Goal: Task Accomplishment & Management: Complete application form

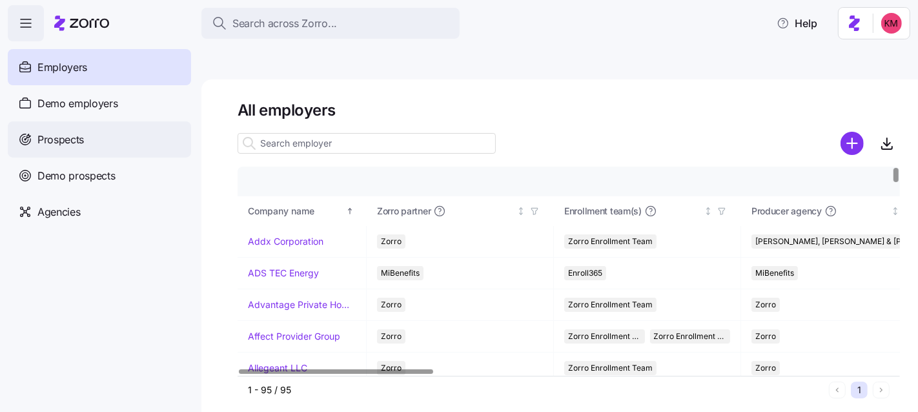
click at [89, 137] on div "Prospects" at bounding box center [99, 139] width 183 height 36
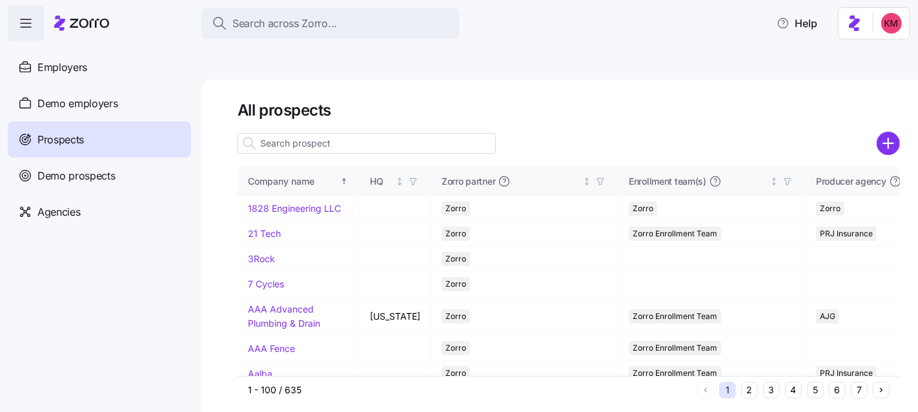
click at [650, 370] on button "6" at bounding box center [837, 389] width 17 height 17
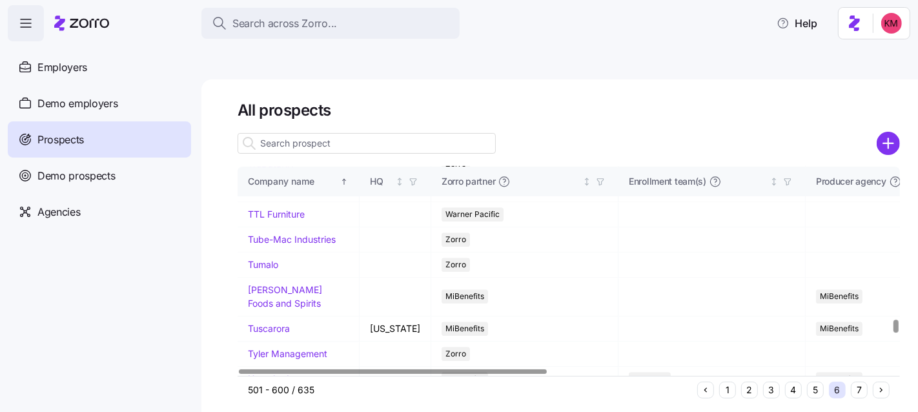
scroll to position [2667, 0]
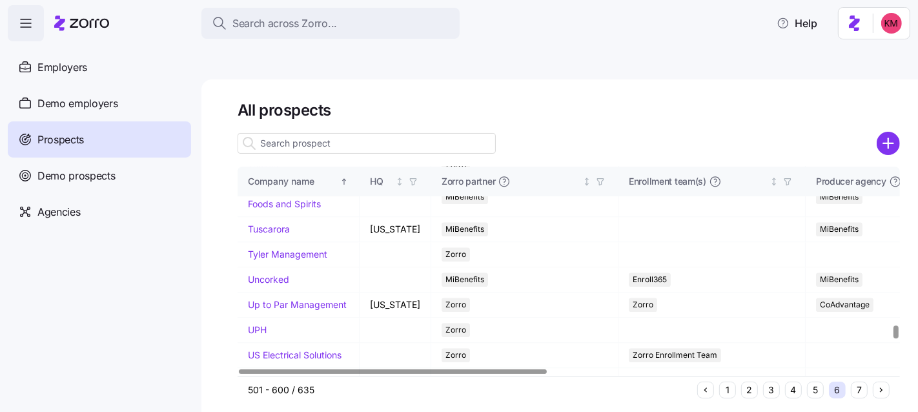
click at [256, 77] on td "TruDataRX" at bounding box center [299, 64] width 122 height 25
click at [257, 70] on link "TruDataRX" at bounding box center [271, 64] width 46 height 11
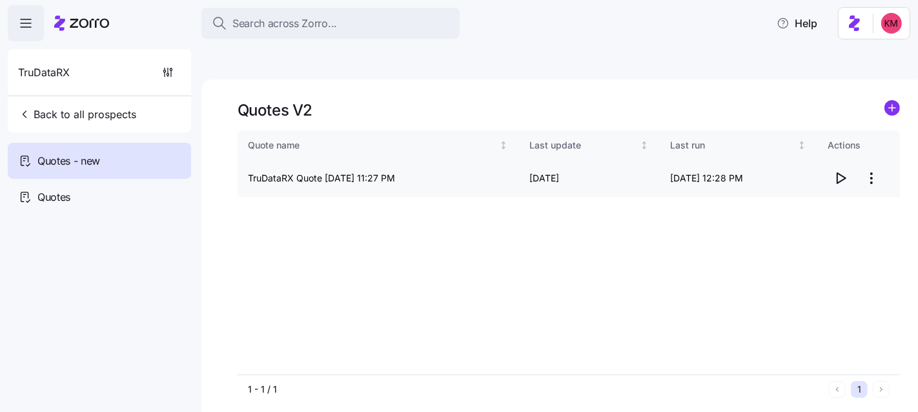
click at [650, 166] on span "button" at bounding box center [840, 178] width 25 height 25
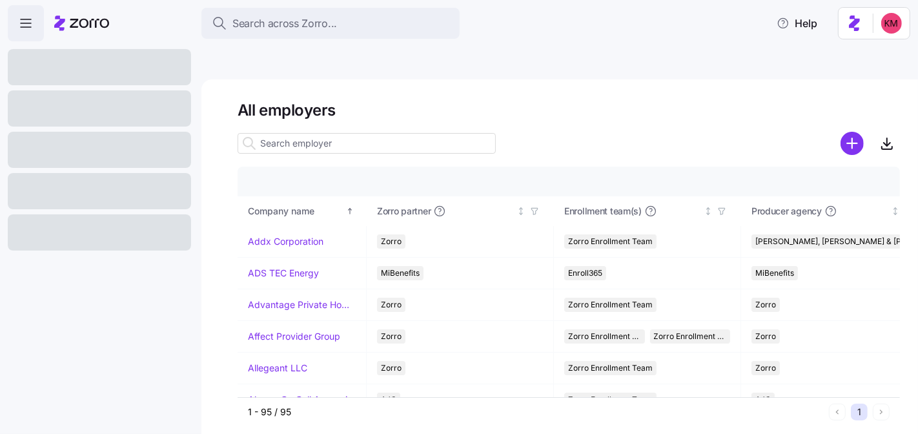
click at [576, 79] on div "All employers Company details Benefit status Company name Zorro partner Enrollm…" at bounding box center [559, 271] width 717 height 385
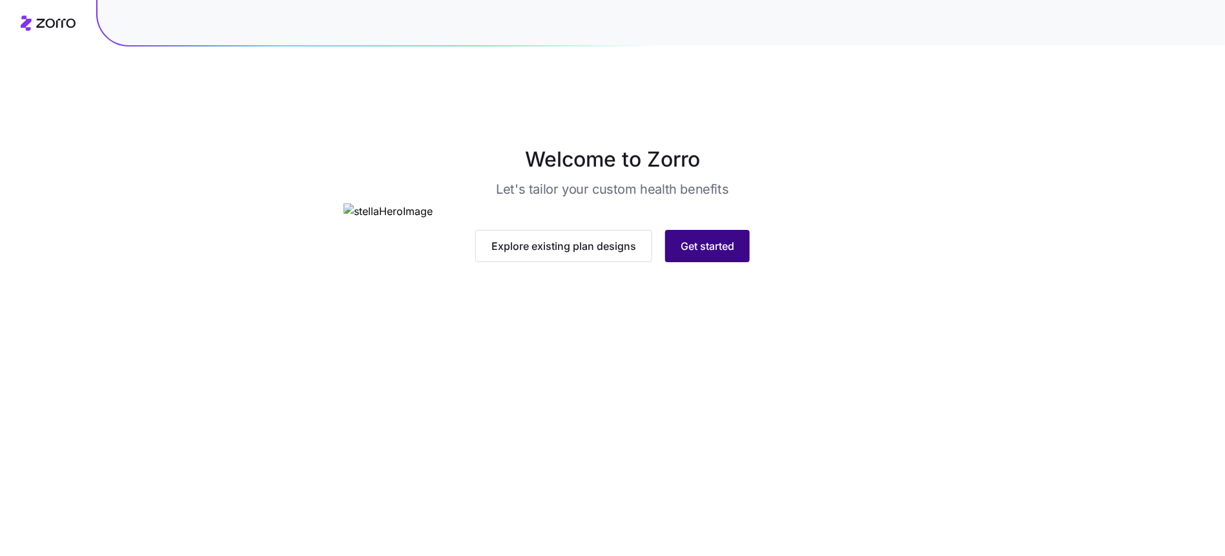
click at [703, 262] on button "Get started" at bounding box center [707, 246] width 85 height 32
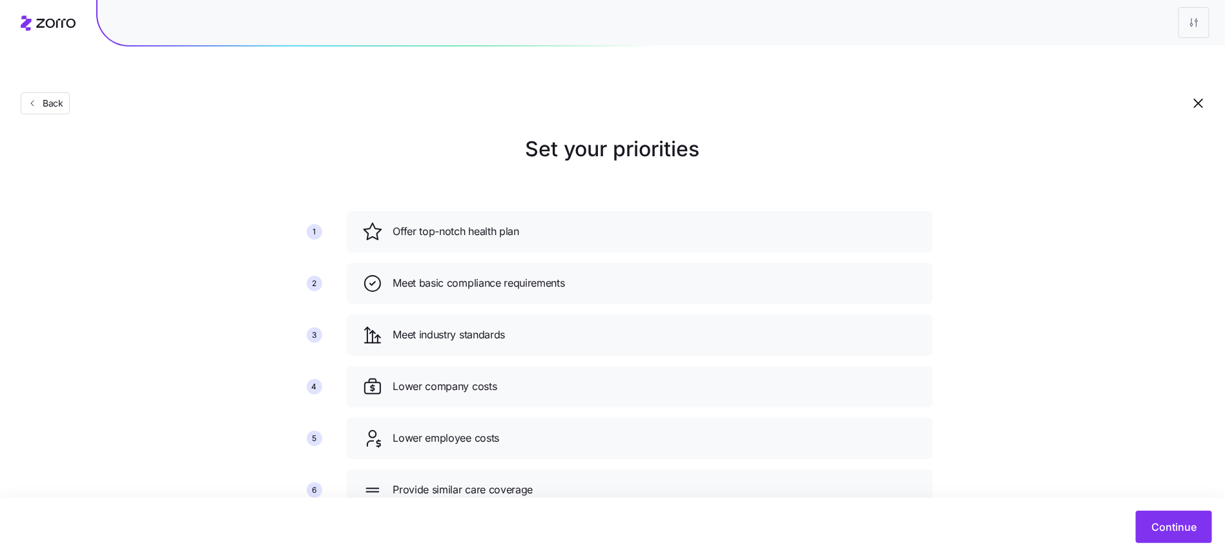
scroll to position [27, 0]
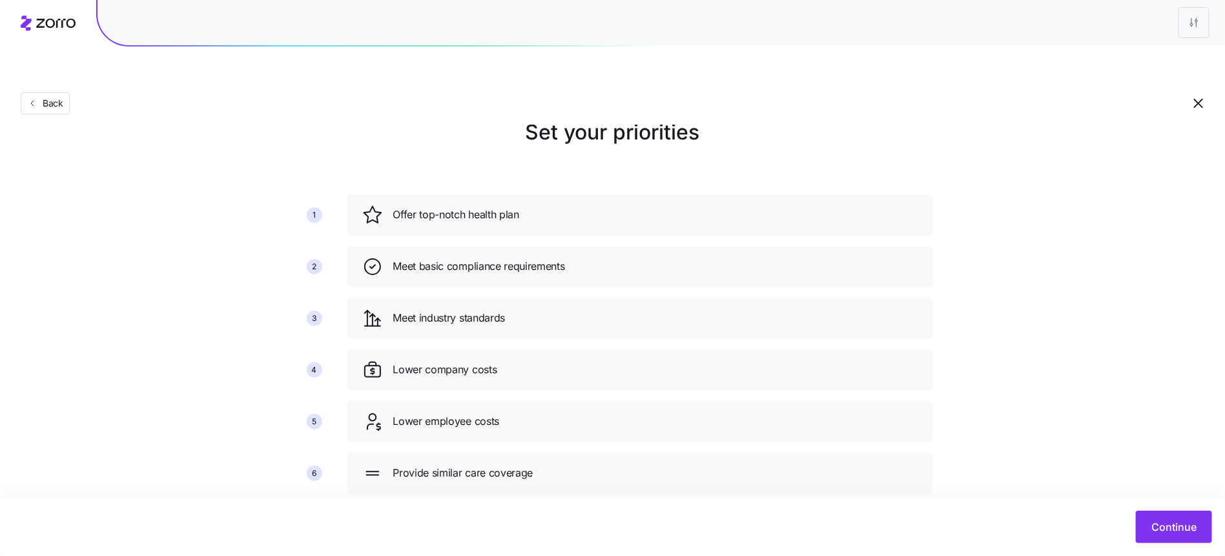
click at [1134, 505] on div "Continue" at bounding box center [612, 527] width 1225 height 58
click at [1173, 531] on span "Continue" at bounding box center [1173, 526] width 45 height 15
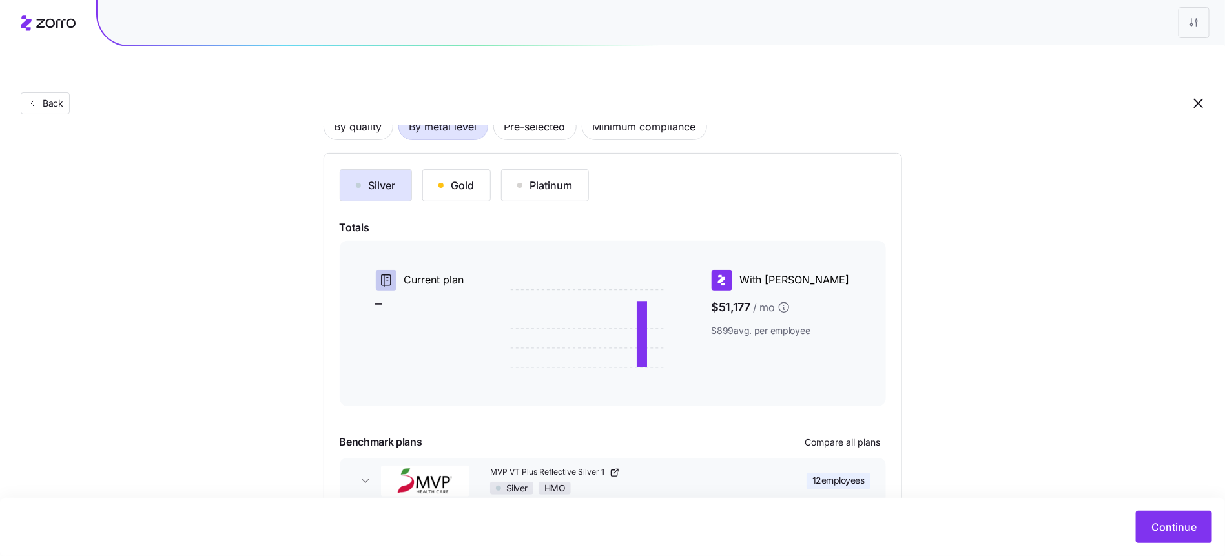
scroll to position [156, 0]
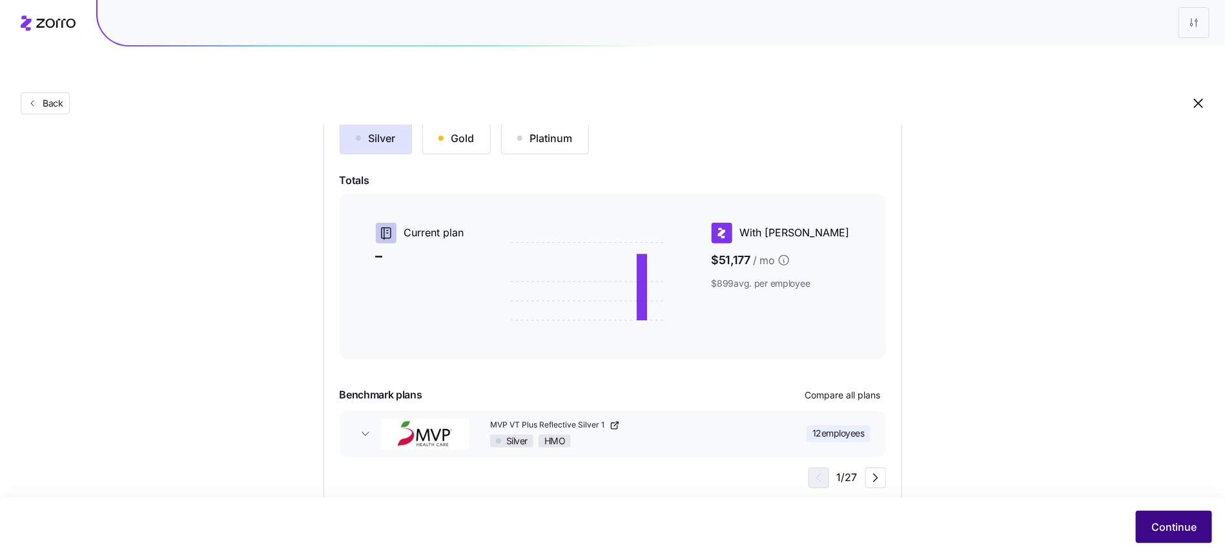
click at [1154, 528] on span "Continue" at bounding box center [1173, 526] width 45 height 15
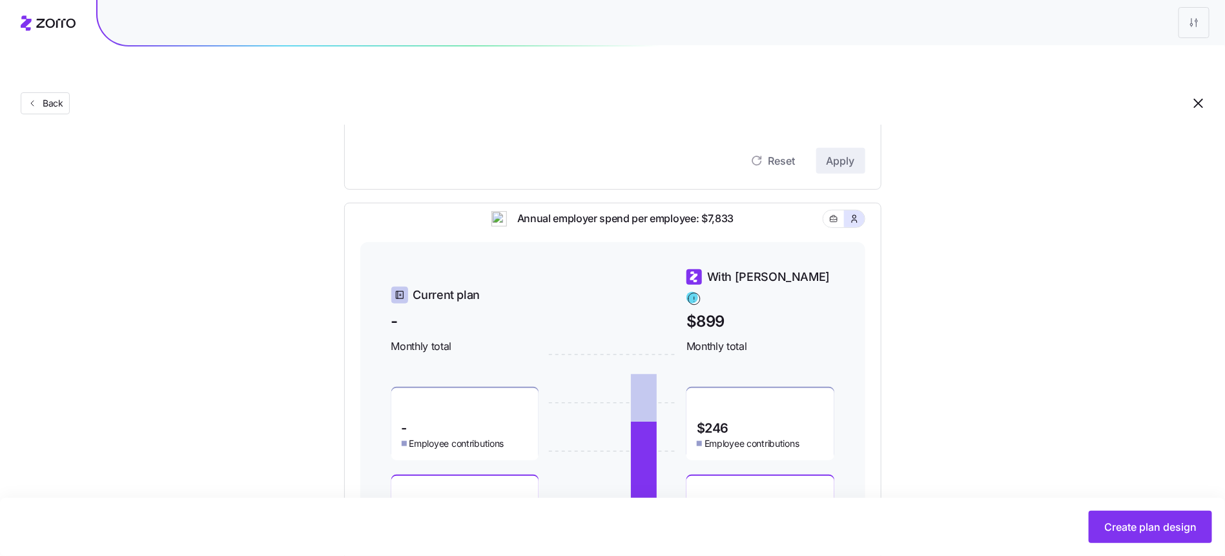
scroll to position [522, 0]
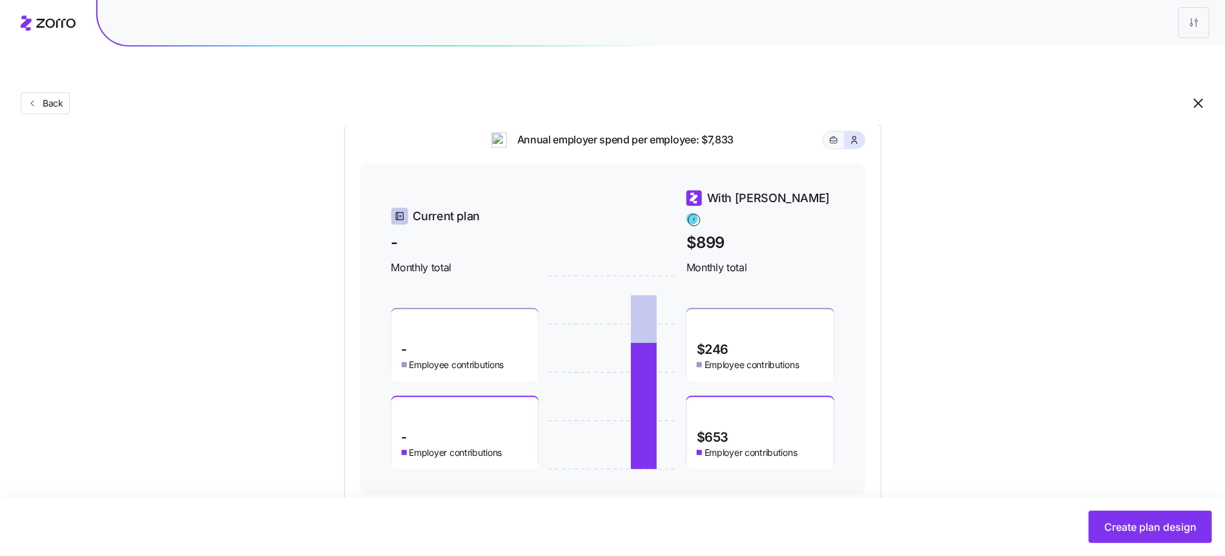
click at [831, 132] on icon "button" at bounding box center [833, 139] width 9 height 15
click at [849, 135] on span "button" at bounding box center [854, 140] width 10 height 10
click at [825, 132] on button "button" at bounding box center [833, 140] width 21 height 17
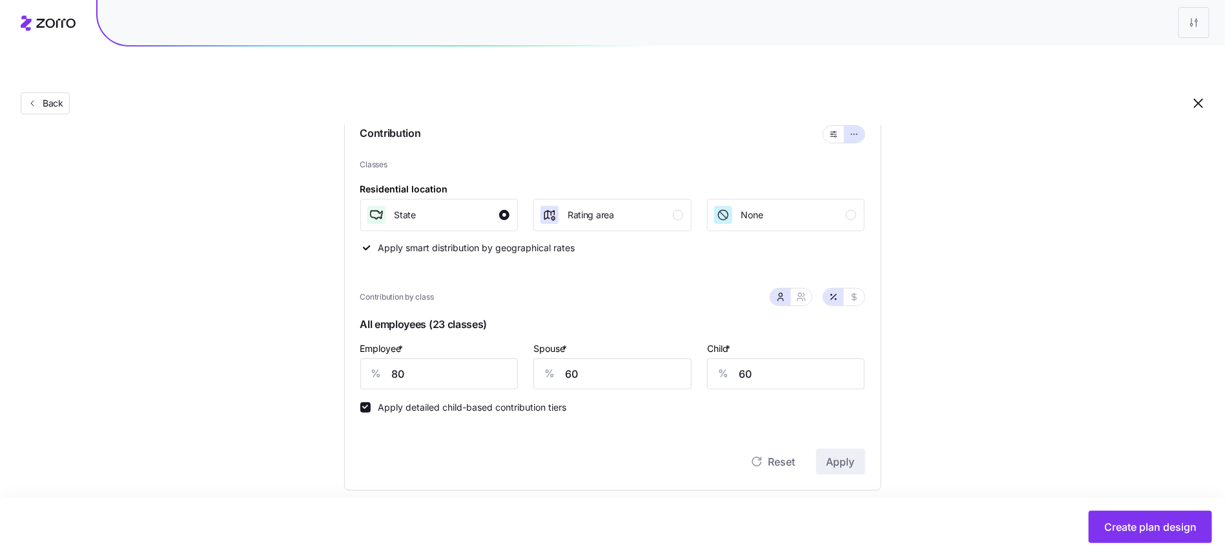
scroll to position [145, 0]
click at [807, 285] on button "button" at bounding box center [801, 293] width 21 height 17
type input "70"
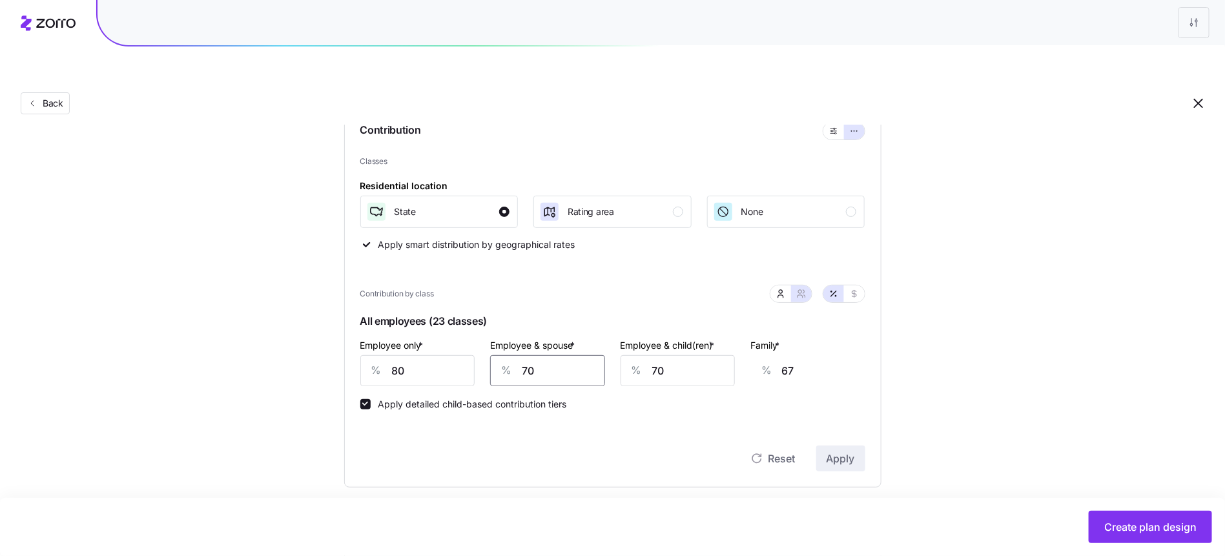
click at [534, 355] on input "70" at bounding box center [547, 370] width 115 height 31
click at [856, 289] on icon "button" at bounding box center [854, 294] width 10 height 10
type input "400"
type input "700"
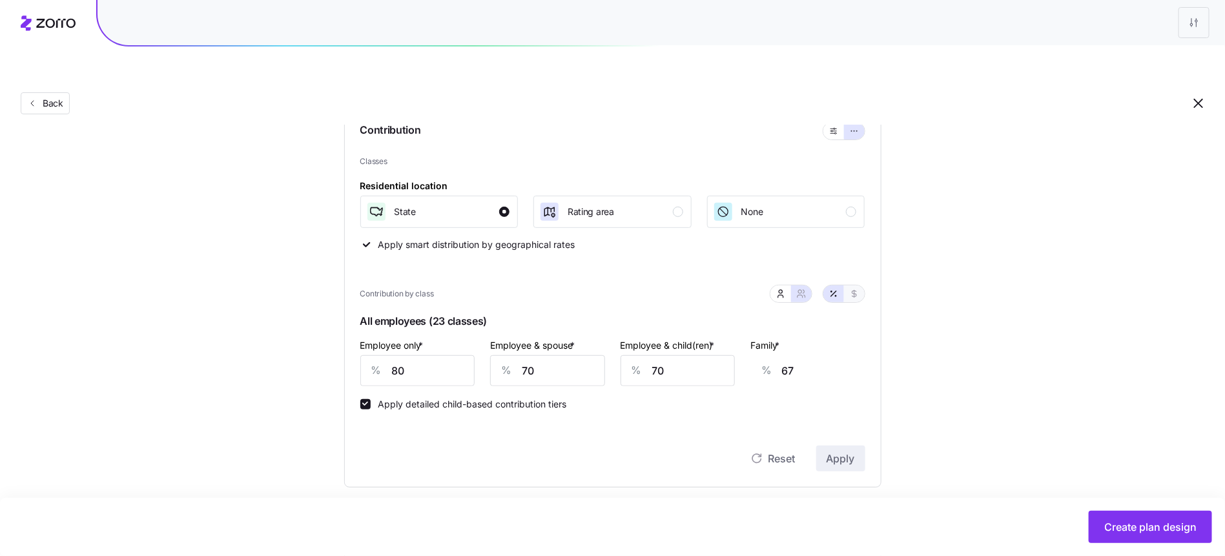
type input "675"
type input "975"
drag, startPoint x: 830, startPoint y: 268, endPoint x: 818, endPoint y: 275, distance: 14.2
click at [830, 285] on button "button" at bounding box center [833, 293] width 21 height 17
type input "80"
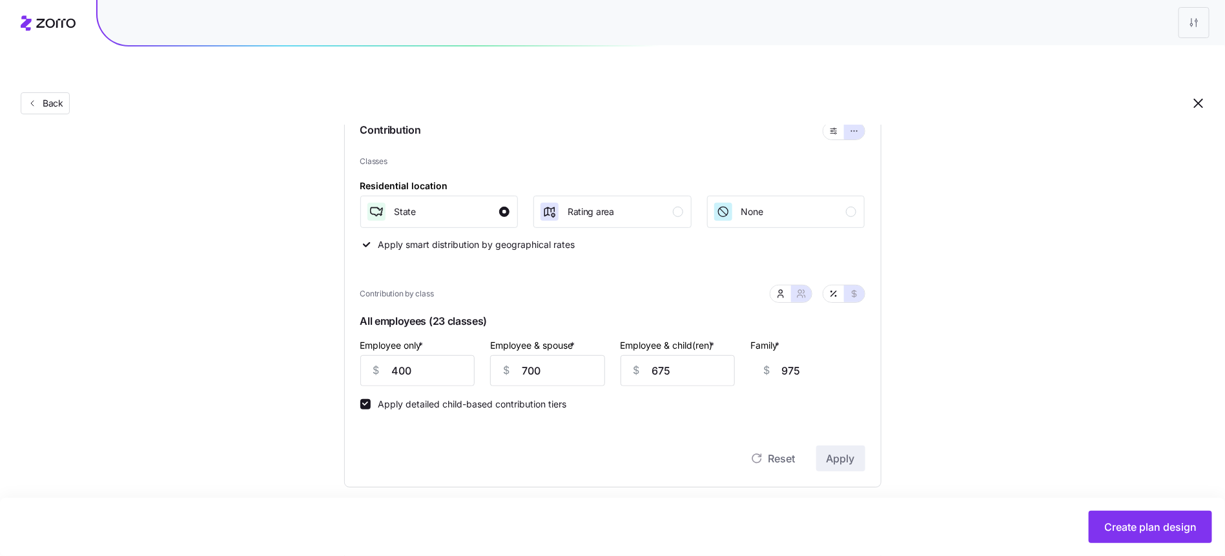
type input "70"
type input "67"
click at [555, 355] on input "70" at bounding box center [547, 370] width 115 height 31
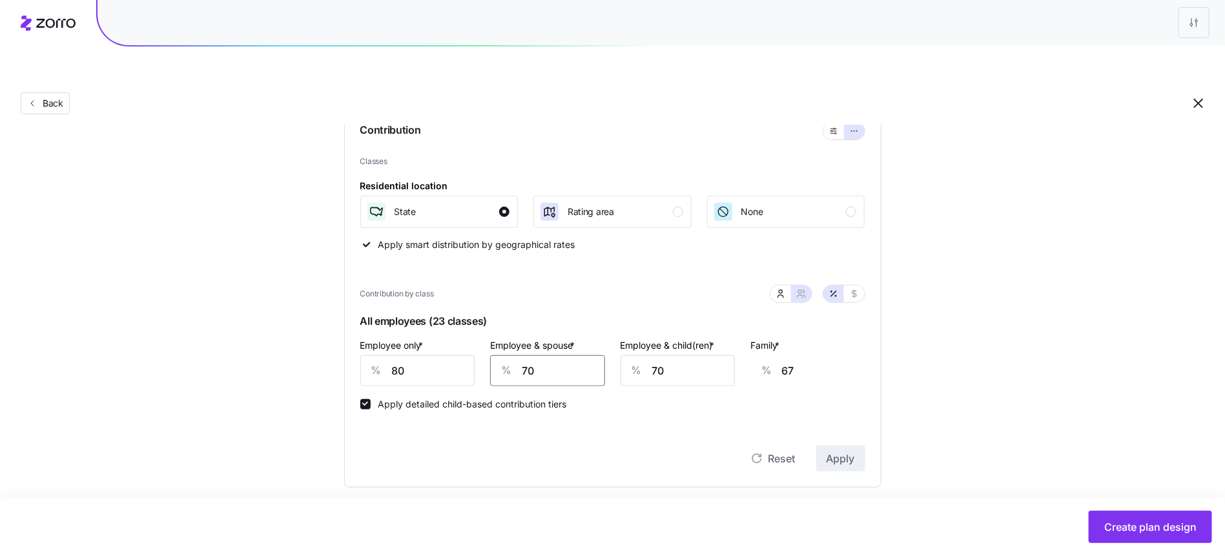
type input "6"
type input "23"
type input "60"
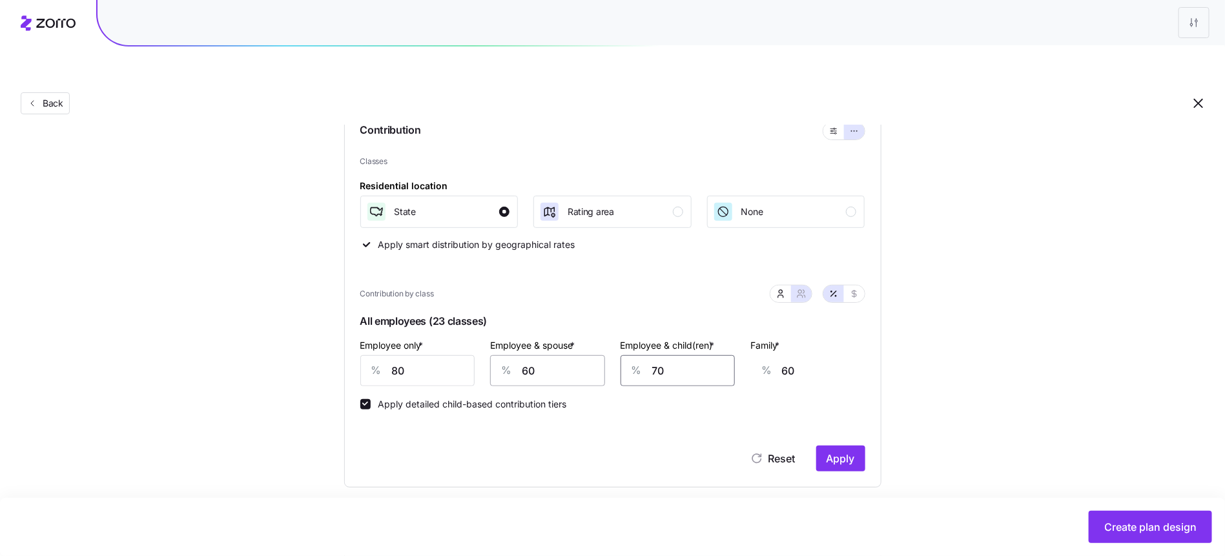
type input "6"
type input "18"
type input "60"
type input "53"
type input "60"
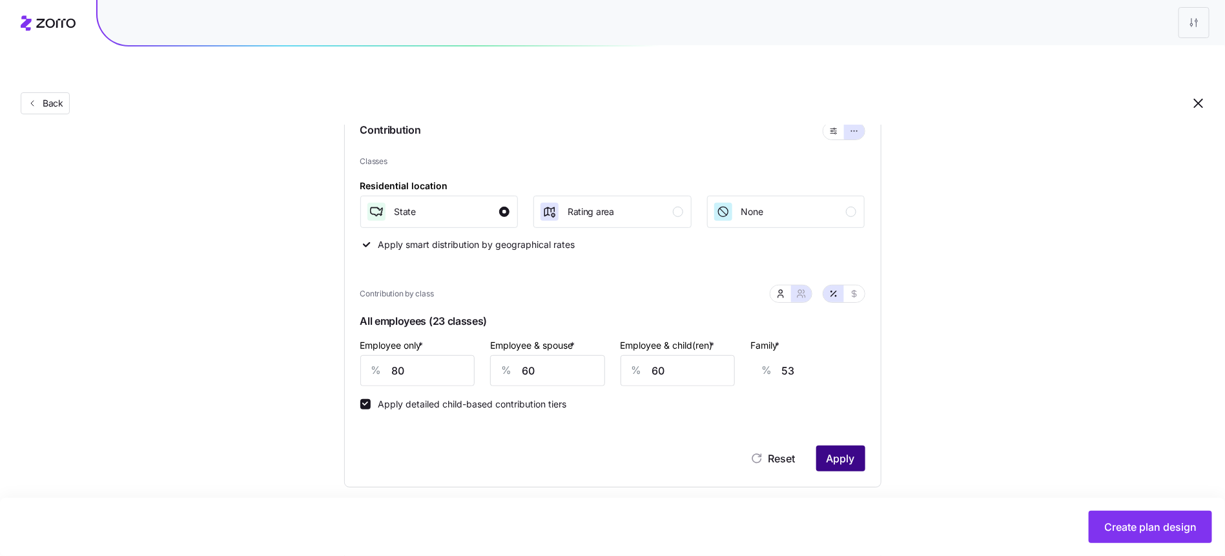
click at [856, 445] on button "Apply" at bounding box center [840, 458] width 49 height 26
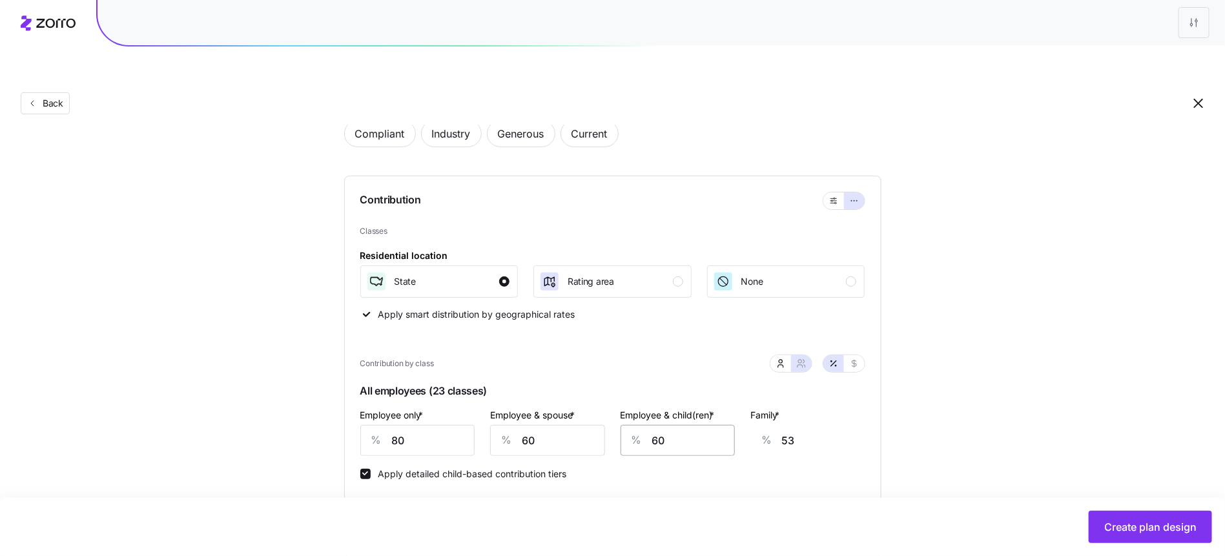
scroll to position [130, 0]
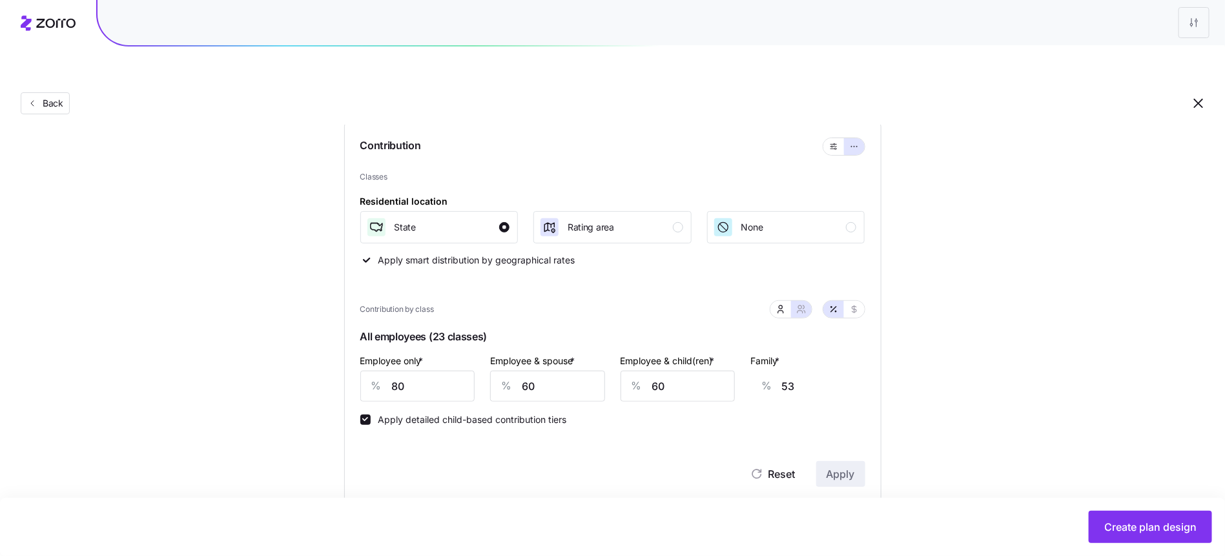
click at [882, 438] on div "Compliant Industry Generous Current Contribution Classes Residential location S…" at bounding box center [612, 276] width 578 height 452
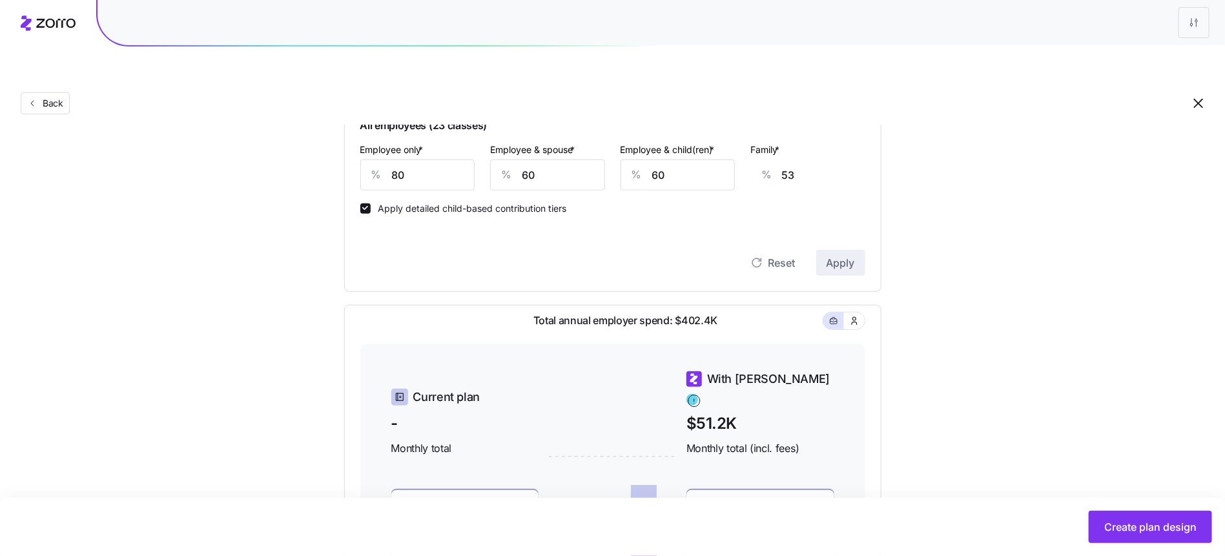
scroll to position [337, 0]
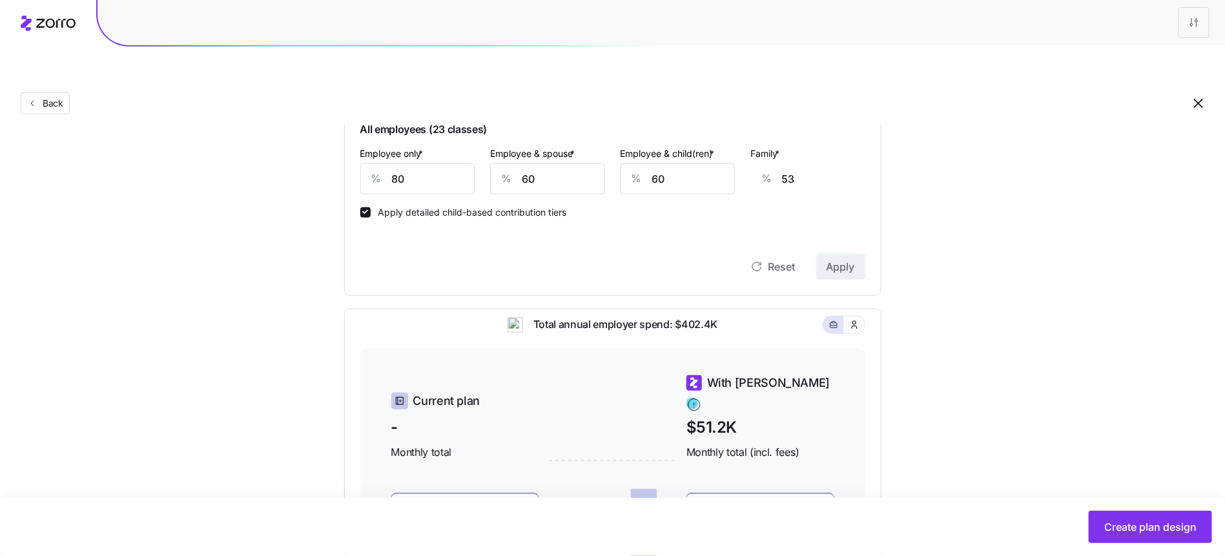
click at [769, 164] on div "%" at bounding box center [766, 179] width 31 height 30
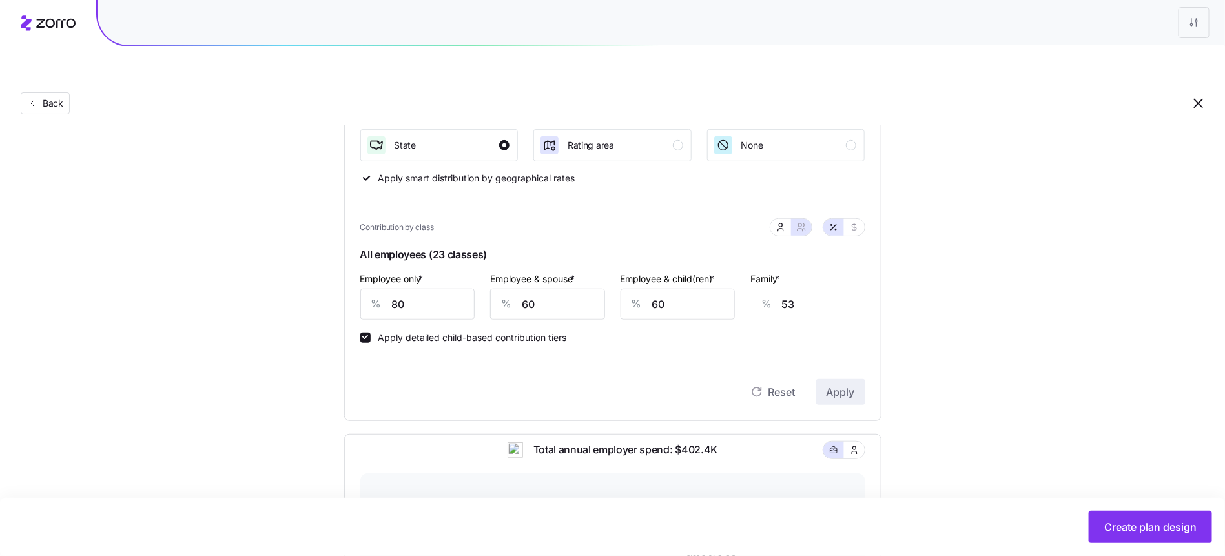
scroll to position [165, 0]
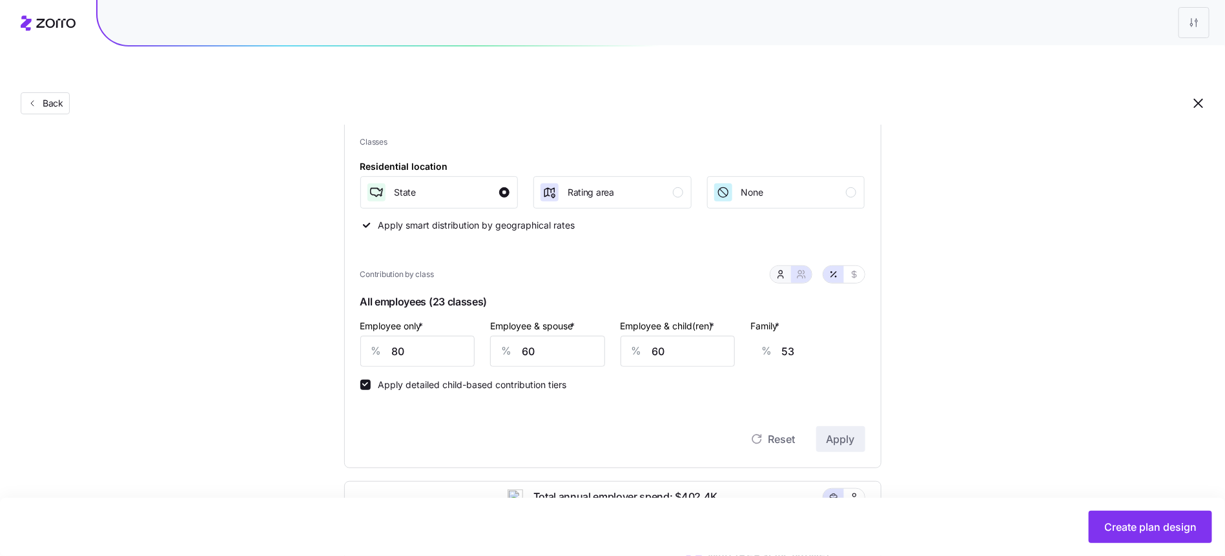
click at [785, 269] on icon "button" at bounding box center [780, 274] width 10 height 10
type input "40"
type input "38"
click at [798, 269] on icon "button" at bounding box center [801, 274] width 10 height 10
type input "60"
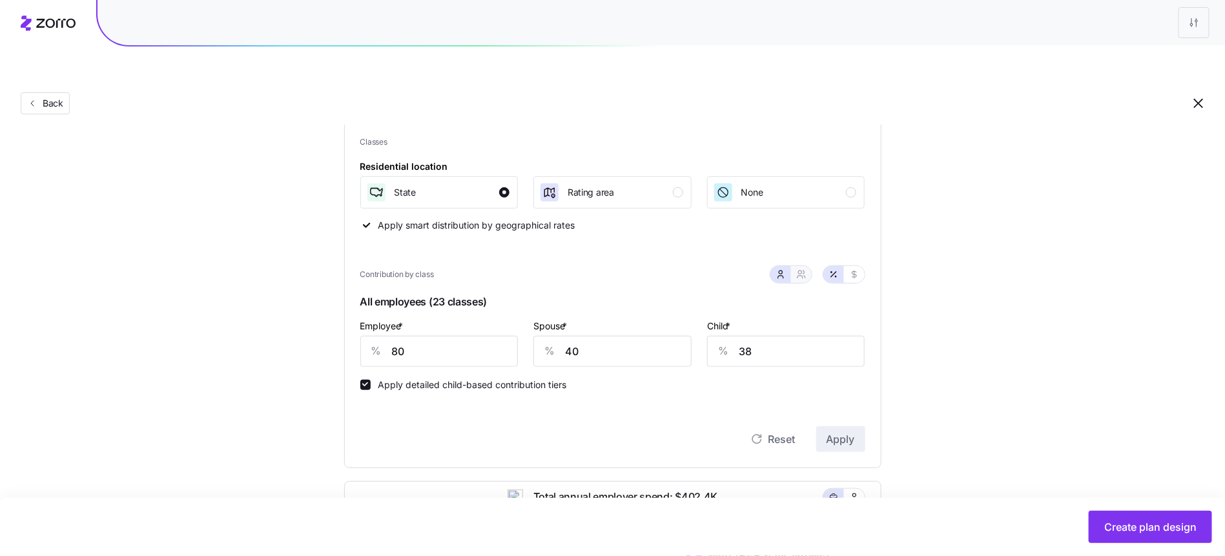
type input "60"
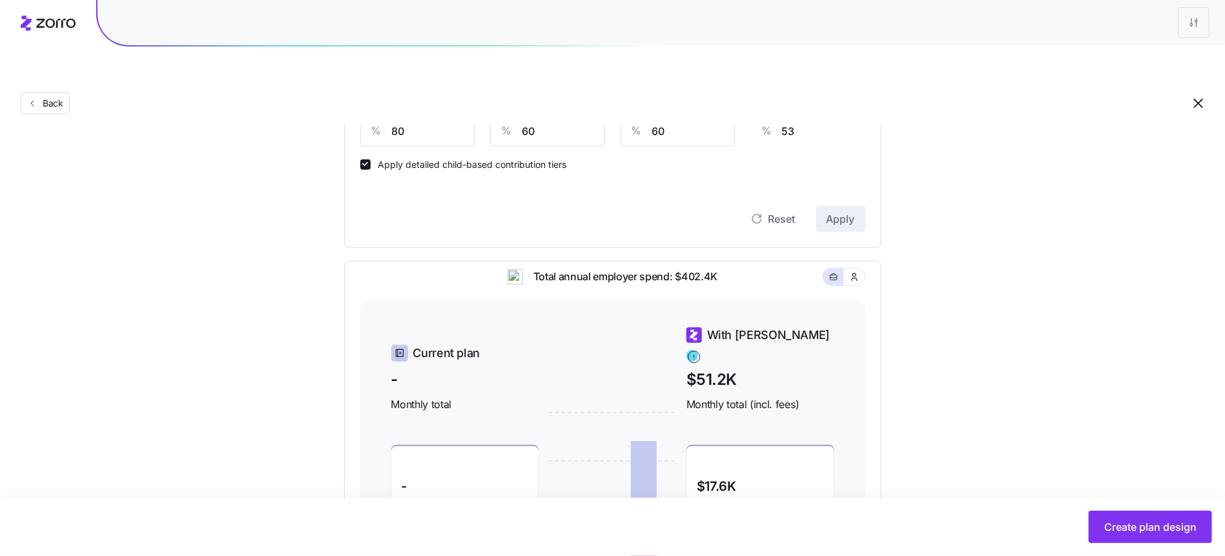
scroll to position [522, 0]
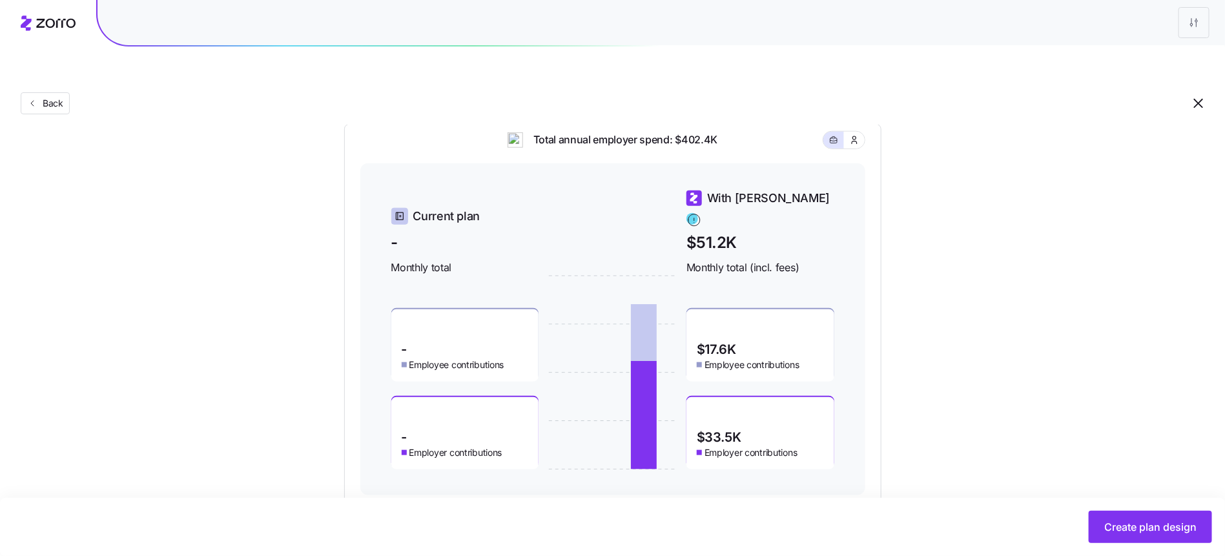
drag, startPoint x: 865, startPoint y: 104, endPoint x: 859, endPoint y: 113, distance: 10.7
click at [865, 124] on div "Total annual employer spend: $402.4K Current plan - Monthly total - Employee co…" at bounding box center [612, 314] width 537 height 380
click at [859, 132] on button "button" at bounding box center [854, 140] width 21 height 17
click at [837, 138] on rect "button" at bounding box center [832, 140] width 7 height 5
click at [863, 132] on button "button" at bounding box center [854, 140] width 21 height 17
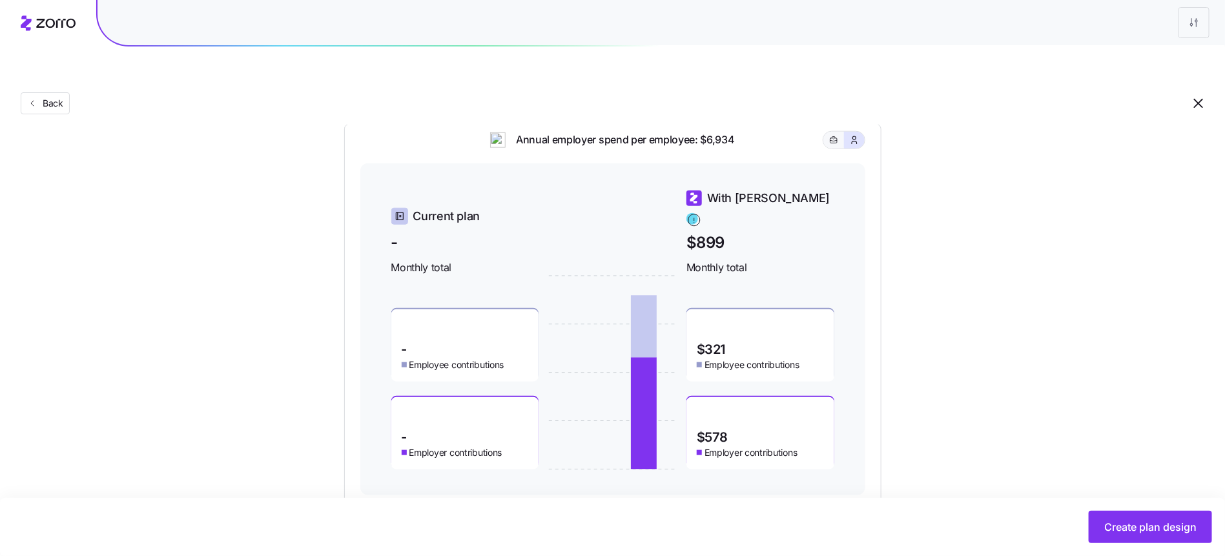
click at [830, 132] on icon "button" at bounding box center [833, 139] width 9 height 15
click at [849, 134] on icon "button" at bounding box center [854, 140] width 10 height 13
click at [836, 132] on icon "button" at bounding box center [833, 139] width 9 height 15
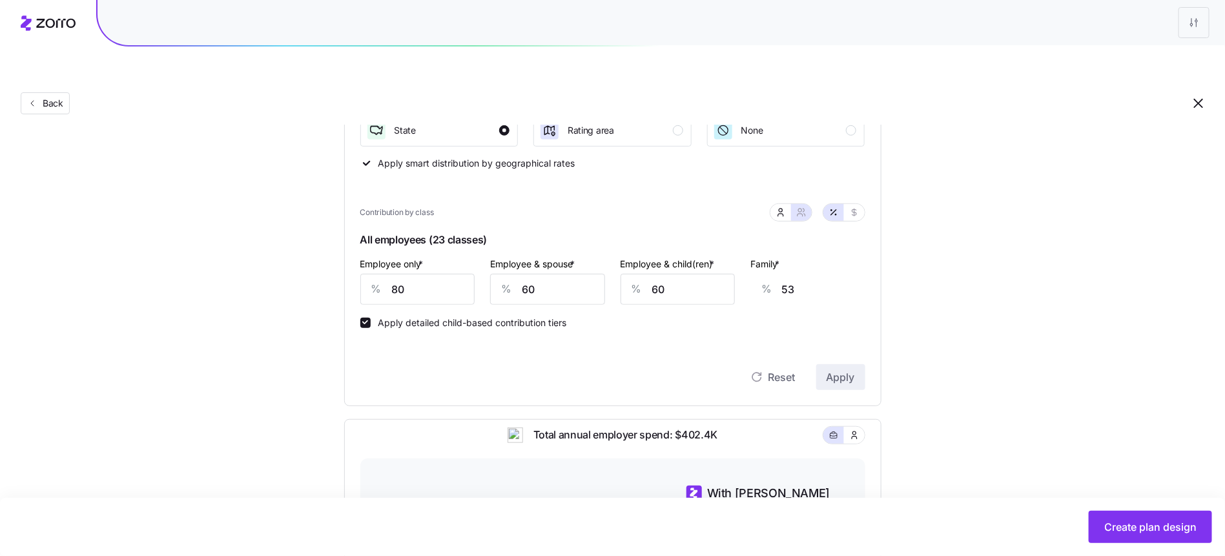
scroll to position [161, 0]
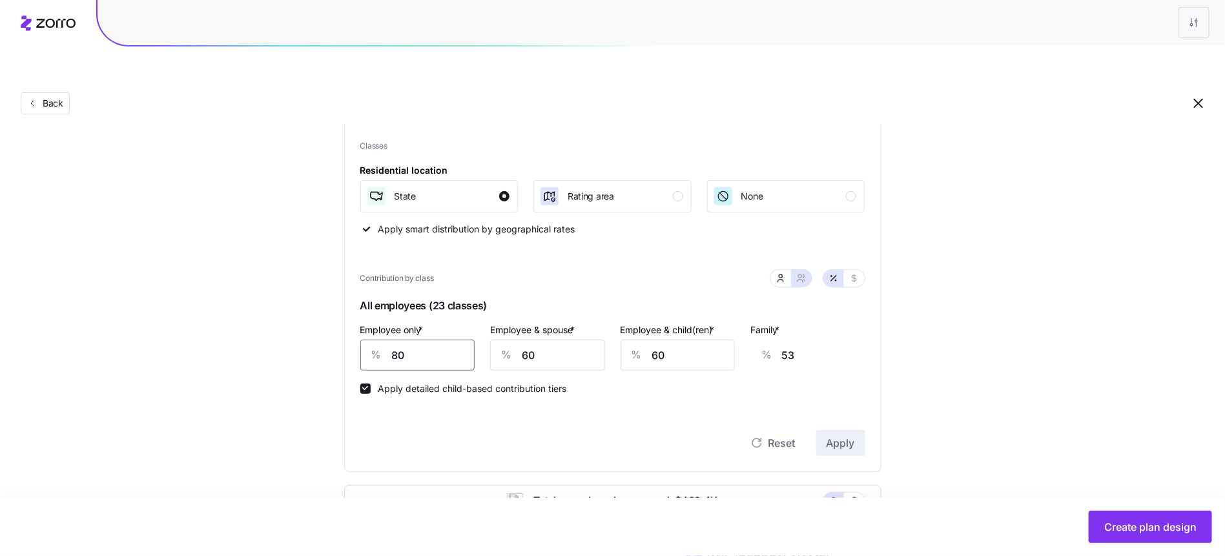
click at [473, 340] on input "80" at bounding box center [417, 355] width 115 height 31
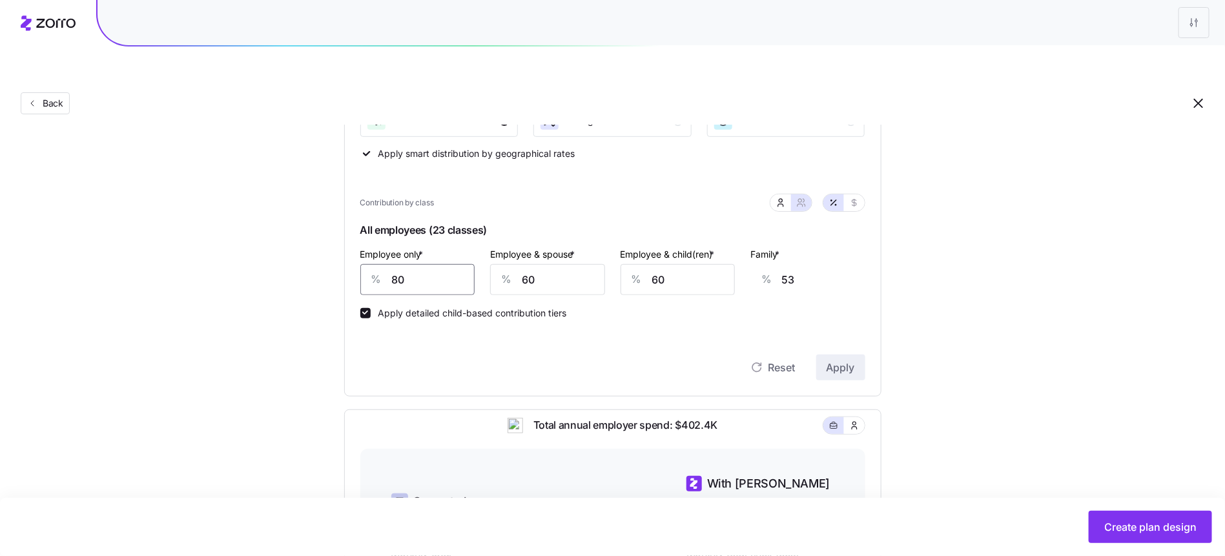
scroll to position [219, 0]
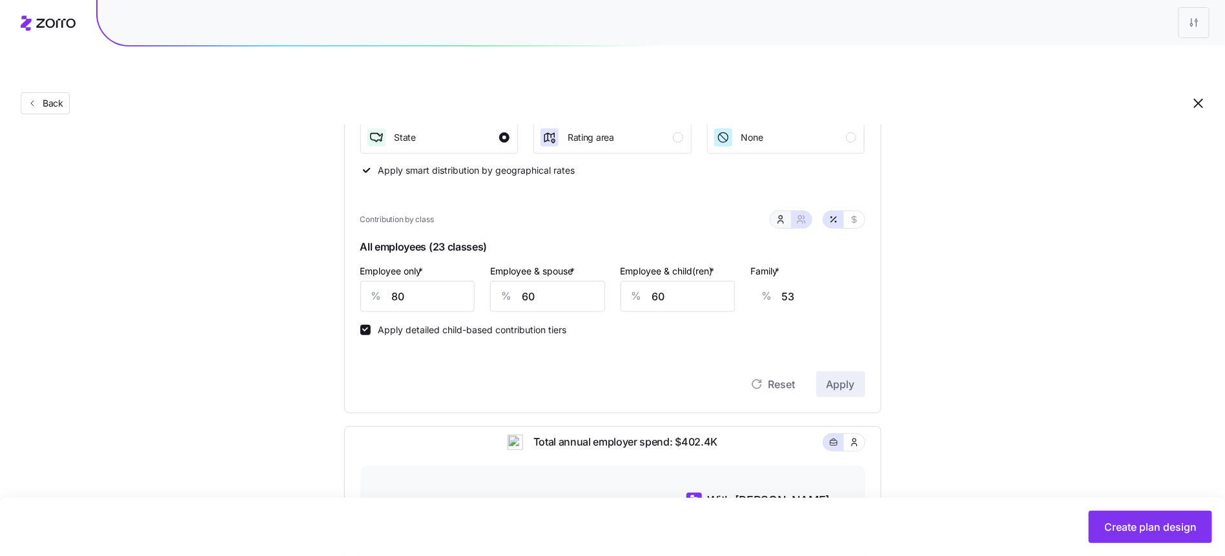
click at [782, 216] on icon "button" at bounding box center [779, 217] width 3 height 3
type input "40"
type input "38"
click at [598, 281] on input "40" at bounding box center [612, 296] width 158 height 31
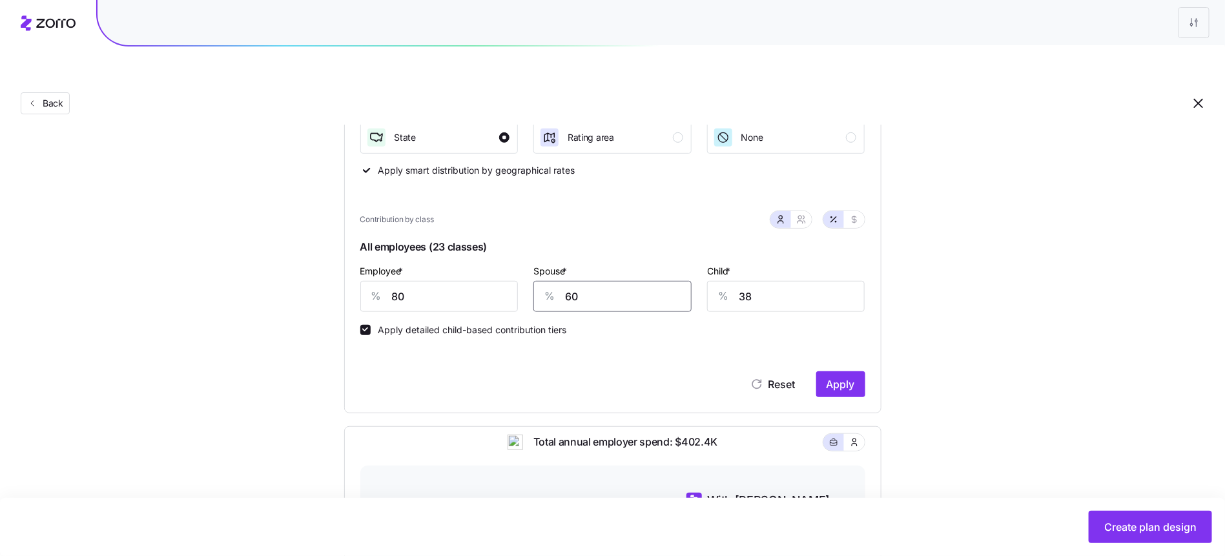
type input "60"
click at [835, 376] on span "Apply" at bounding box center [840, 383] width 28 height 15
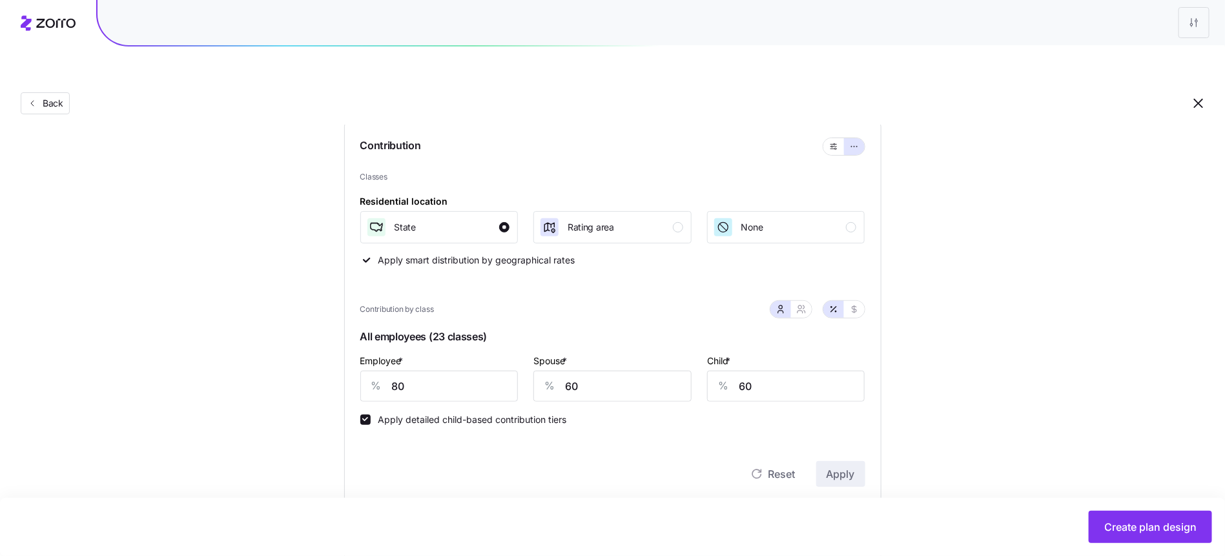
scroll to position [522, 0]
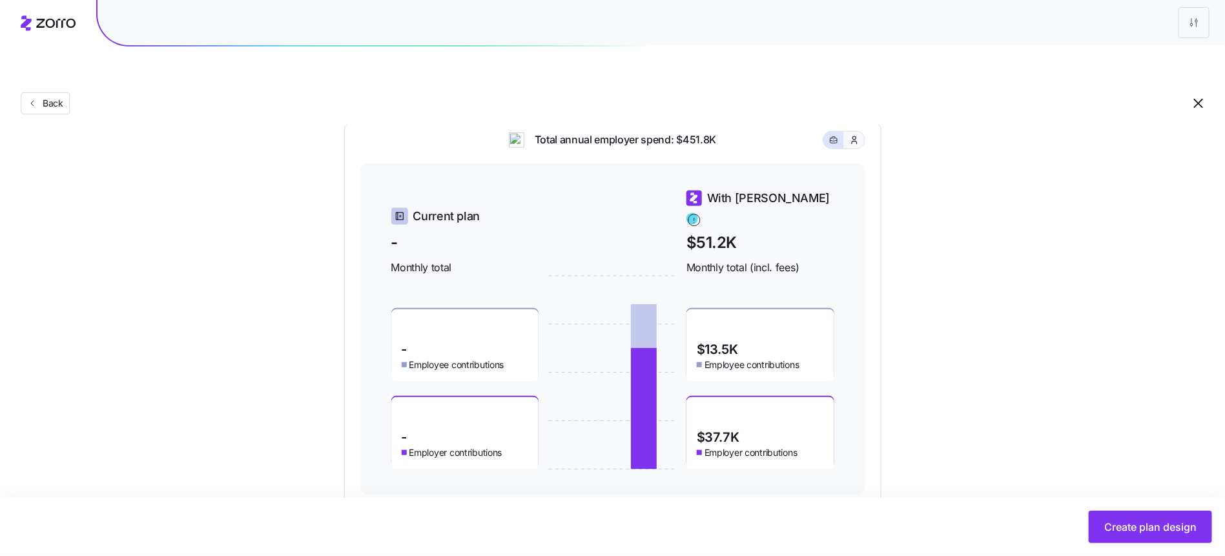
click at [853, 134] on icon "button" at bounding box center [854, 140] width 10 height 13
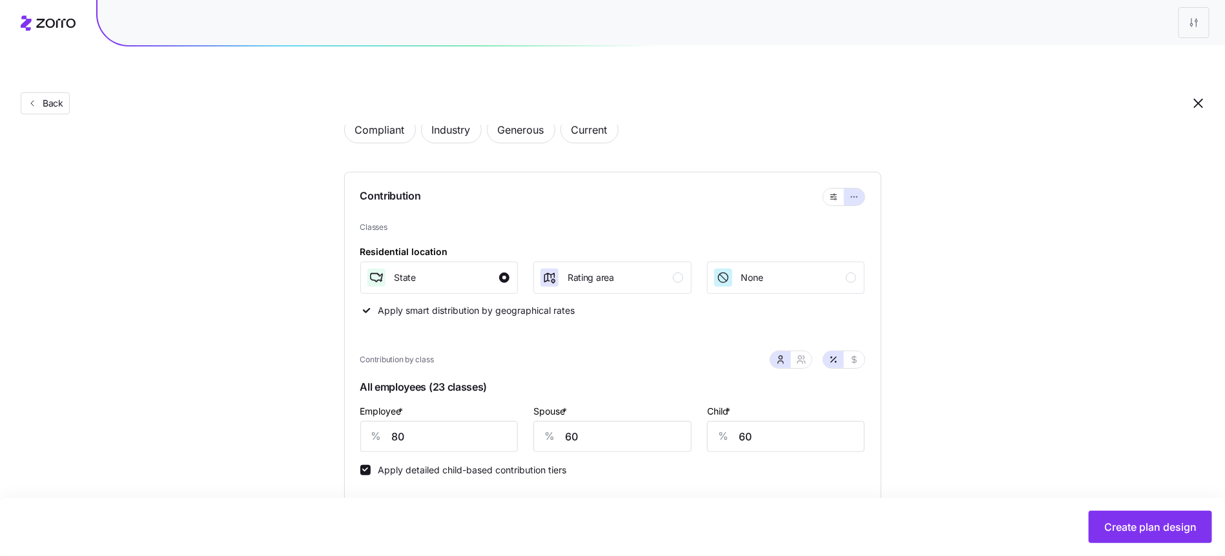
scroll to position [161, 0]
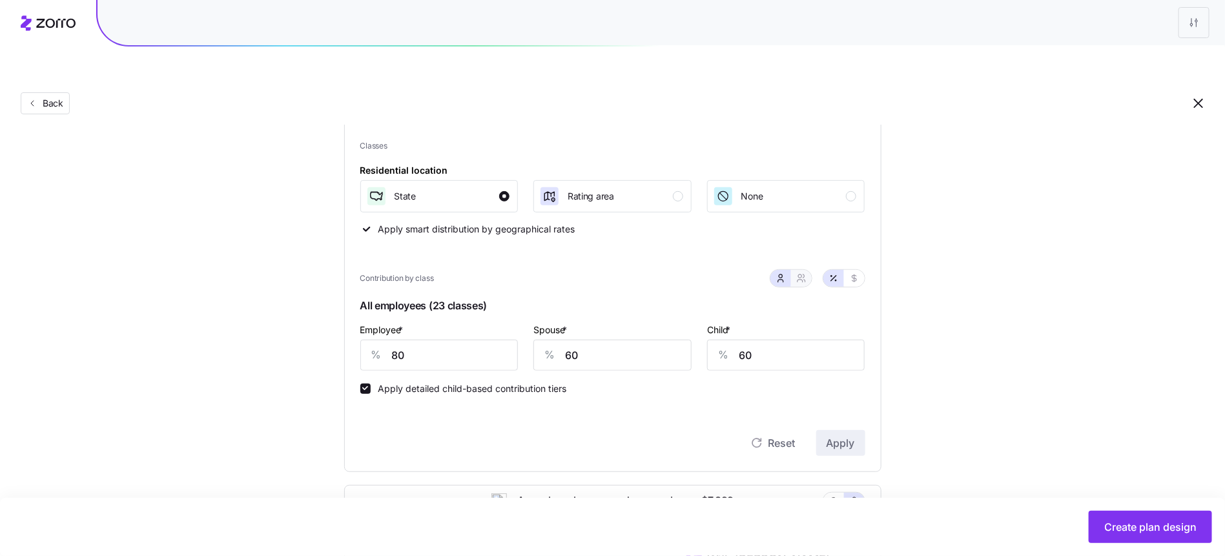
click at [804, 273] on icon "button" at bounding box center [801, 278] width 10 height 10
type input "70"
click at [547, 340] on input "70" at bounding box center [547, 355] width 115 height 31
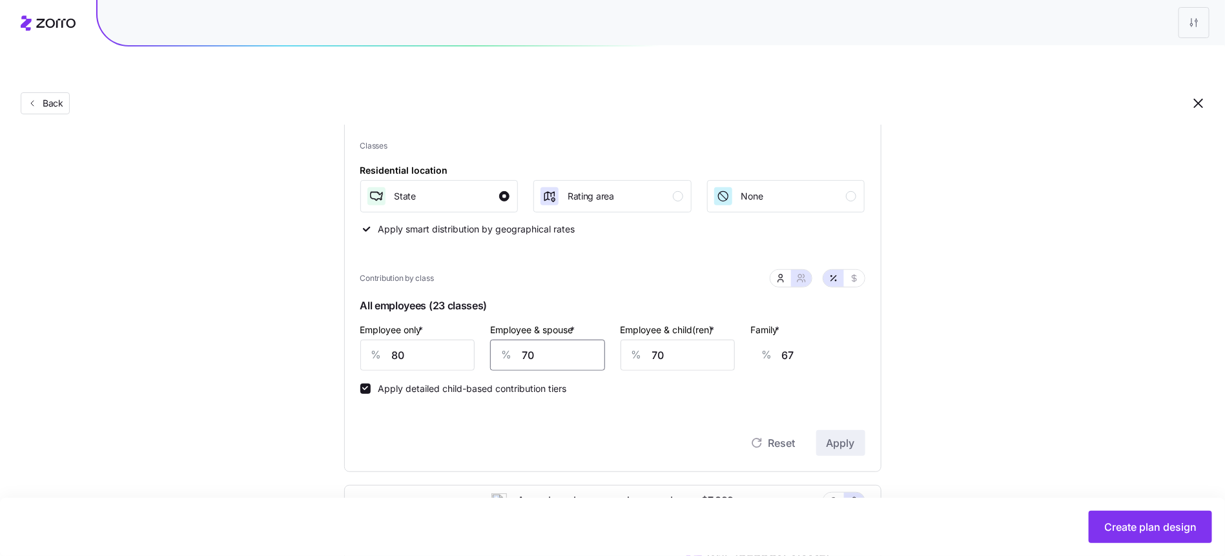
type input "6"
type input "23"
type input "69"
type input "66"
type input "69"
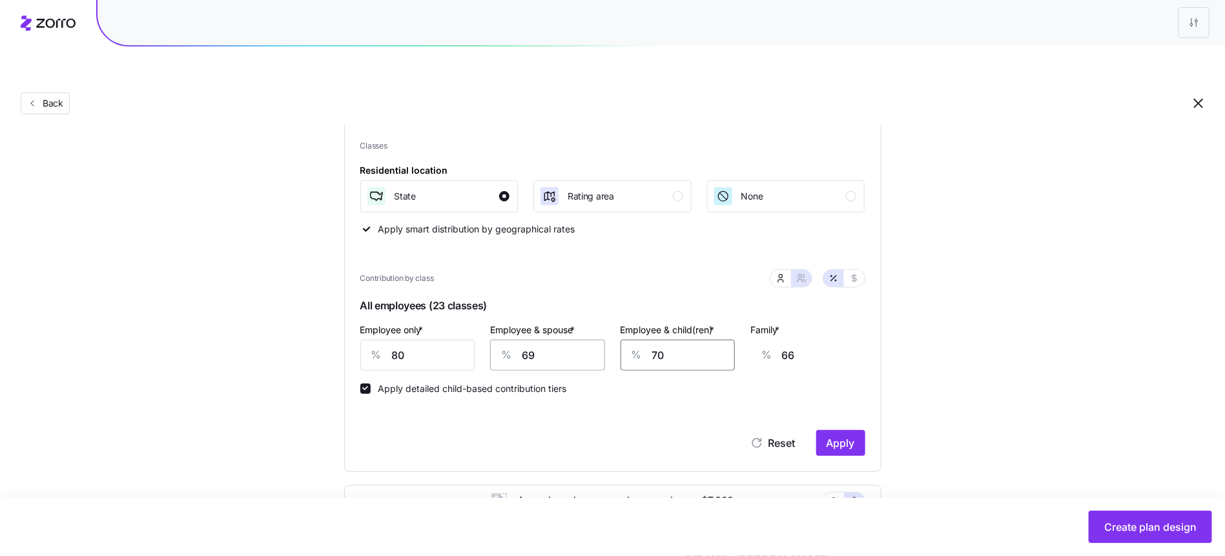
type input "6"
type input "24"
type input "60"
type input "59"
type input "60"
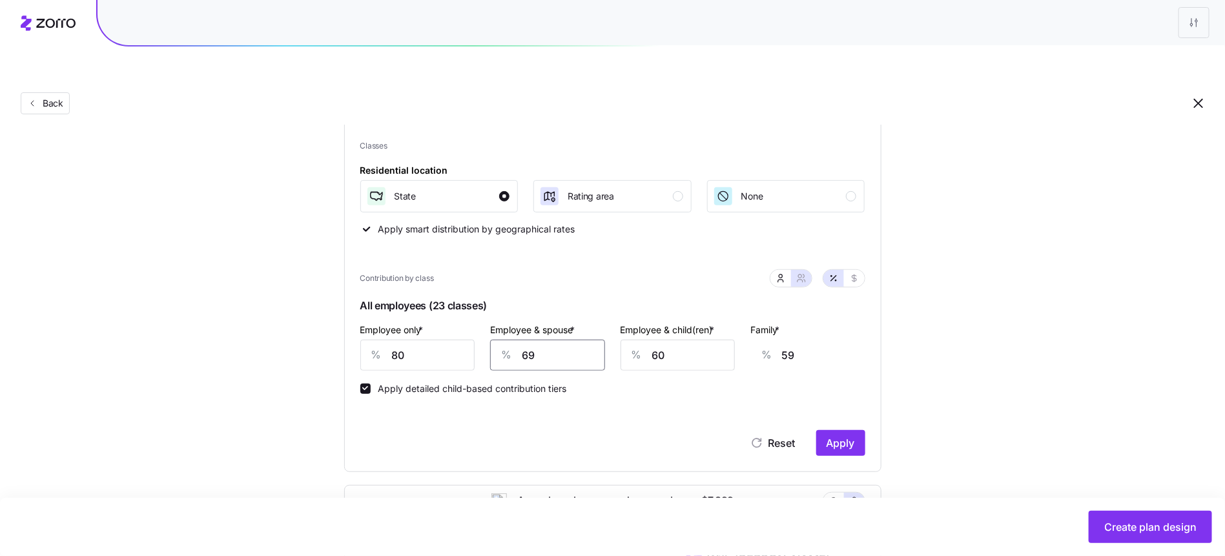
click at [562, 340] on input "69" at bounding box center [547, 355] width 115 height 31
type input "6"
type input "16"
type input "60"
type input "53"
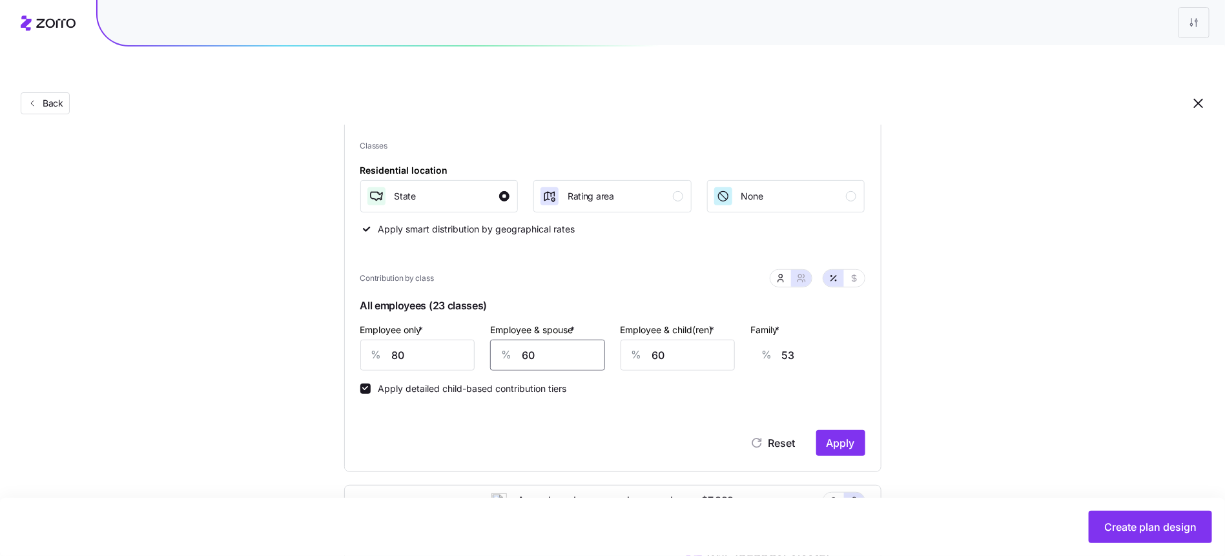
type input "60"
drag, startPoint x: 983, startPoint y: 344, endPoint x: 957, endPoint y: 353, distance: 27.4
click at [982, 343] on div "Set your contribution Compliant Industry Generous Current Contribution Classes …" at bounding box center [612, 423] width 1225 height 881
click at [848, 435] on span "Apply" at bounding box center [840, 442] width 28 height 15
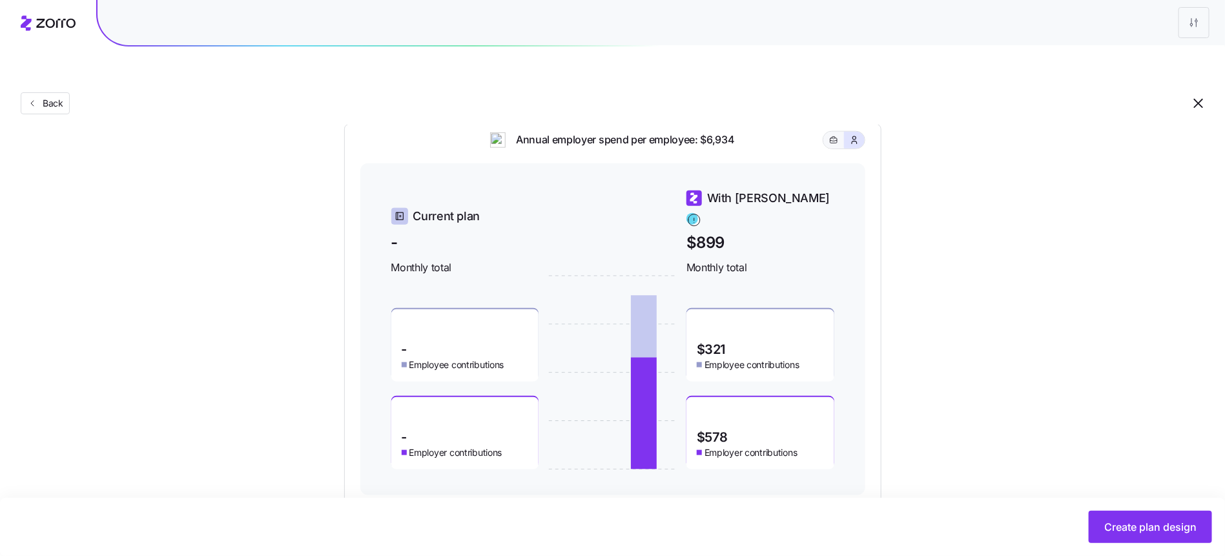
click at [829, 132] on icon "button" at bounding box center [833, 139] width 9 height 15
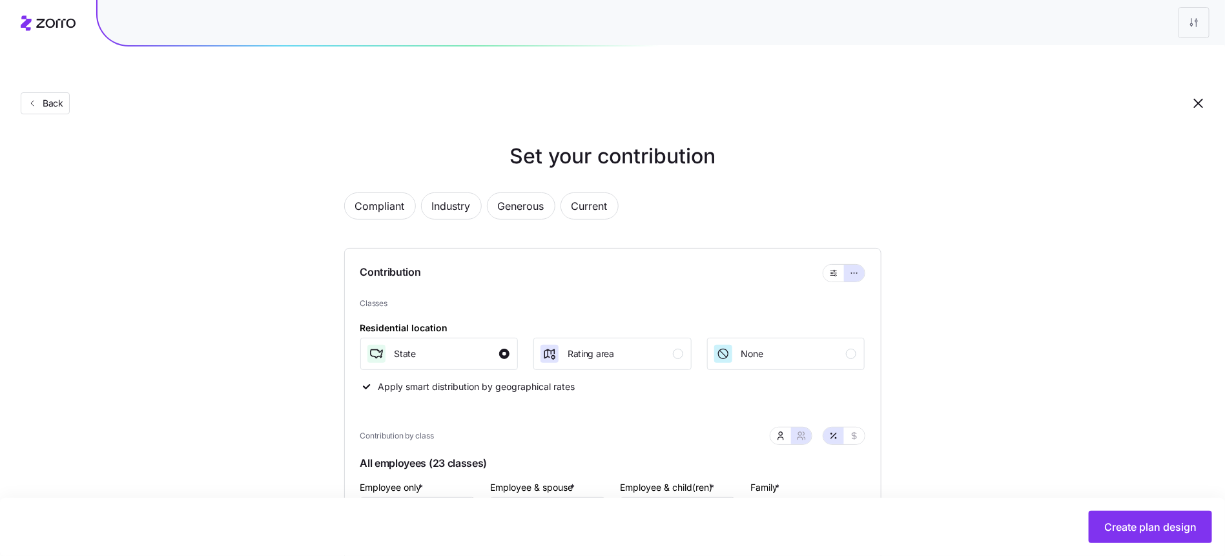
scroll to position [4, 0]
click at [836, 265] on icon "button" at bounding box center [833, 272] width 9 height 15
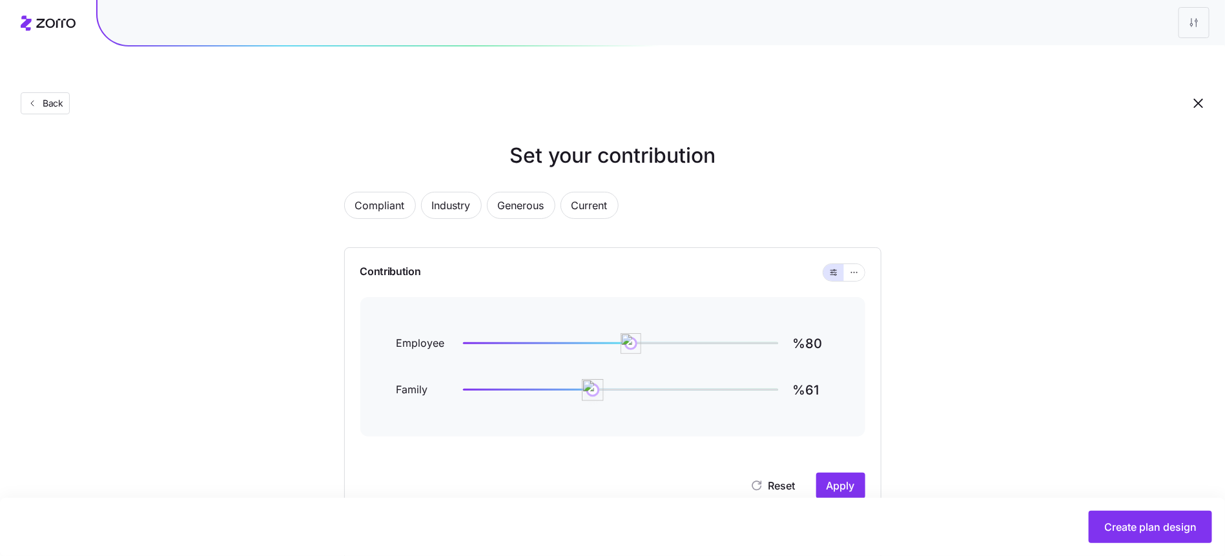
type input "%60"
drag, startPoint x: 545, startPoint y: 358, endPoint x: 589, endPoint y: 347, distance: 44.8
click at [589, 374] on div "Family %60" at bounding box center [612, 389] width 432 height 31
click at [835, 478] on span "Apply" at bounding box center [840, 485] width 28 height 15
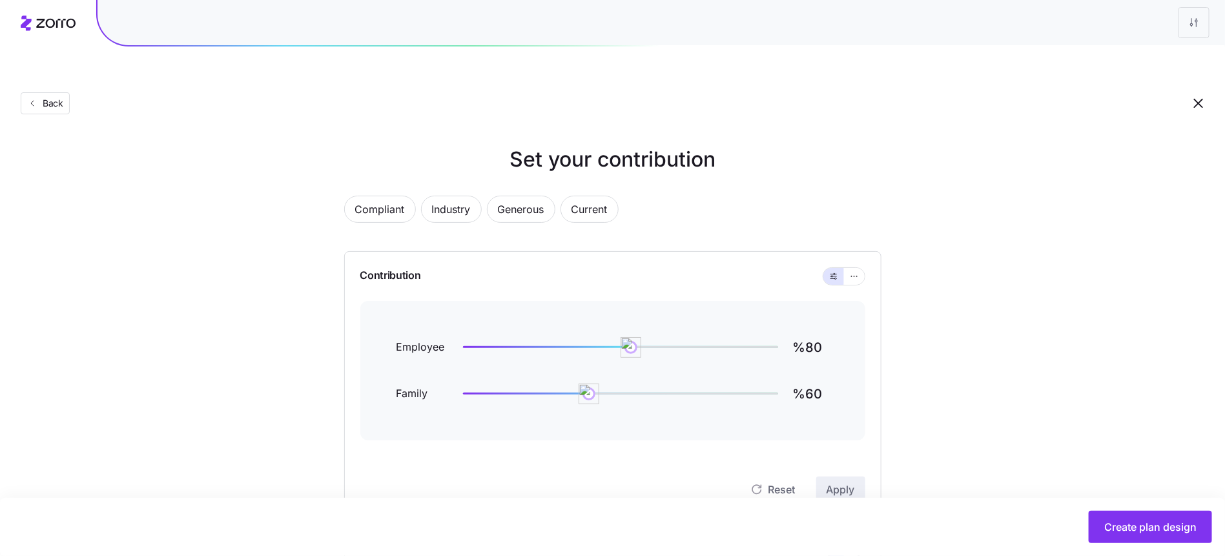
scroll to position [407, 0]
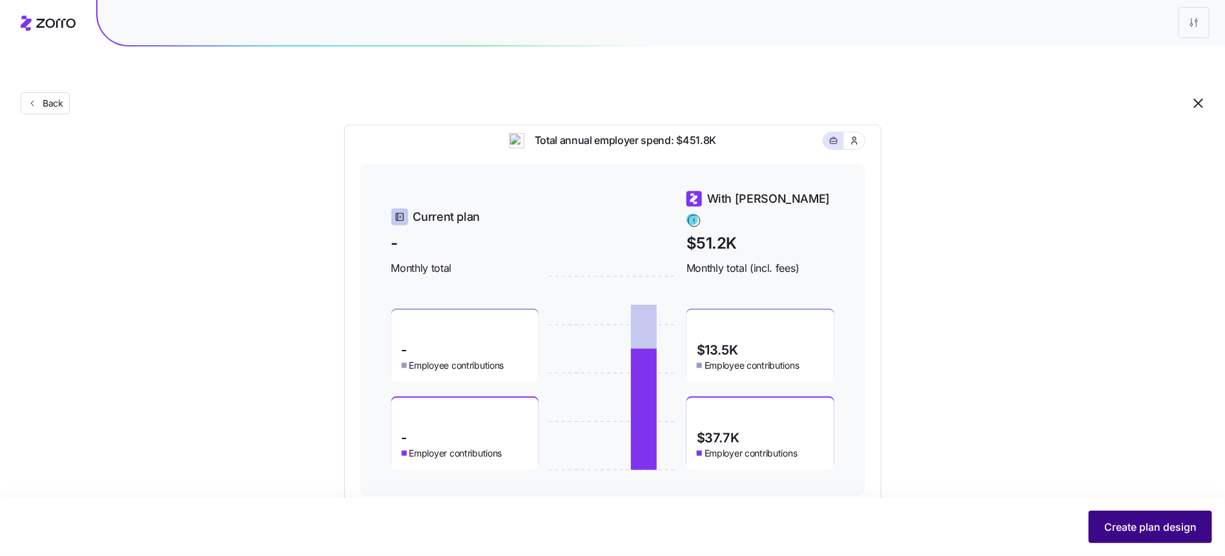
click at [1108, 516] on button "Create plan design" at bounding box center [1149, 527] width 123 height 32
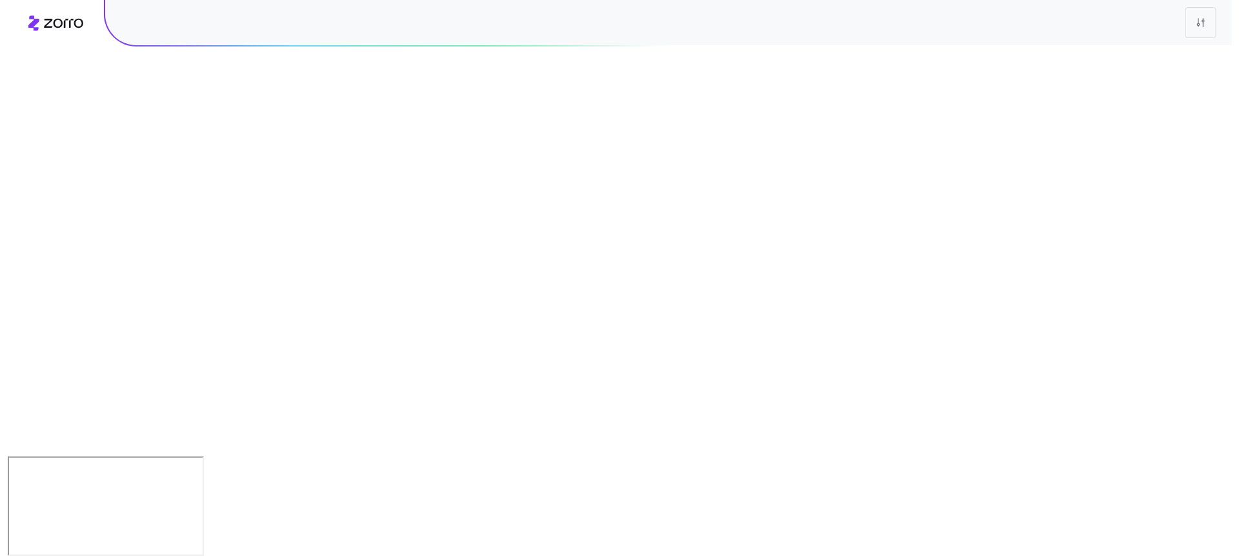
scroll to position [0, 0]
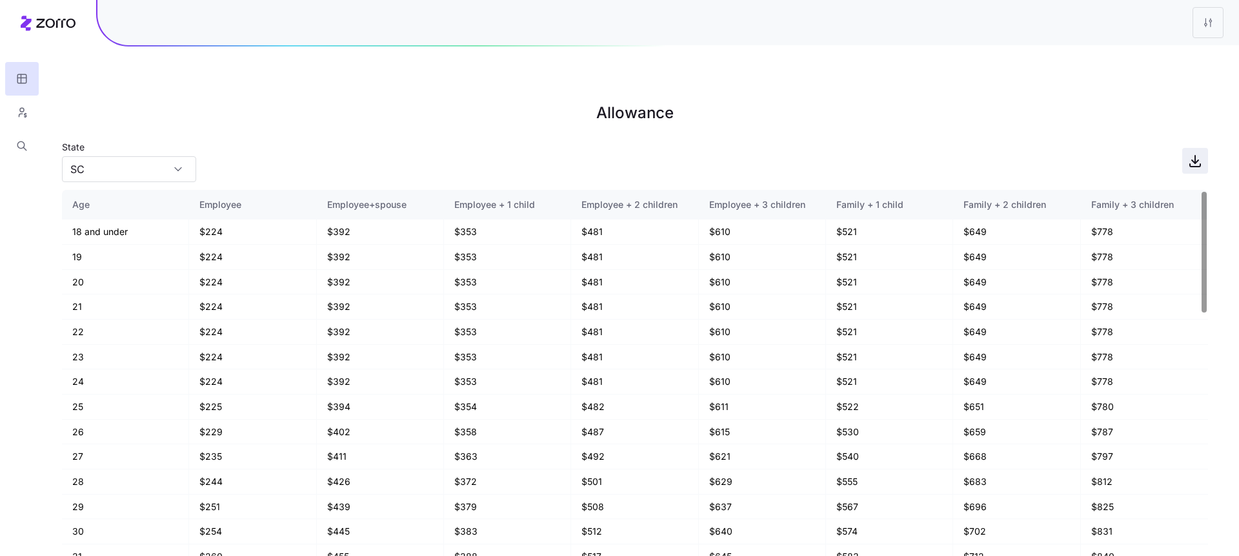
click at [1194, 148] on span "button" at bounding box center [1195, 160] width 25 height 25
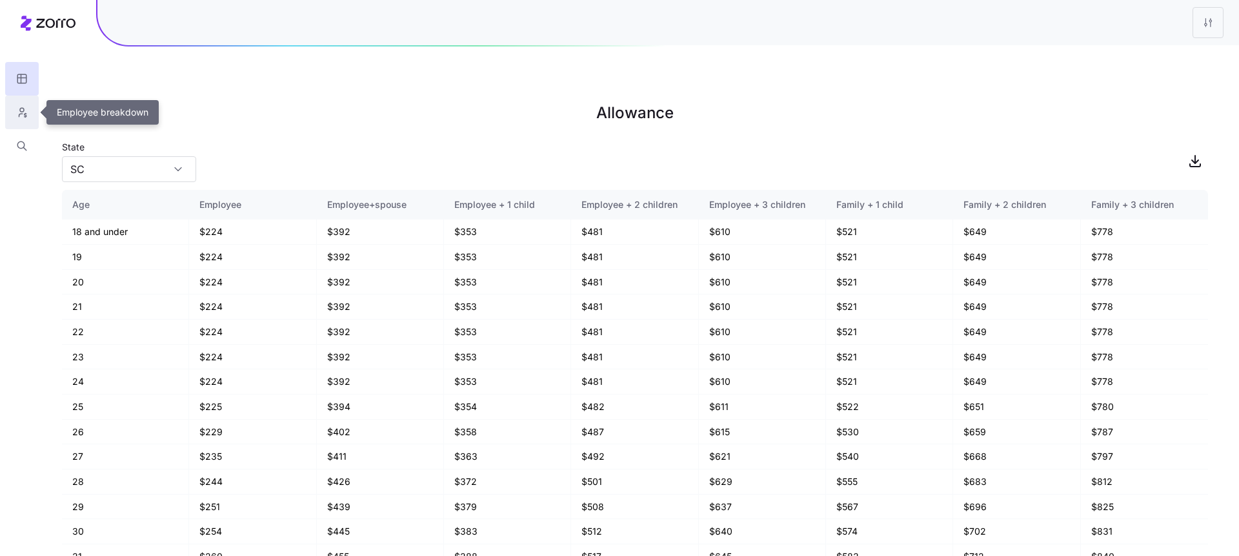
click at [24, 108] on icon "button" at bounding box center [22, 112] width 12 height 13
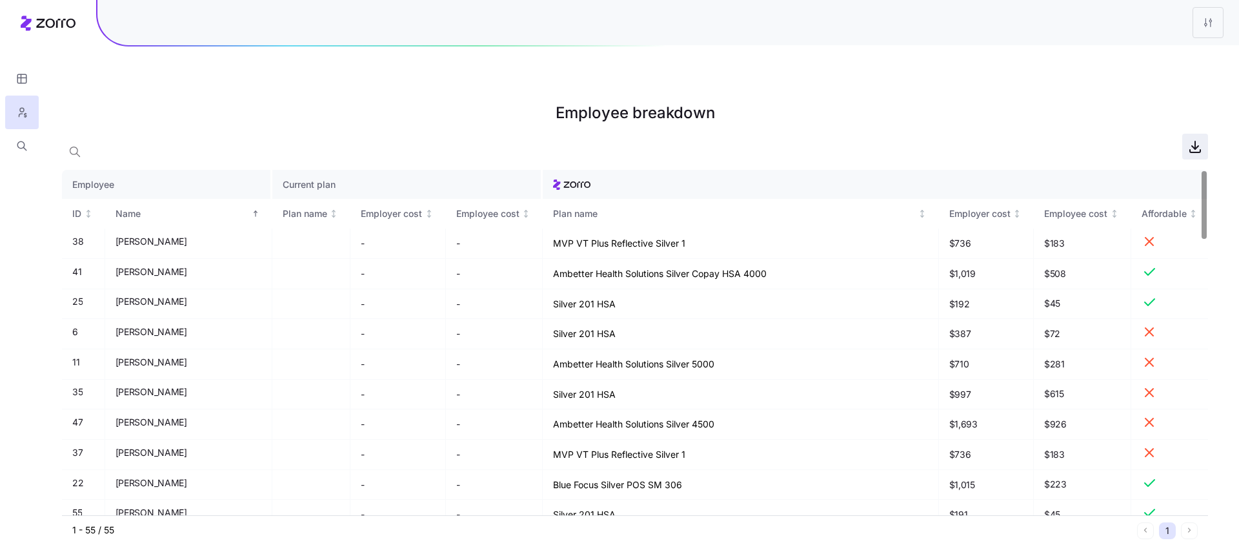
click at [1197, 139] on icon "button" at bounding box center [1195, 146] width 15 height 15
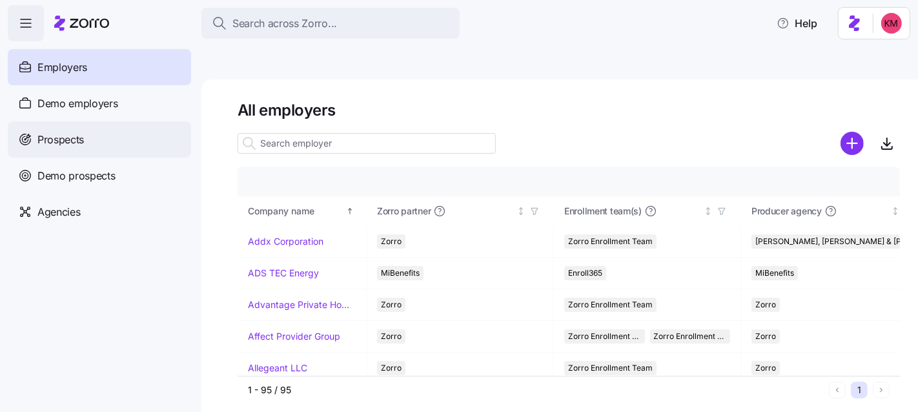
click at [111, 146] on div "Prospects" at bounding box center [99, 139] width 183 height 36
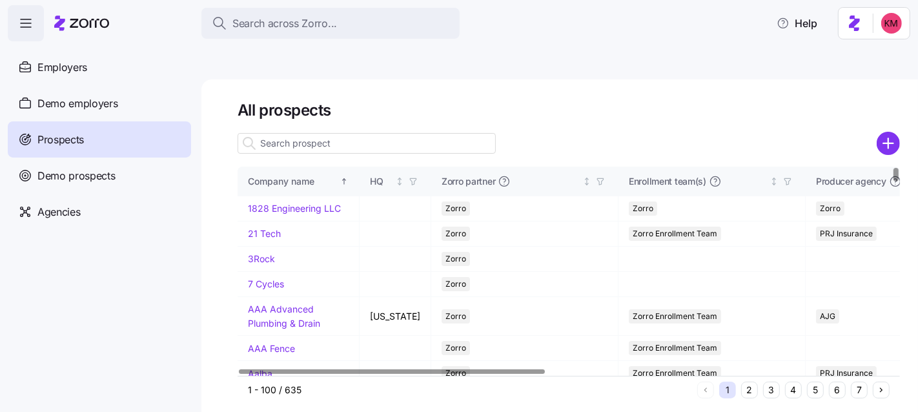
click at [291, 120] on div at bounding box center [569, 125] width 662 height 10
click at [298, 133] on input at bounding box center [367, 143] width 258 height 21
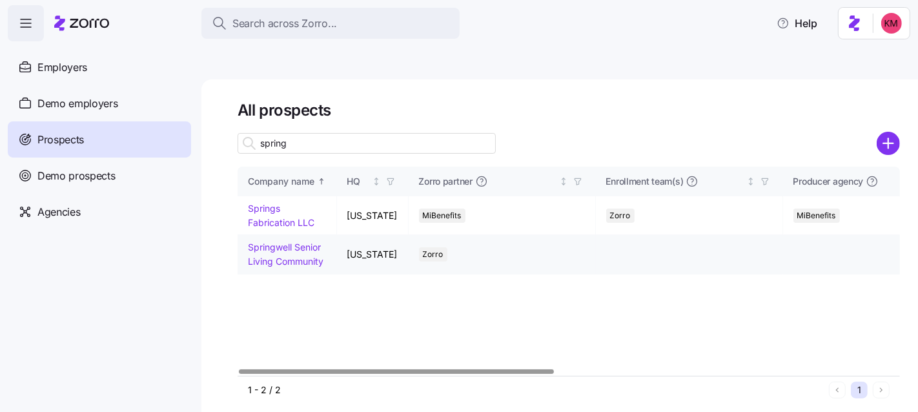
type input "spring"
click at [282, 241] on link "Springwell Senior Living Community" at bounding box center [286, 253] width 76 height 25
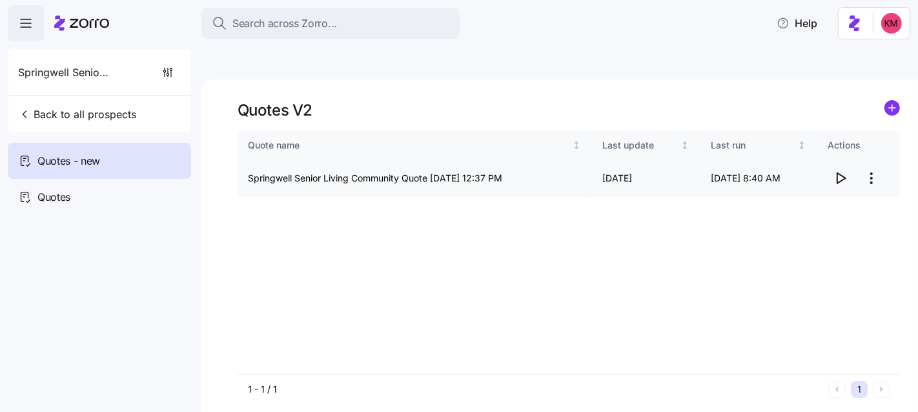
click at [843, 170] on icon "button" at bounding box center [840, 177] width 15 height 15
click at [875, 145] on html "Search across Zorro... Help Springwell Senior Living Community Back to all pros…" at bounding box center [459, 267] width 918 height 534
click at [855, 181] on div "Edit quote" at bounding box center [819, 179] width 119 height 21
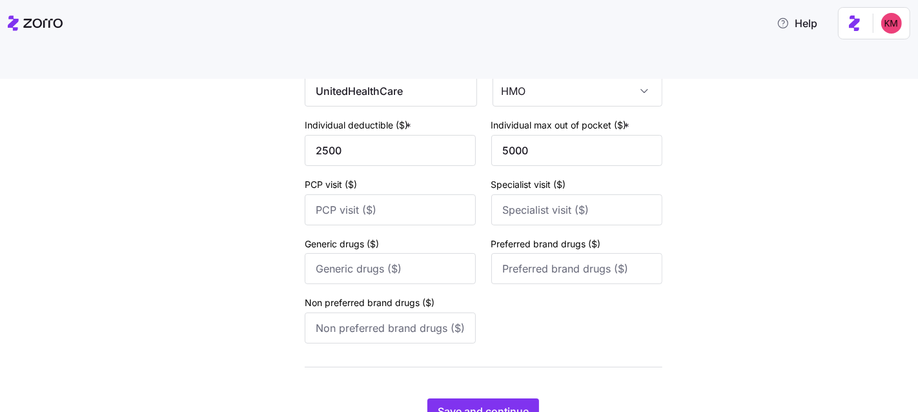
scroll to position [219, 0]
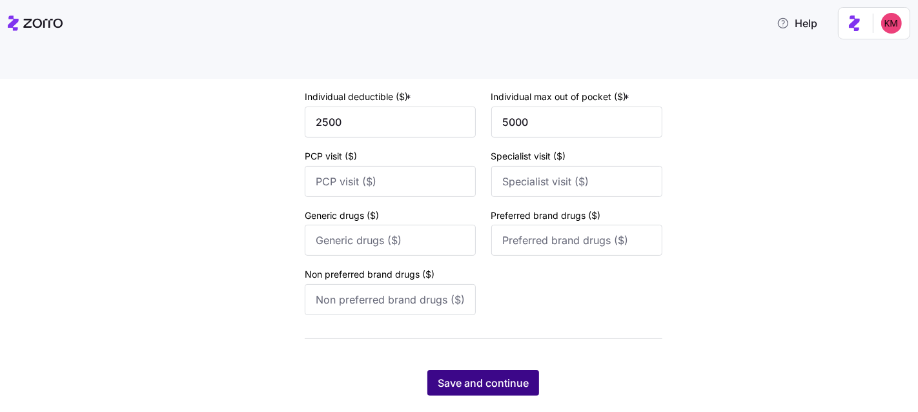
click at [502, 375] on span "Save and continue" at bounding box center [483, 382] width 91 height 15
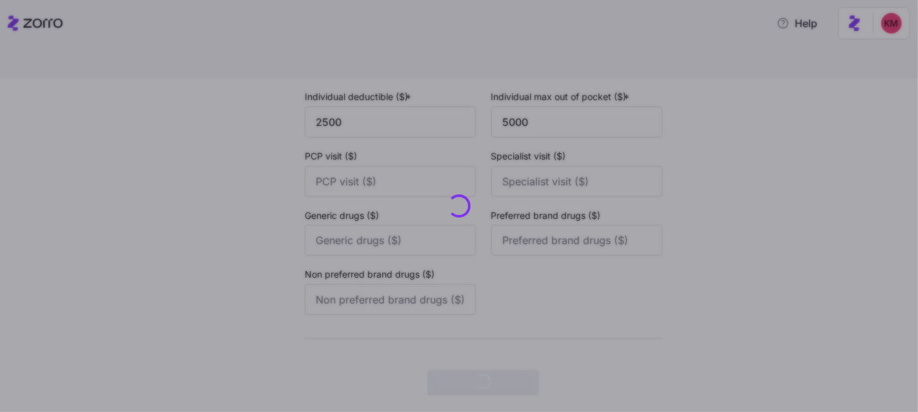
scroll to position [0, 0]
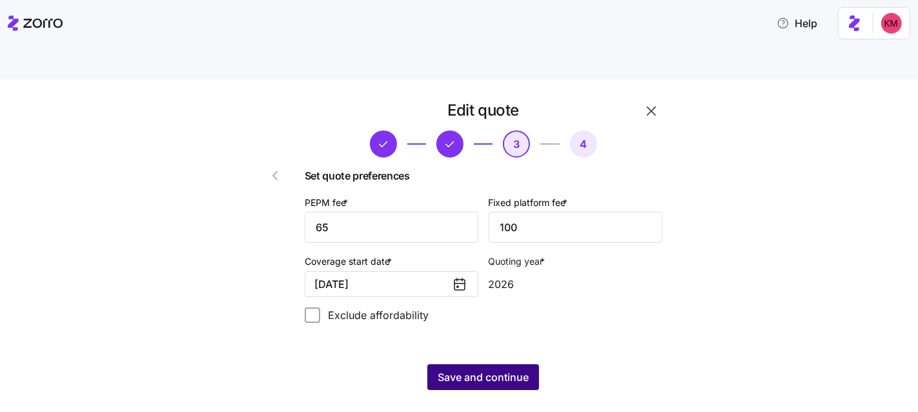
click at [492, 369] on span "Save and continue" at bounding box center [483, 376] width 91 height 15
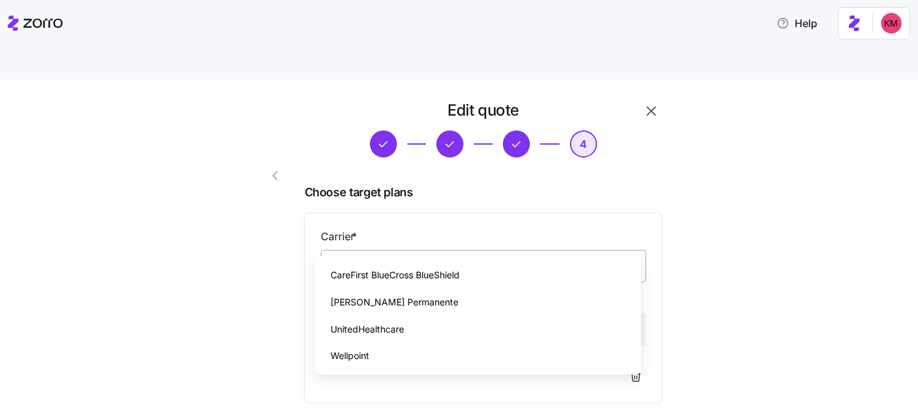
click at [452, 250] on input "Carrier *" at bounding box center [483, 266] width 325 height 32
click at [400, 333] on span "UnitedHealthcare" at bounding box center [367, 329] width 74 height 14
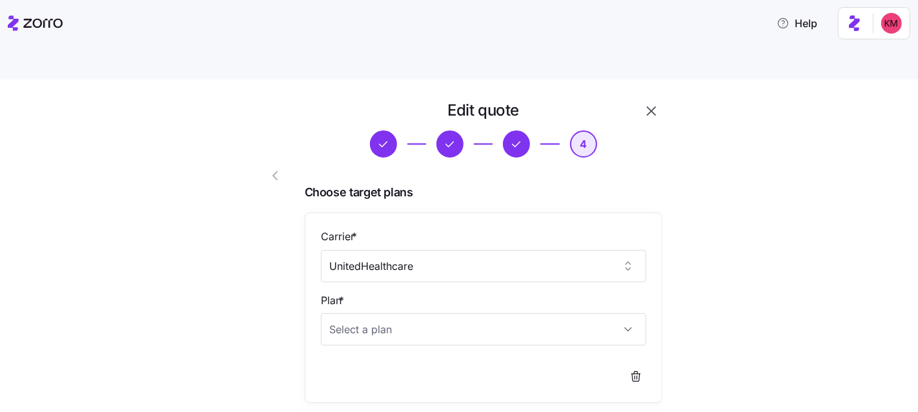
type input "UnitedHealthcare"
click at [414, 313] on input "Plan *" at bounding box center [483, 329] width 325 height 32
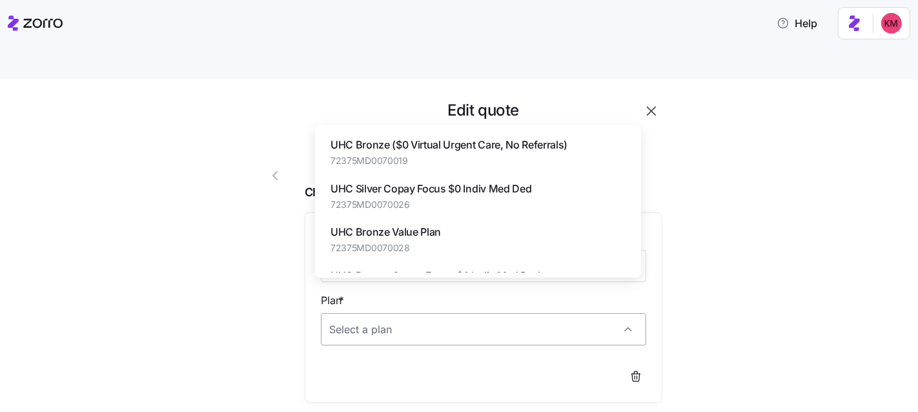
paste input "UHC Silver Copay Plan"
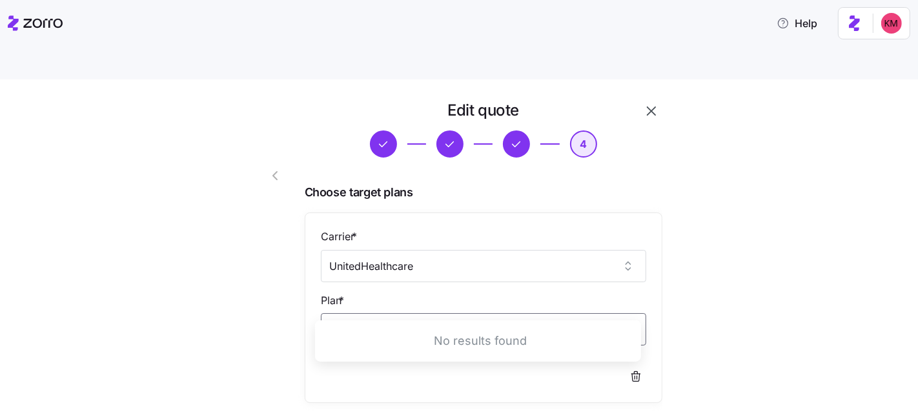
type input "UHC Silver Copay Plan"
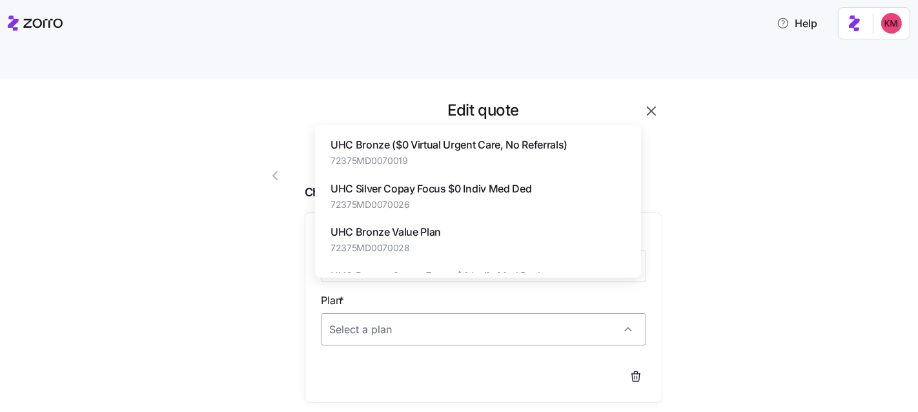
click at [423, 313] on input "Plan *" at bounding box center [483, 329] width 325 height 32
paste input "Silver Copay Focus"
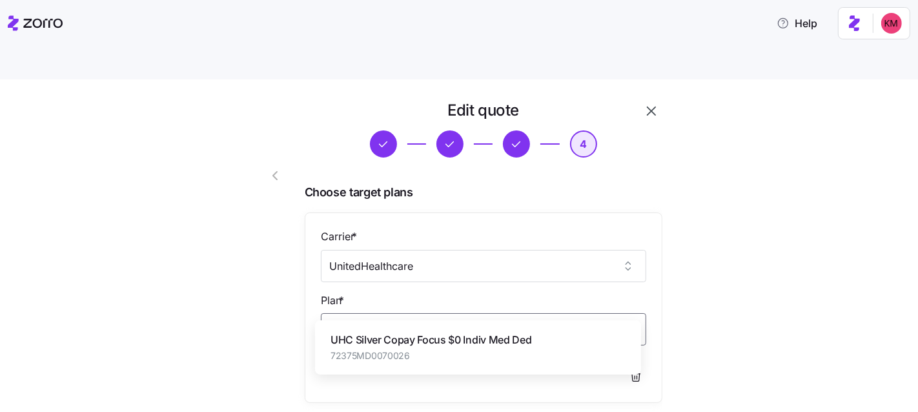
click at [451, 343] on span "UHC Silver Copay Focus $0 Indiv Med Ded" at bounding box center [430, 340] width 201 height 16
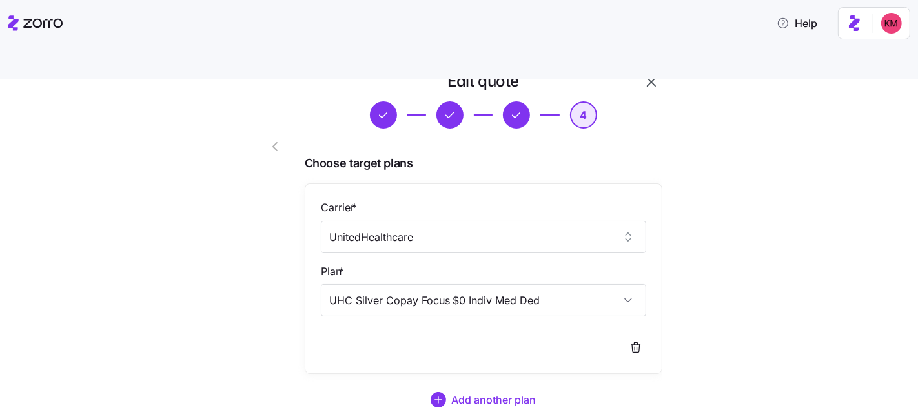
scroll to position [105, 0]
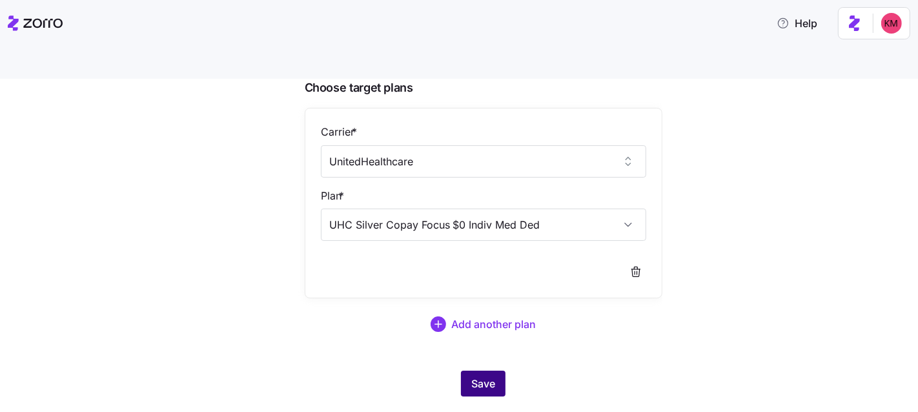
type input "UHC Silver Copay Focus $0 Indiv Med Ded"
click at [486, 371] on button "Save" at bounding box center [483, 384] width 45 height 26
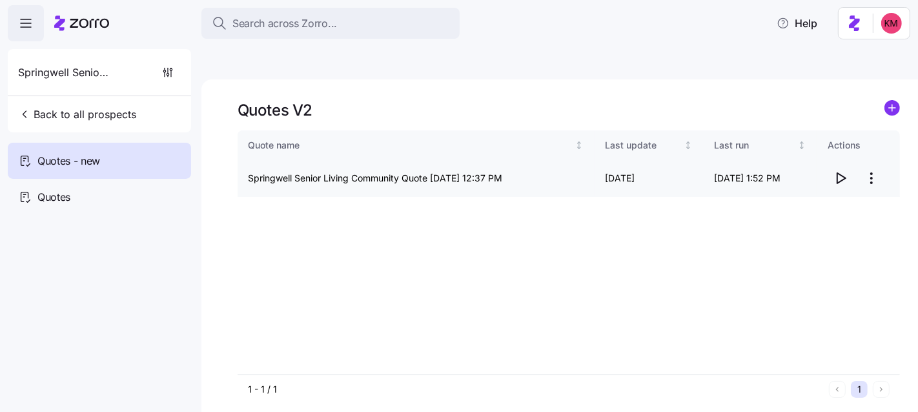
click at [873, 148] on html "Search across Zorro... Help Springwell Senior Living Community Back to all pros…" at bounding box center [459, 267] width 918 height 534
click at [793, 175] on div "Edit quote" at bounding box center [787, 179] width 43 height 14
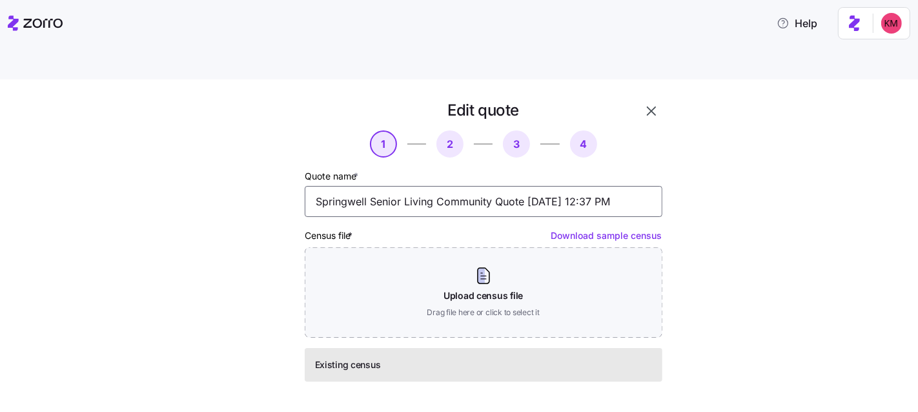
click at [450, 186] on input "Springwell Senior Living Community Quote 09/09/2025 12:37 PM" at bounding box center [484, 201] width 358 height 31
click at [488, 186] on input "Springwell Senior Living Community Quote 09/09/2025 12:37 PM" at bounding box center [484, 201] width 358 height 31
type input "Springwell Senior Living Community V1 Quote 09/09/2025 12:37 PM"
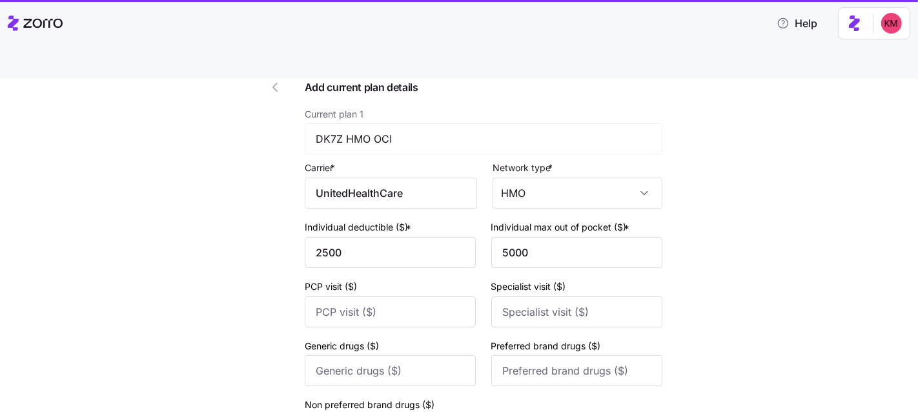
scroll to position [219, 0]
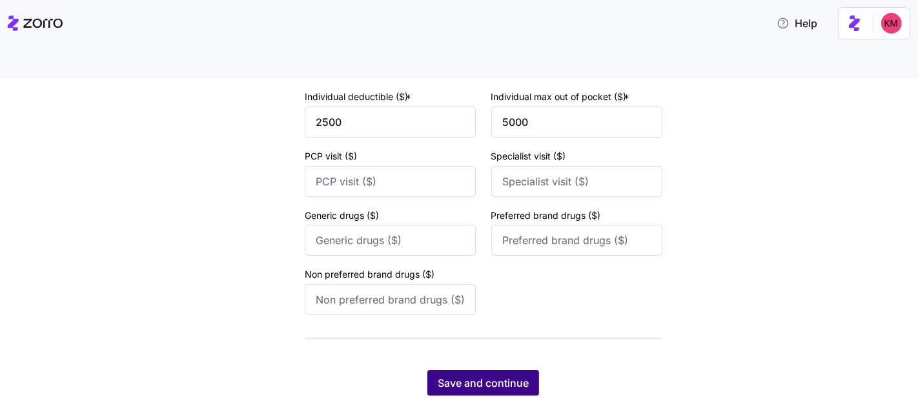
click at [489, 375] on span "Save and continue" at bounding box center [483, 382] width 91 height 15
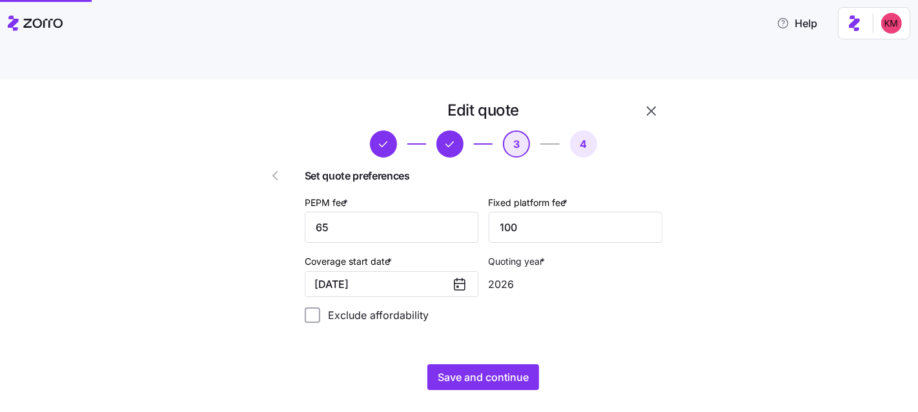
scroll to position [0, 0]
click at [473, 369] on span "Save and continue" at bounding box center [483, 376] width 91 height 15
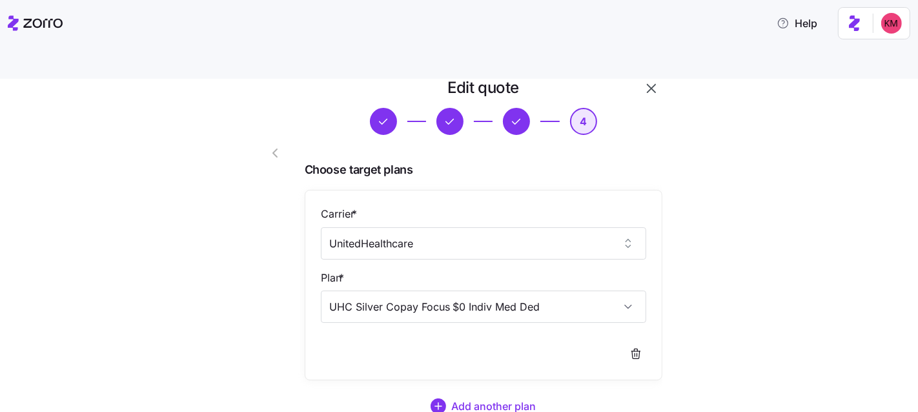
scroll to position [105, 0]
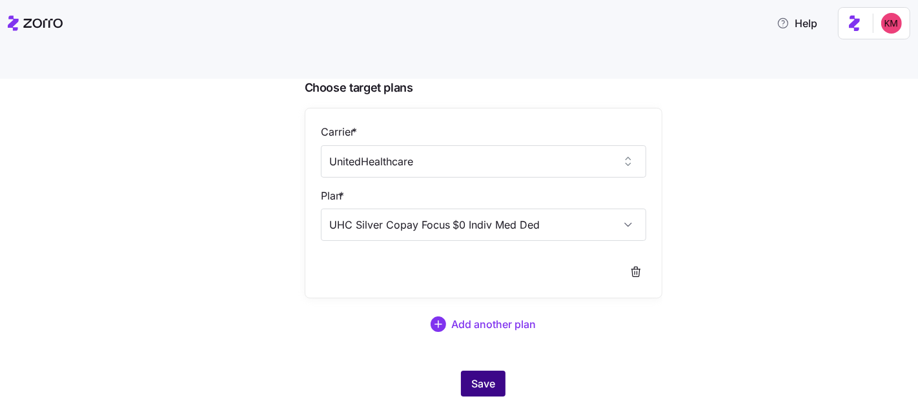
click at [482, 371] on button "Save" at bounding box center [483, 384] width 45 height 26
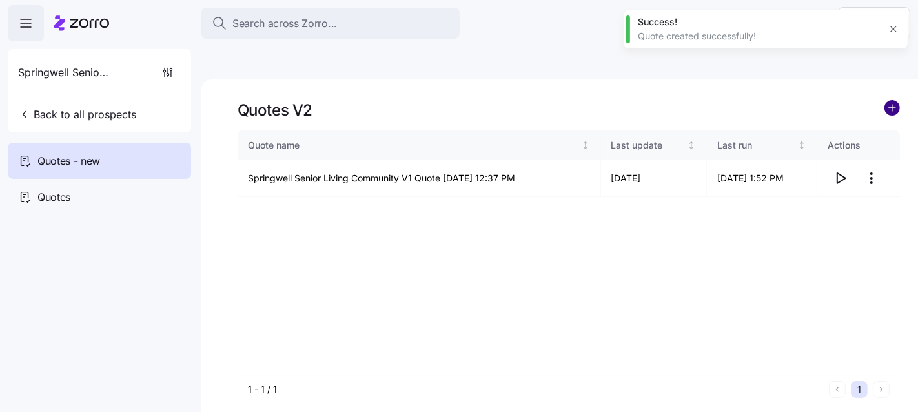
click at [890, 101] on circle "add icon" at bounding box center [892, 108] width 14 height 14
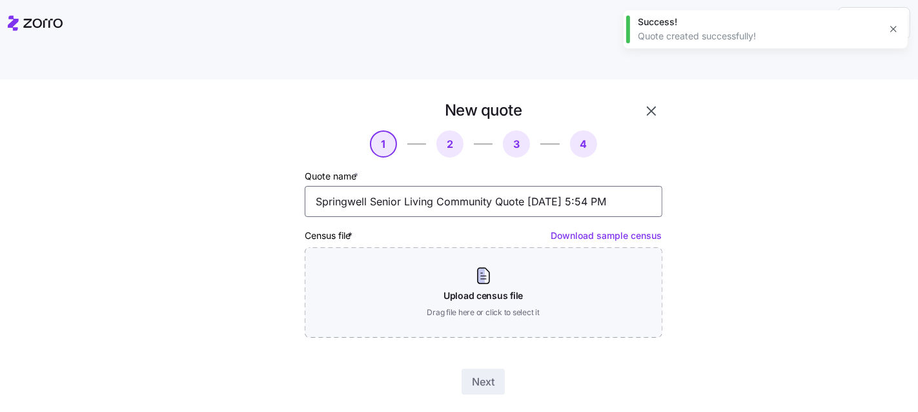
click at [493, 186] on input "Springwell Senior Living Community Quote 09/10/2025 5:54 PM" at bounding box center [484, 201] width 358 height 31
type input "Springwell Senior Living Community V2 Quote 09/10/2025 5:54 PM"
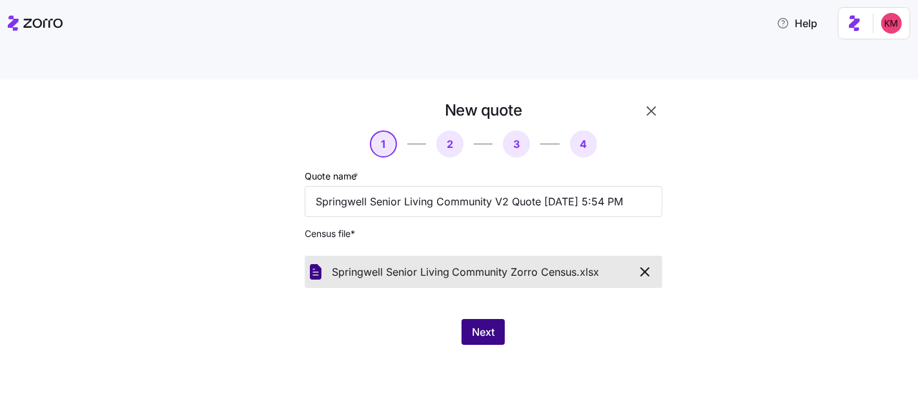
click at [477, 324] on span "Next" at bounding box center [483, 331] width 23 height 15
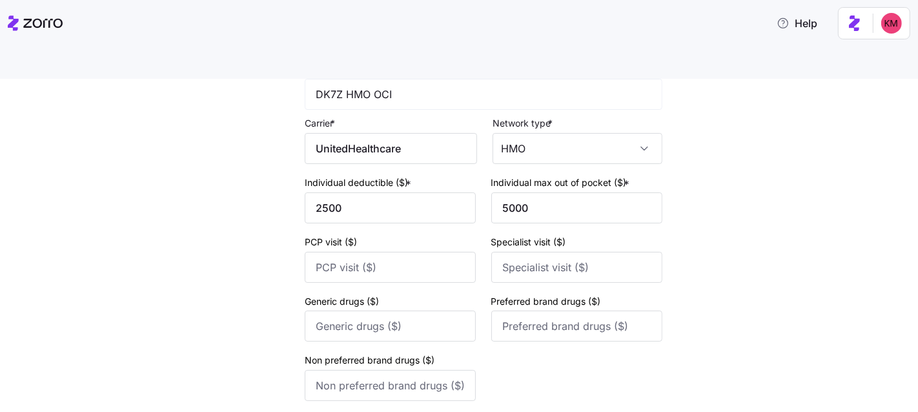
scroll to position [219, 0]
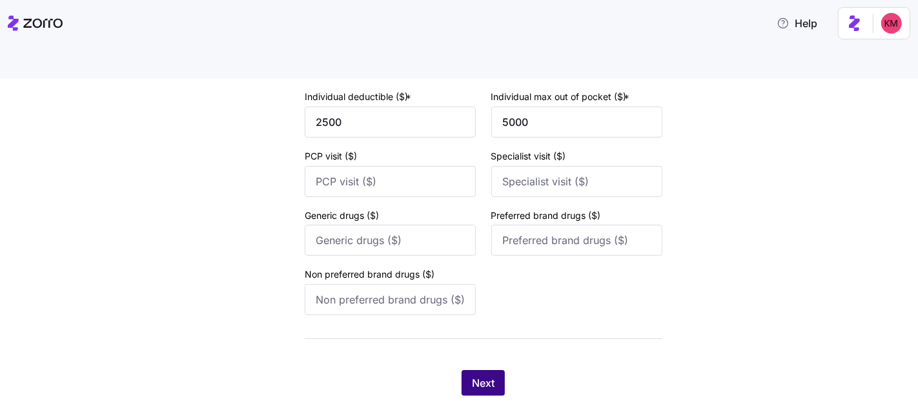
click at [482, 370] on button "Next" at bounding box center [483, 383] width 43 height 26
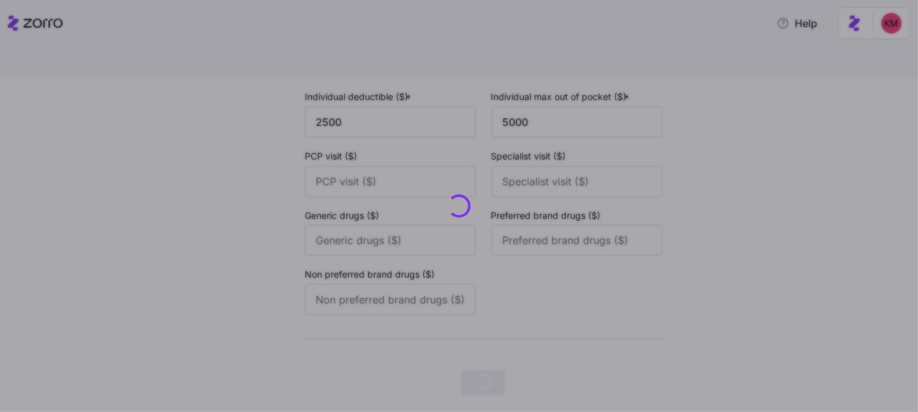
scroll to position [0, 0]
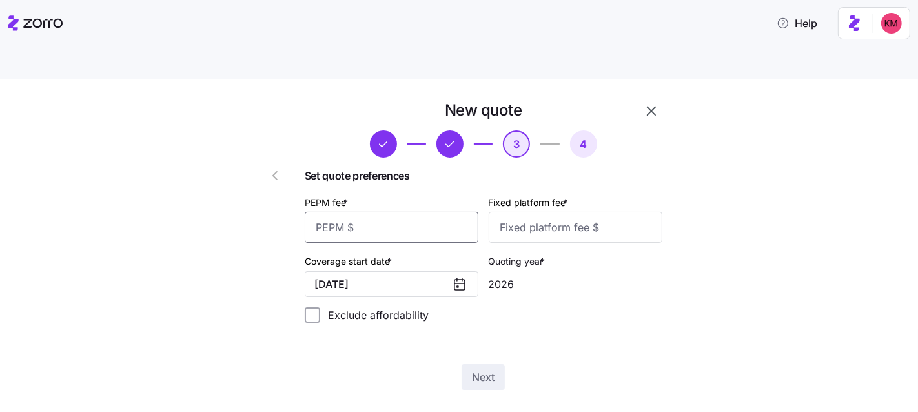
click at [386, 212] on input "PEPM fee *" at bounding box center [392, 227] width 174 height 31
type input "65"
click at [545, 214] on div "Set quote preferences PEPM fee * 65 Fixed platform fee * Coverage start date * …" at bounding box center [484, 250] width 358 height 165
click at [545, 212] on input "Fixed platform fee *" at bounding box center [576, 227] width 174 height 31
type input "100"
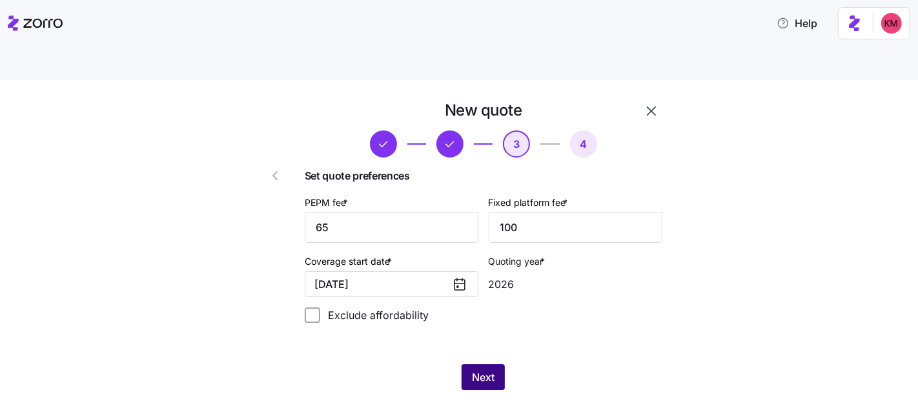
click at [498, 364] on button "Next" at bounding box center [483, 377] width 43 height 26
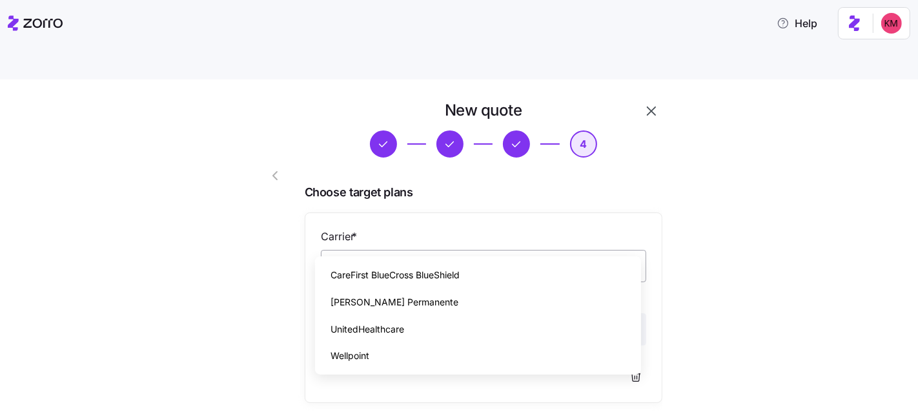
click at [525, 250] on input "Carrier *" at bounding box center [483, 266] width 325 height 32
click at [352, 250] on input "Carrier *" at bounding box center [483, 266] width 325 height 32
click at [354, 322] on span "UnitedHealthcare" at bounding box center [367, 329] width 74 height 14
type input "UnitedHealthcare"
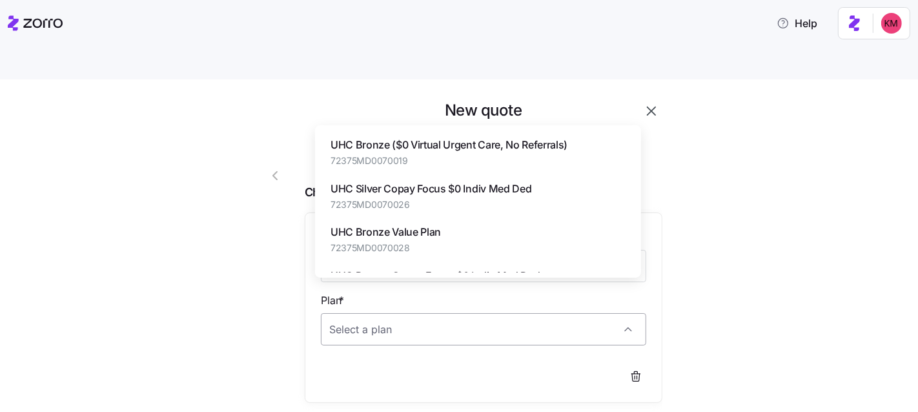
click at [365, 313] on input "Plan *" at bounding box center [483, 329] width 325 height 32
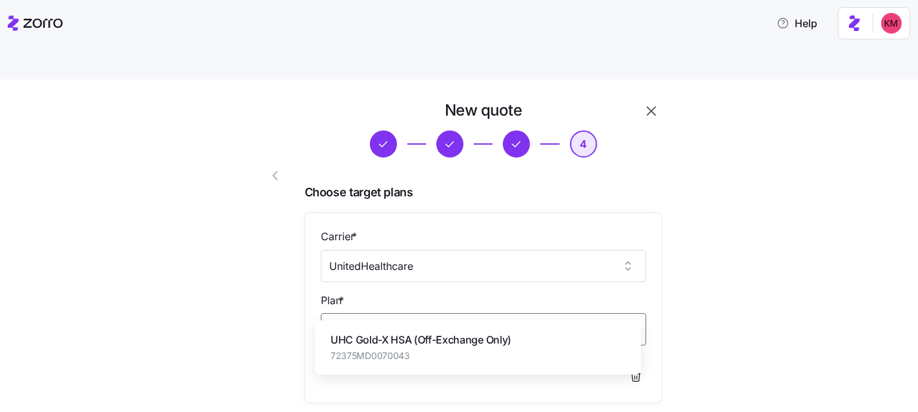
click at [417, 352] on span "72375MD0070043" at bounding box center [420, 355] width 181 height 13
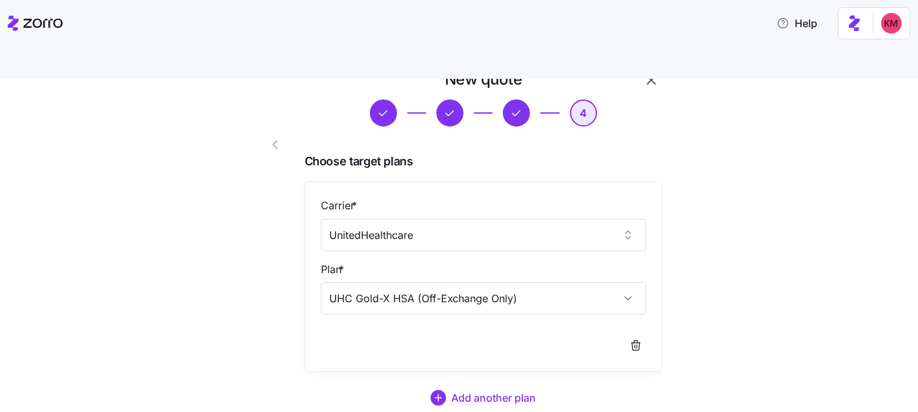
scroll to position [105, 0]
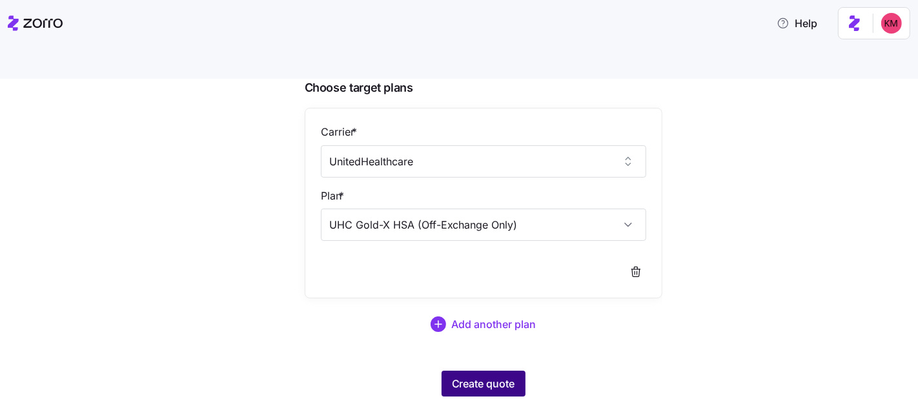
type input "UHC Gold-X HSA (Off-Exchange Only)"
click at [483, 376] on span "Create quote" at bounding box center [483, 383] width 63 height 15
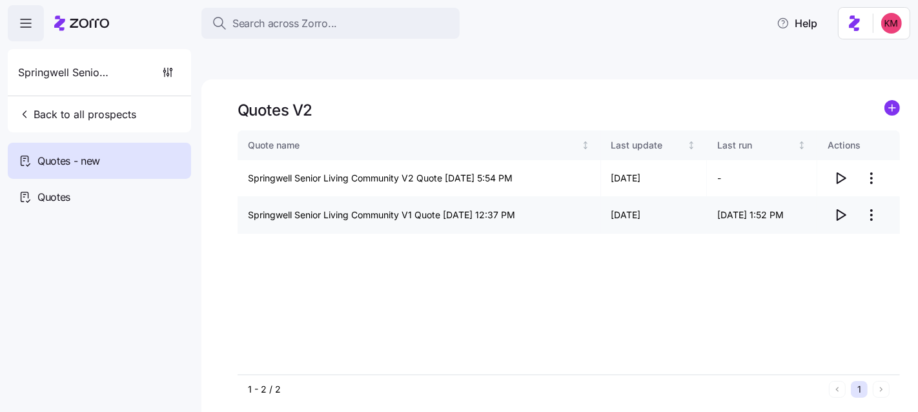
click at [838, 207] on icon "button" at bounding box center [840, 214] width 15 height 15
click at [836, 170] on icon "button" at bounding box center [840, 177] width 15 height 15
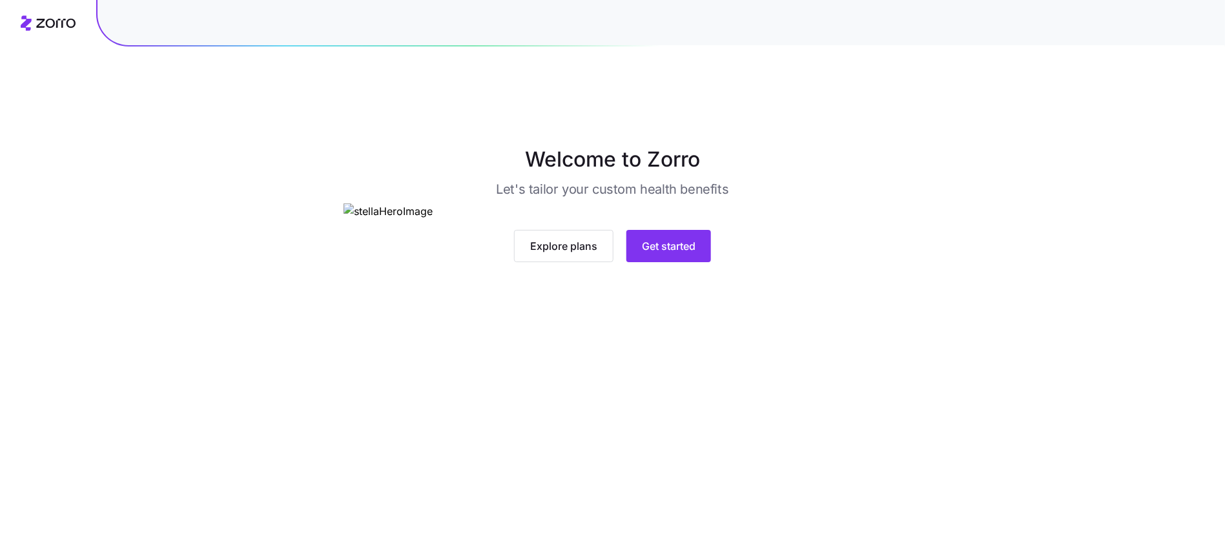
click at [697, 219] on img at bounding box center [612, 211] width 538 height 16
click at [689, 254] on span "Get started" at bounding box center [669, 245] width 54 height 15
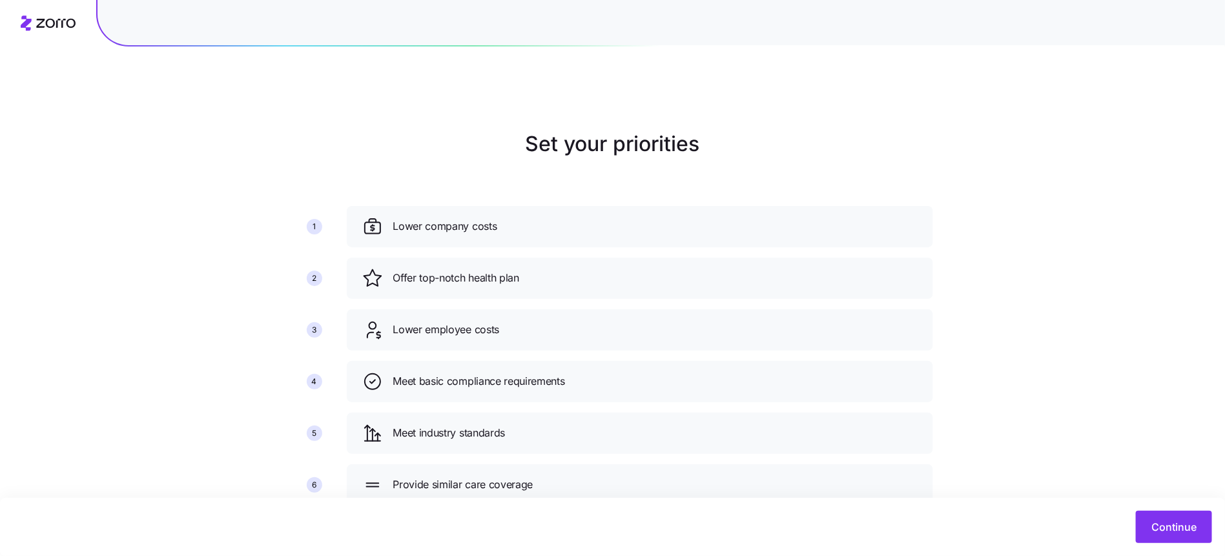
scroll to position [27, 0]
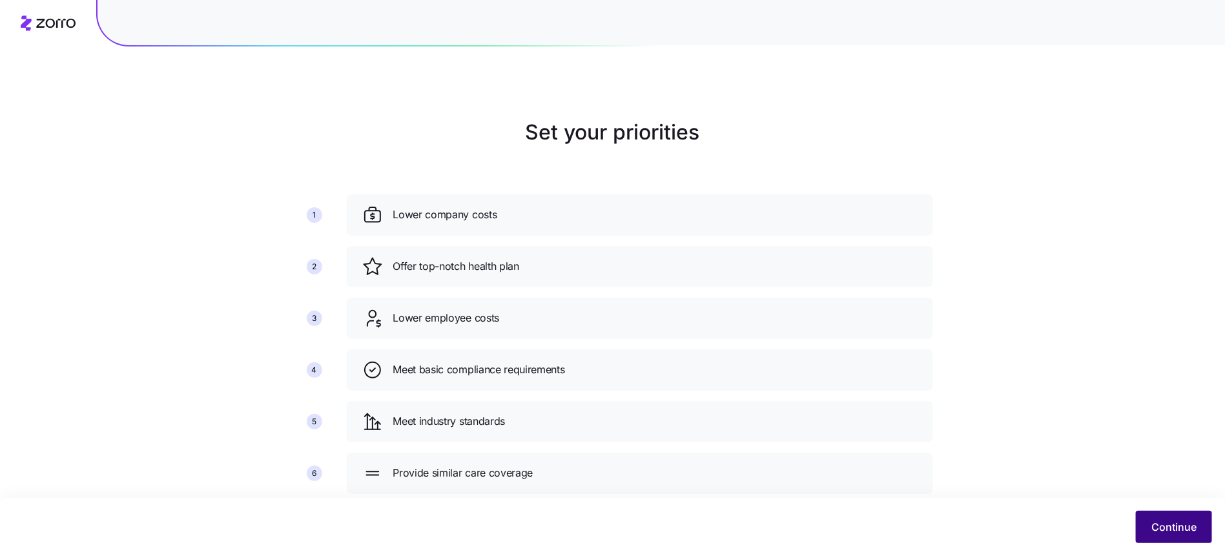
click at [1162, 518] on button "Continue" at bounding box center [1173, 527] width 76 height 32
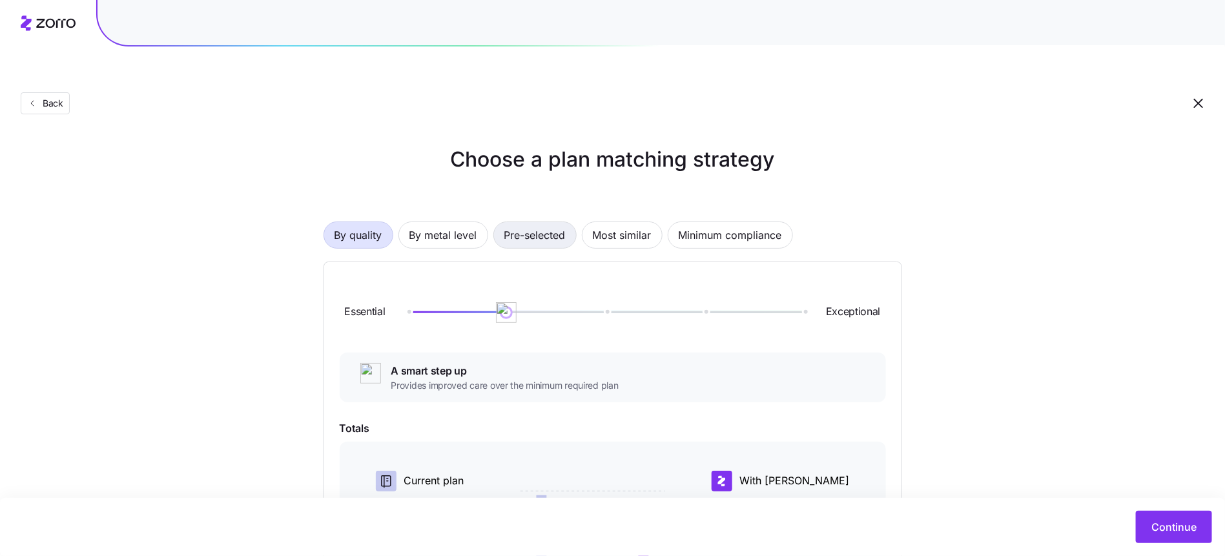
click at [553, 222] on span "Pre-selected" at bounding box center [534, 235] width 61 height 26
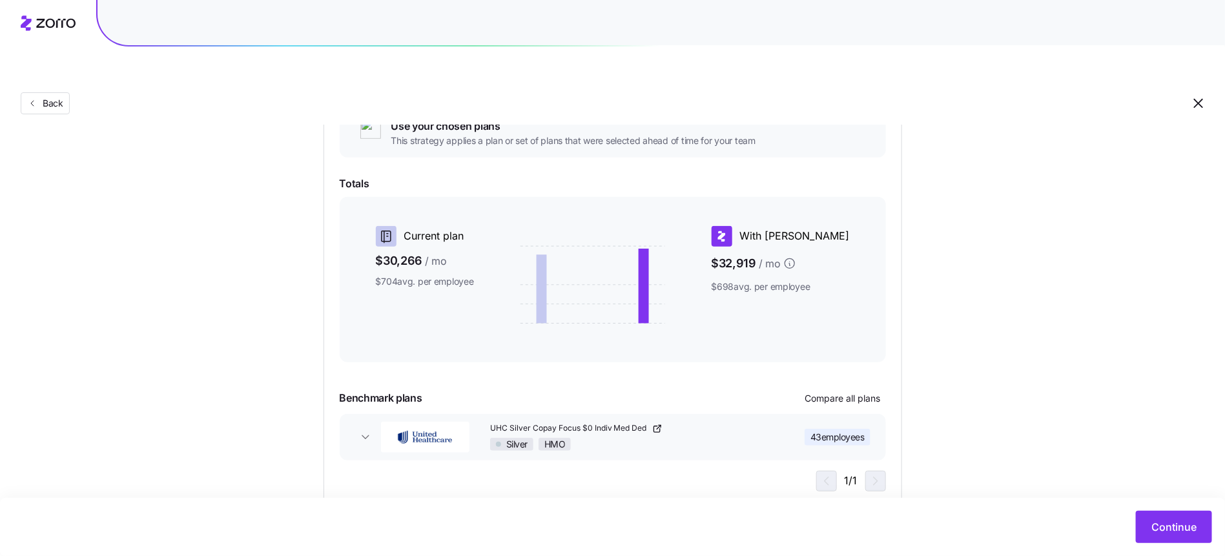
scroll to position [170, 0]
click at [1190, 531] on span "Continue" at bounding box center [1173, 526] width 45 height 15
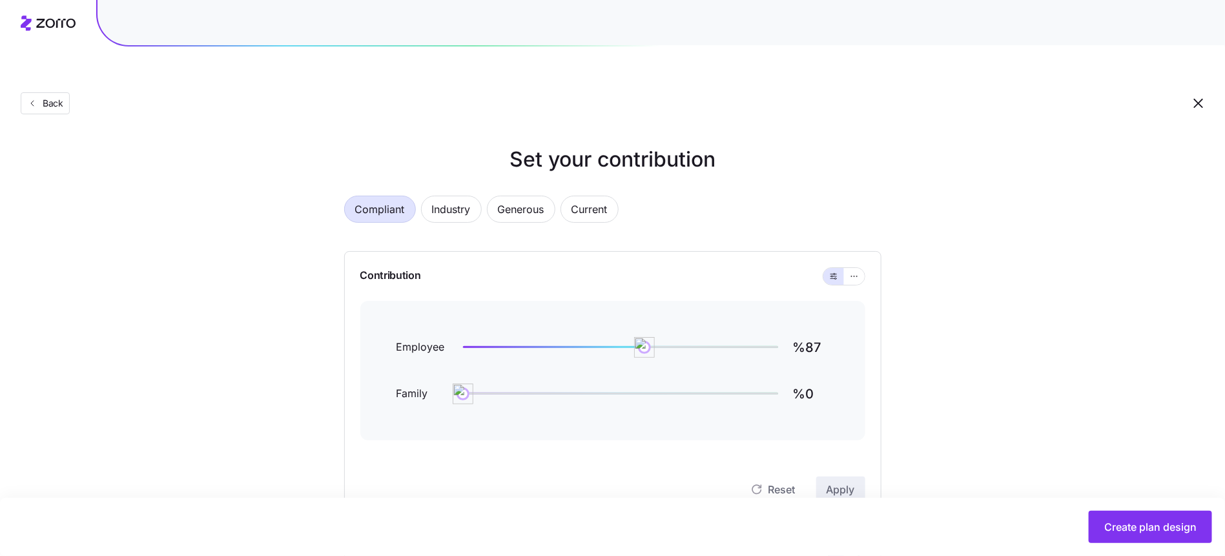
scroll to position [32, 0]
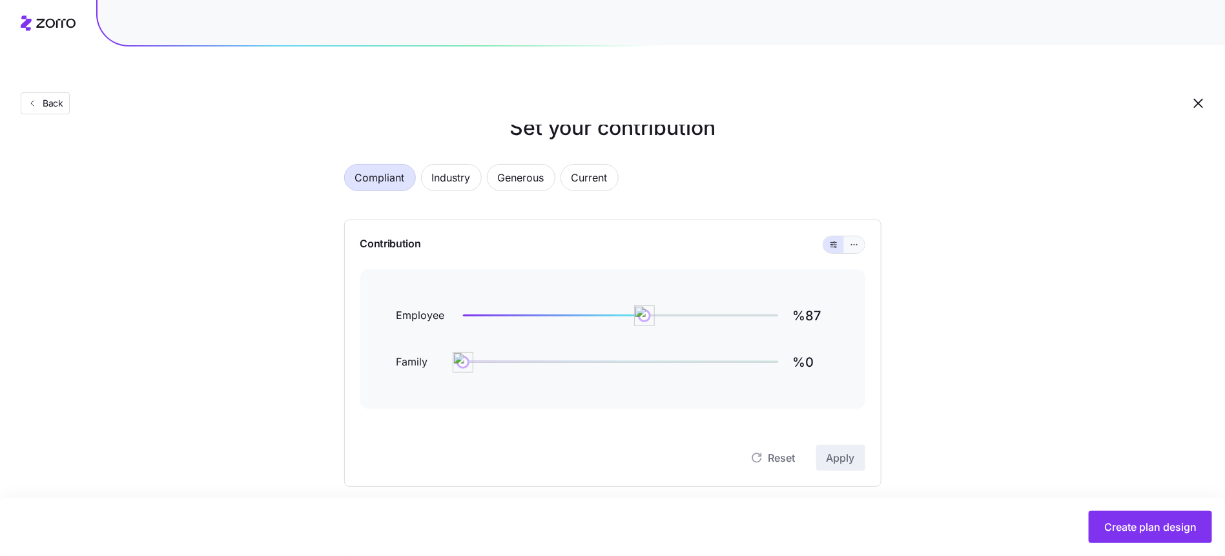
click at [850, 237] on icon "button" at bounding box center [853, 244] width 9 height 15
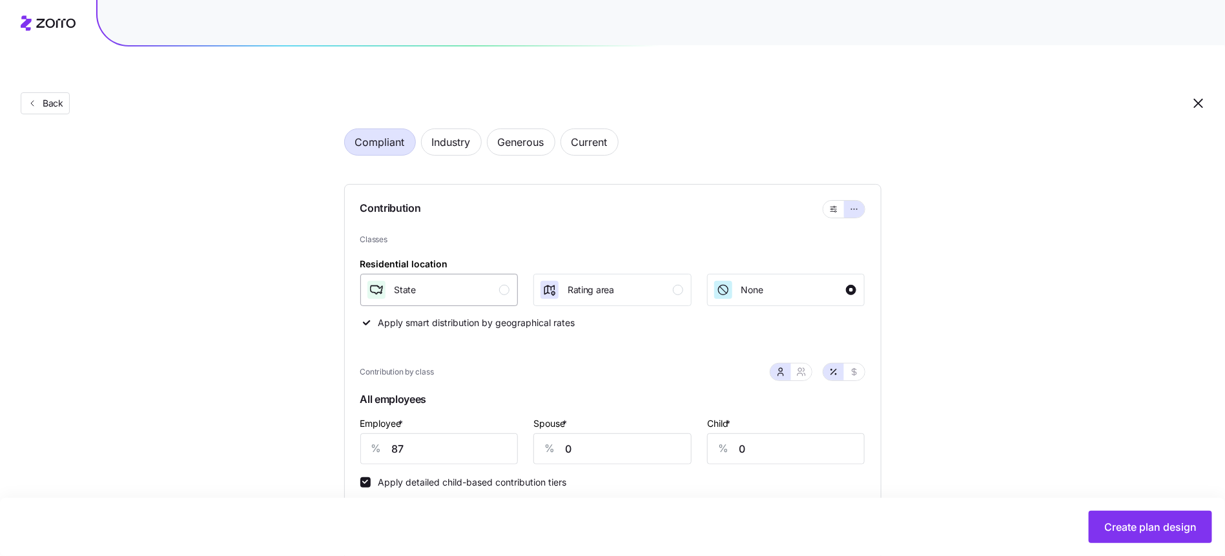
click at [502, 280] on div "State" at bounding box center [438, 290] width 144 height 21
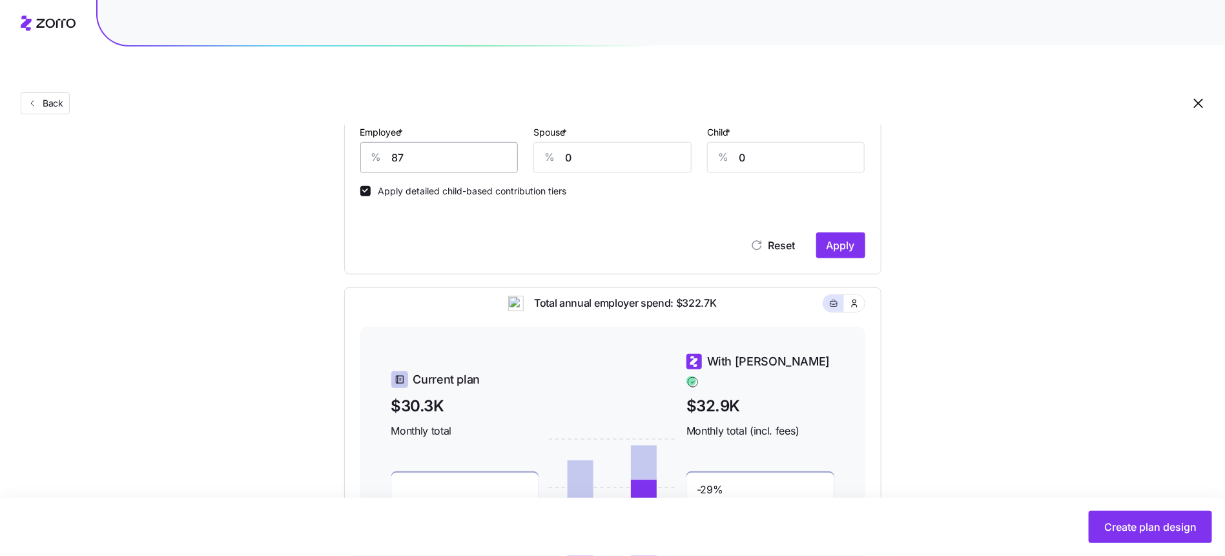
scroll to position [358, 0]
click at [435, 143] on input "87" at bounding box center [439, 158] width 158 height 31
type input "80"
click at [594, 125] on div "Spouse * % 50" at bounding box center [612, 149] width 158 height 49
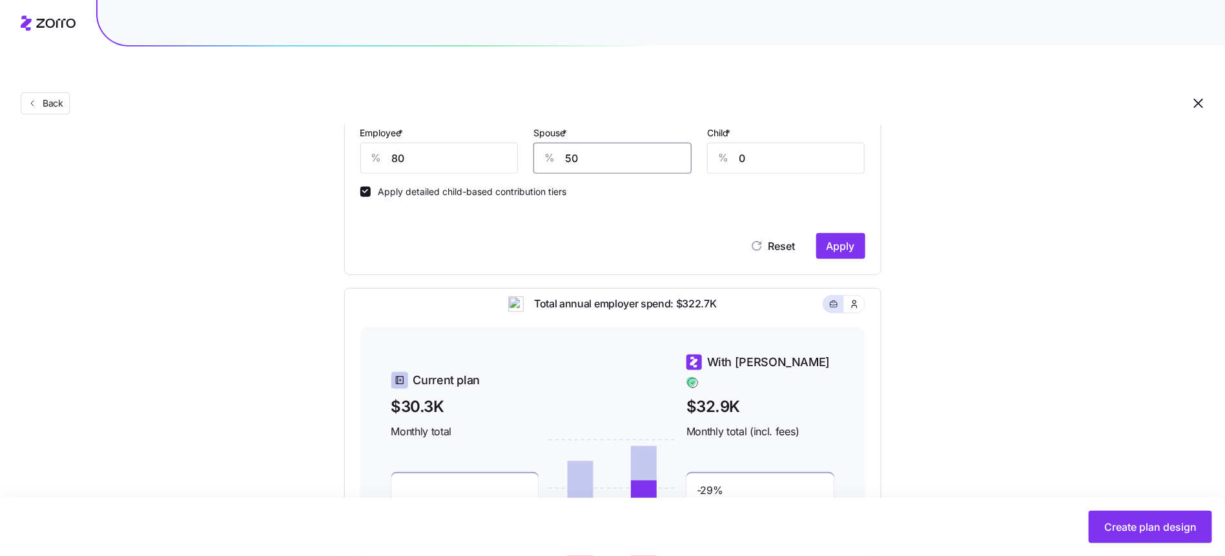
click at [595, 143] on input "50" at bounding box center [612, 158] width 158 height 31
type input "60"
type input "50"
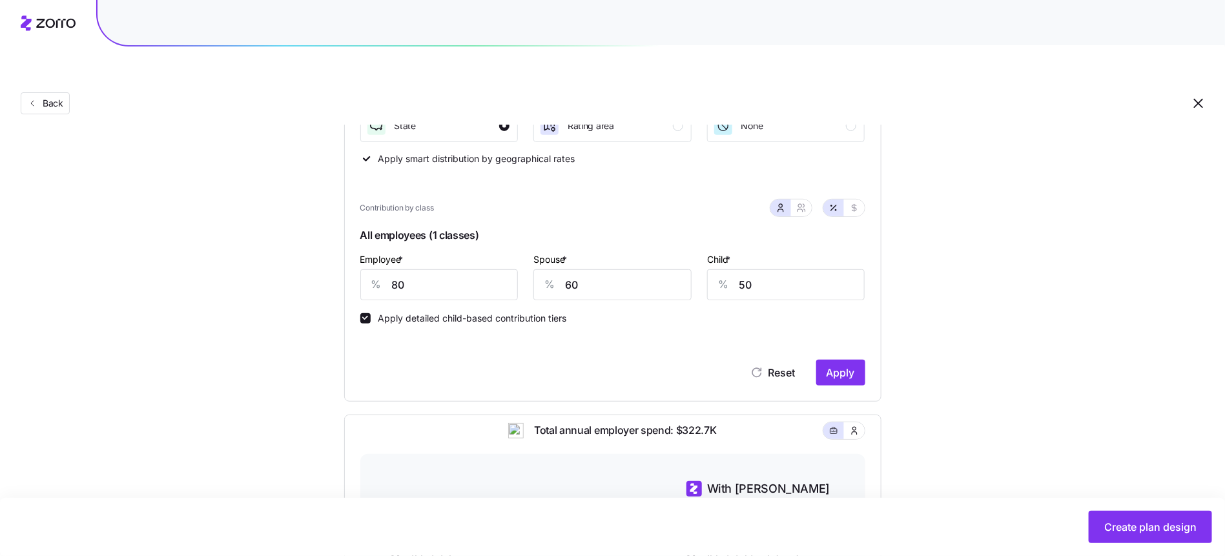
scroll to position [227, 0]
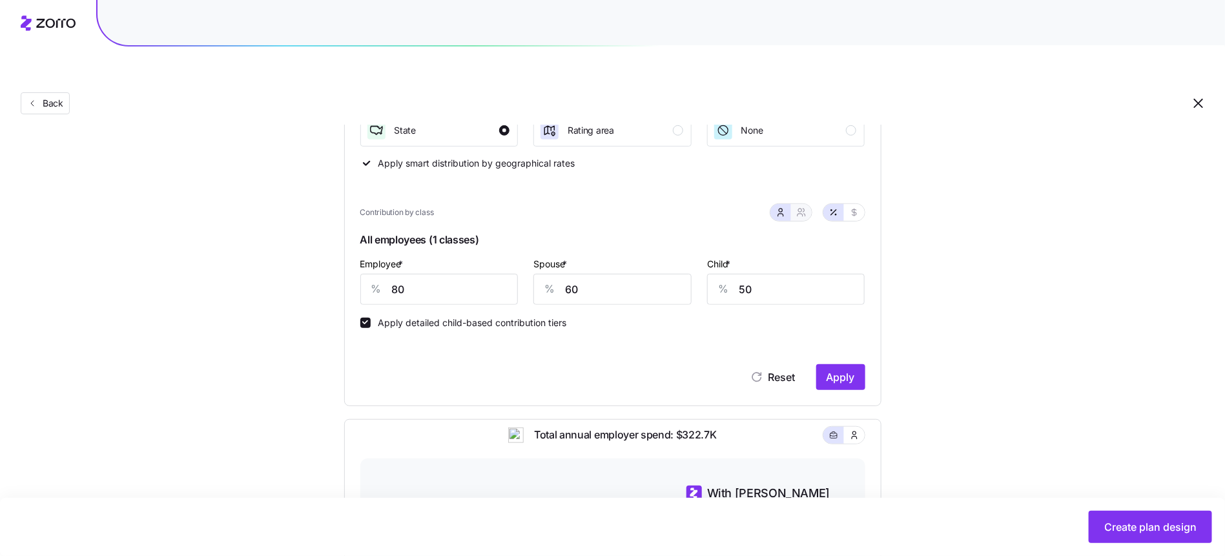
click at [802, 207] on icon "button" at bounding box center [801, 212] width 10 height 10
type input "70"
click at [551, 274] on input "70" at bounding box center [547, 289] width 115 height 31
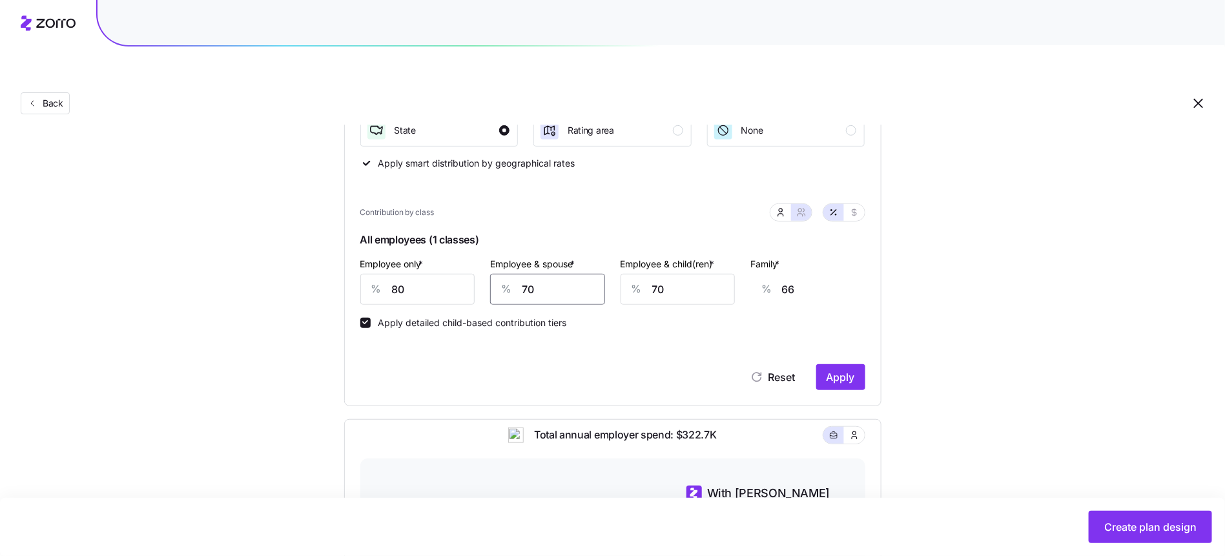
type input "6"
type input "15"
type input "60"
type input "58"
type input "60"
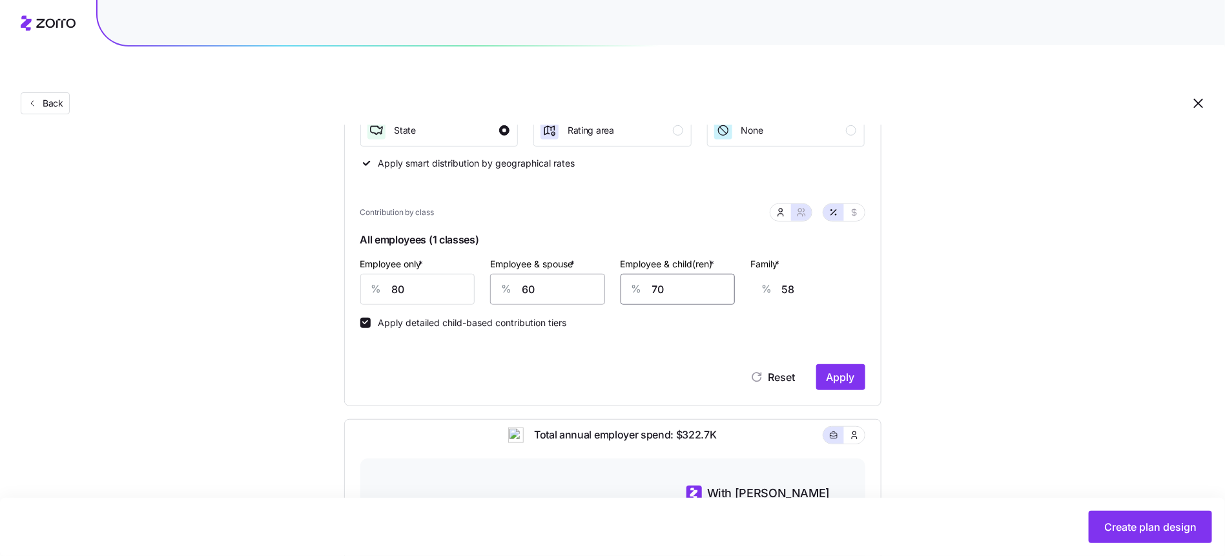
type input "5"
type input "19"
type input "50"
type input "46"
type input "50"
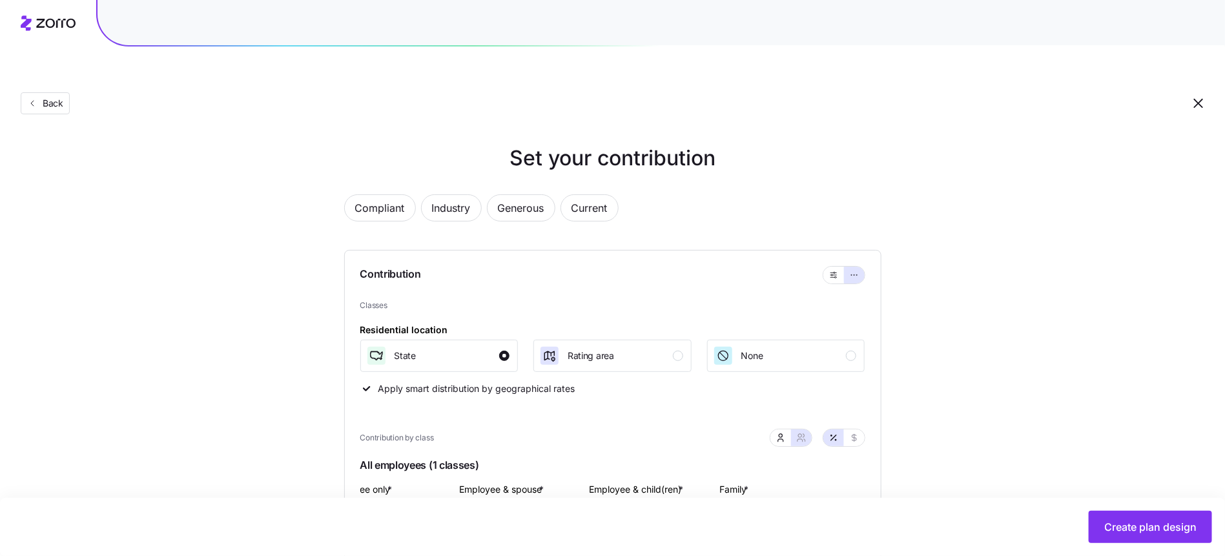
scroll to position [0, 0]
click at [839, 268] on button "button" at bounding box center [833, 276] width 21 height 17
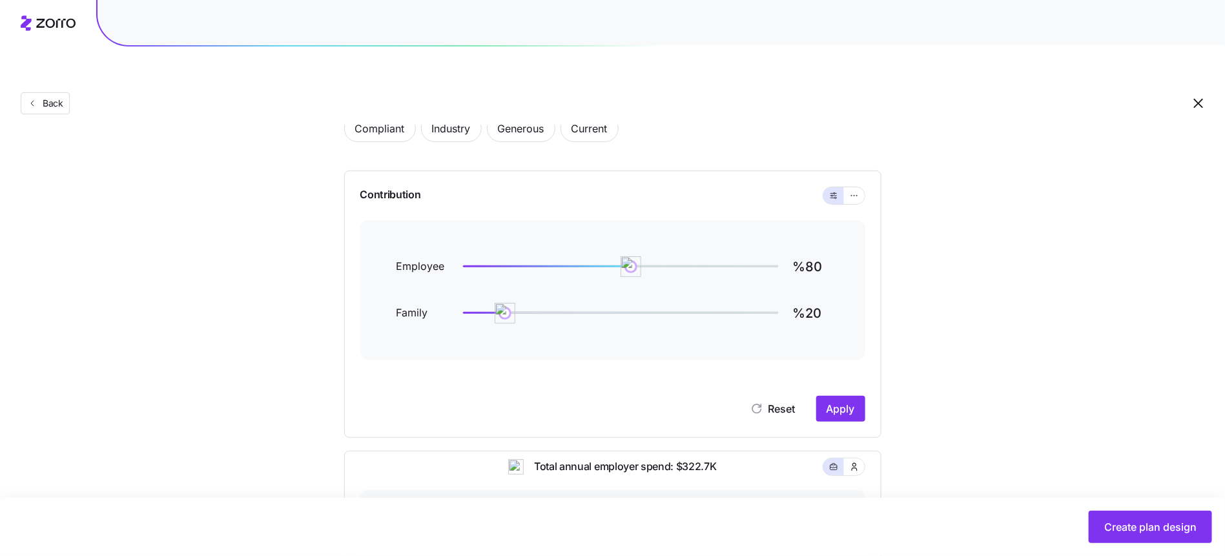
scroll to position [99, 0]
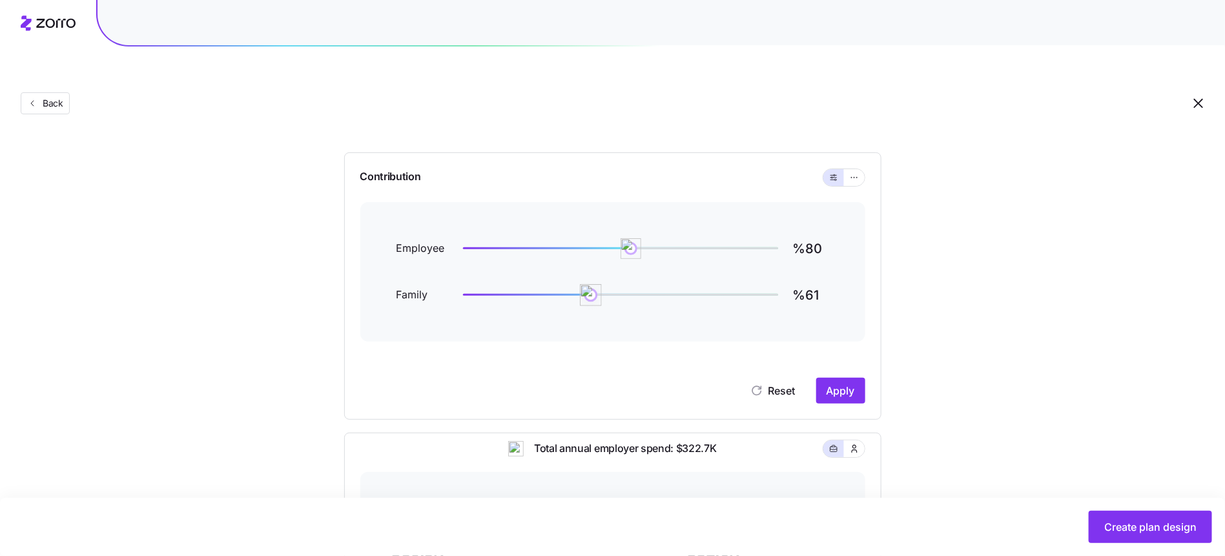
type input "%60"
drag, startPoint x: 502, startPoint y: 264, endPoint x: 589, endPoint y: 265, distance: 86.5
click at [589, 284] on img at bounding box center [589, 295] width 22 height 22
click at [829, 383] on span "Apply" at bounding box center [840, 390] width 28 height 15
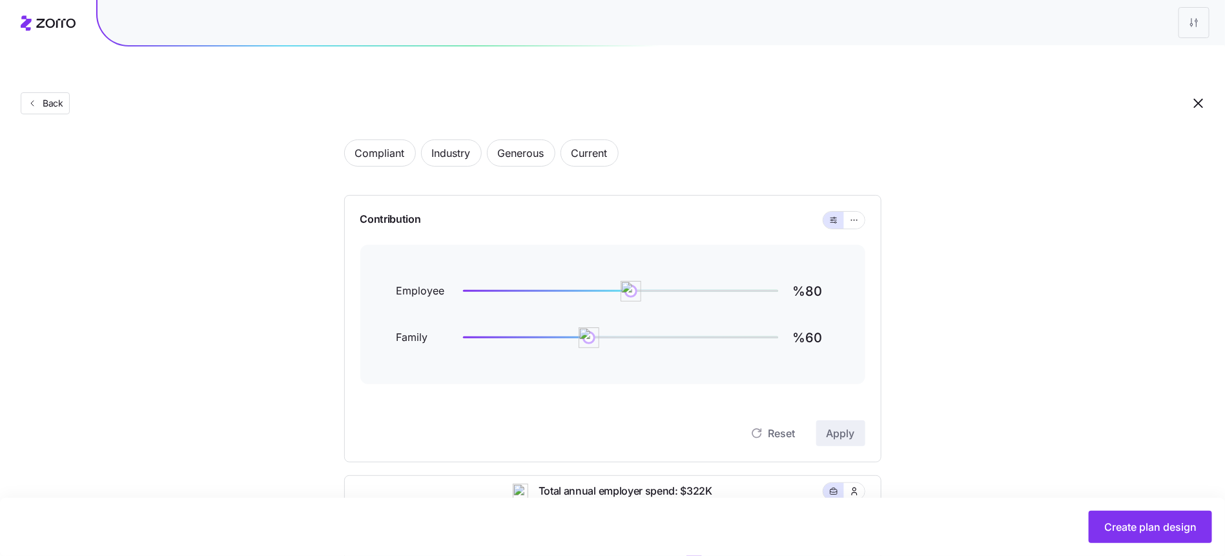
scroll to position [54, 0]
click at [859, 214] on button "button" at bounding box center [854, 222] width 21 height 17
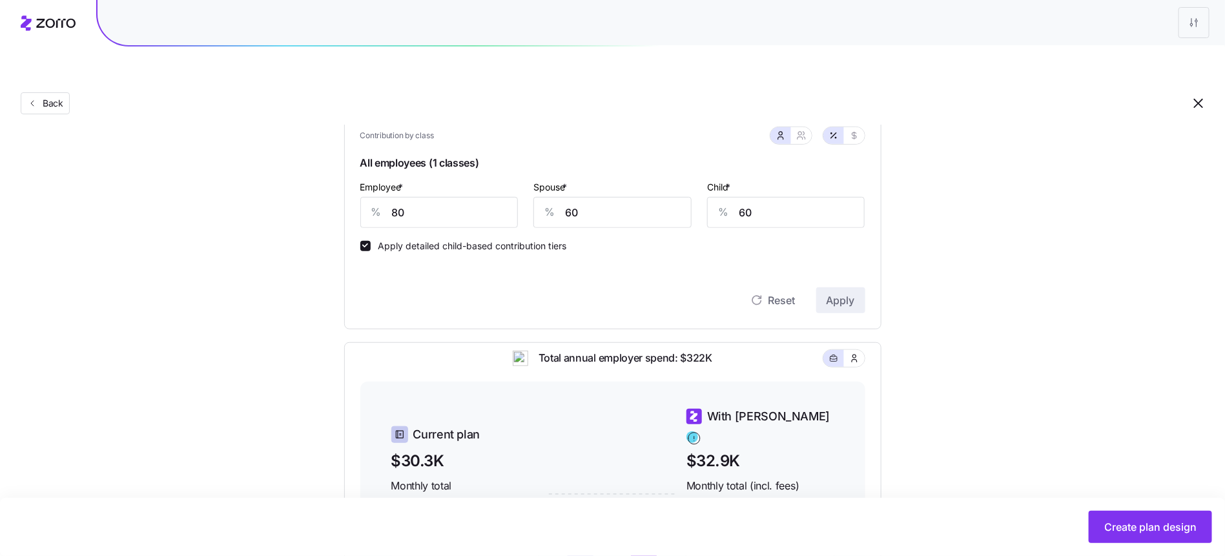
scroll to position [298, 0]
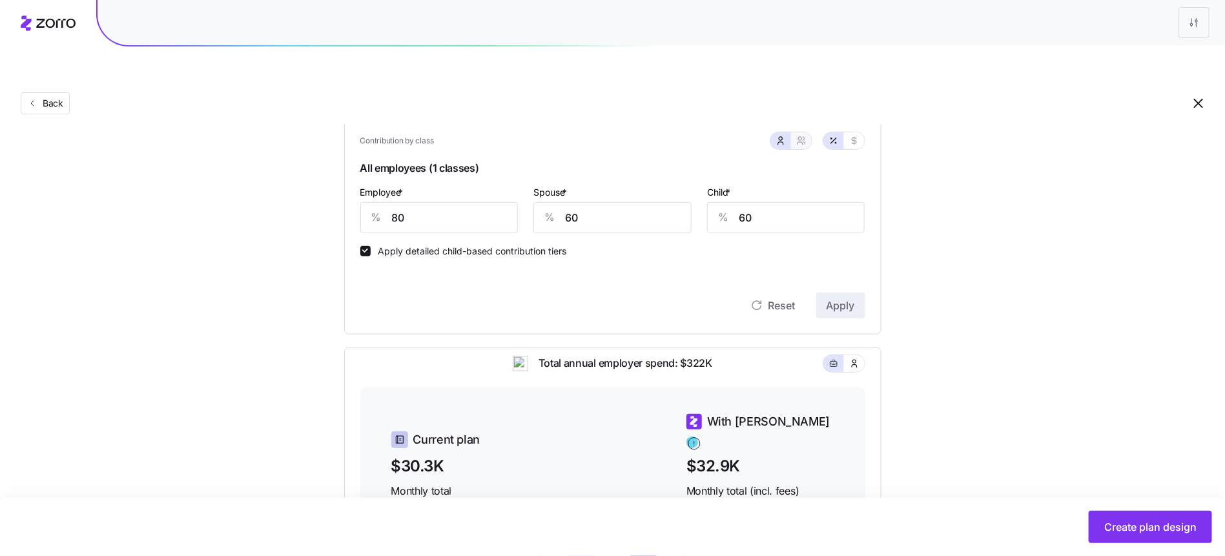
click at [796, 136] on span "button" at bounding box center [801, 141] width 10 height 10
type input "70"
type input "73"
click at [530, 202] on input "70" at bounding box center [547, 217] width 115 height 31
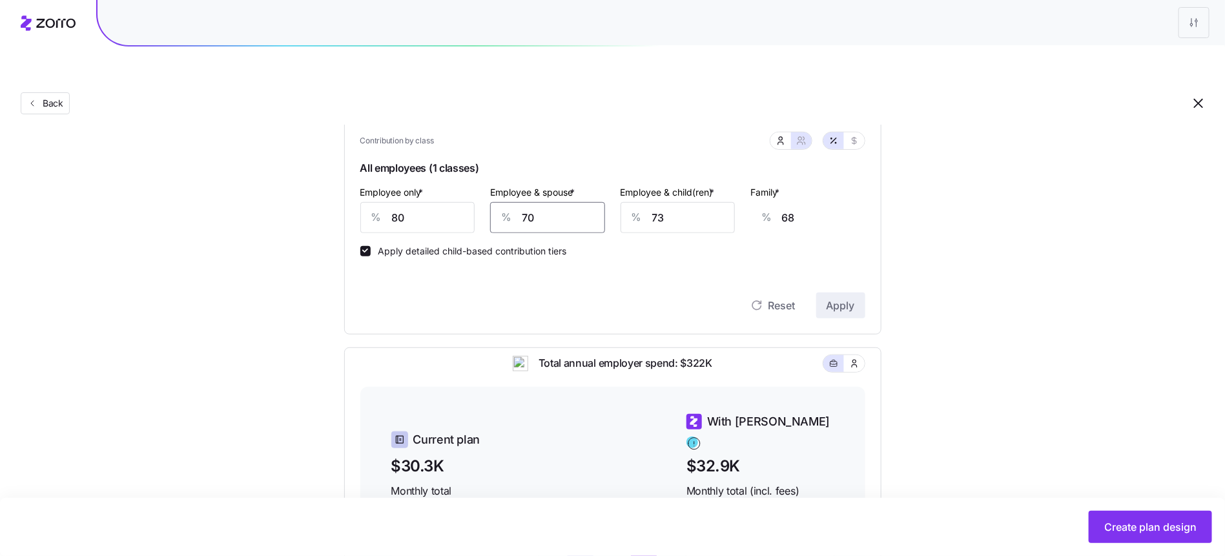
type input "6"
type input "17"
type input "60"
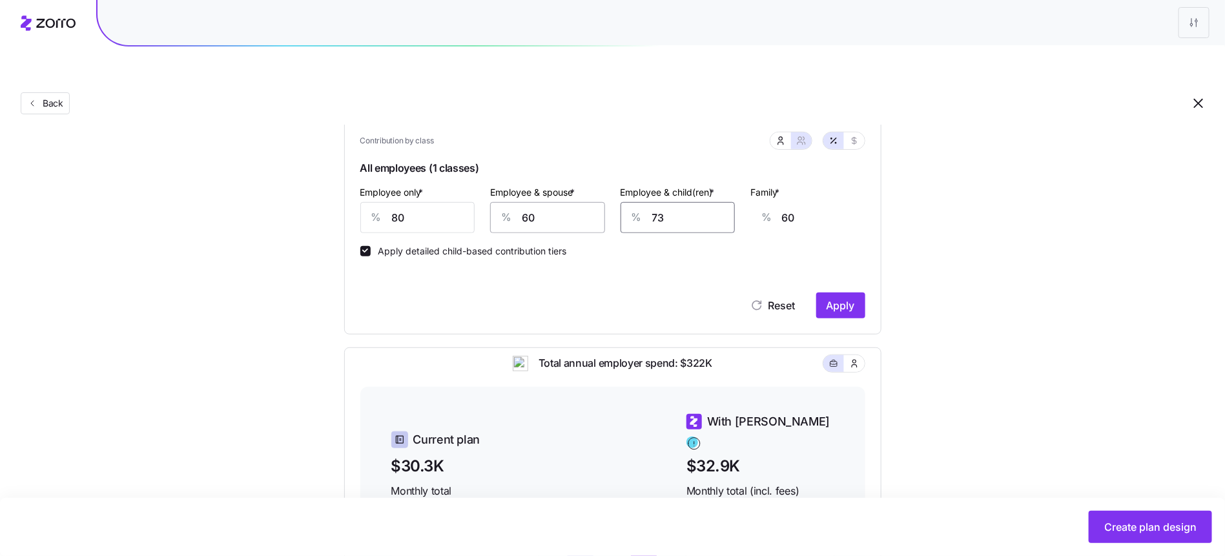
type input "5"
type input "19"
type input "50"
type input "46"
click at [864, 292] on button "Apply" at bounding box center [840, 305] width 49 height 26
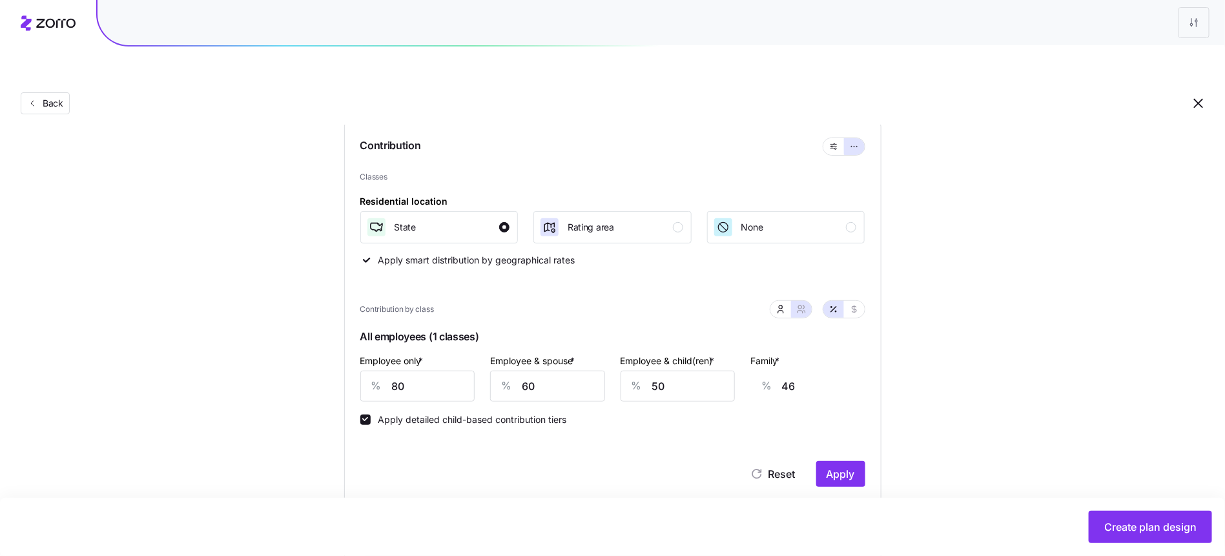
type input "52"
type input "47"
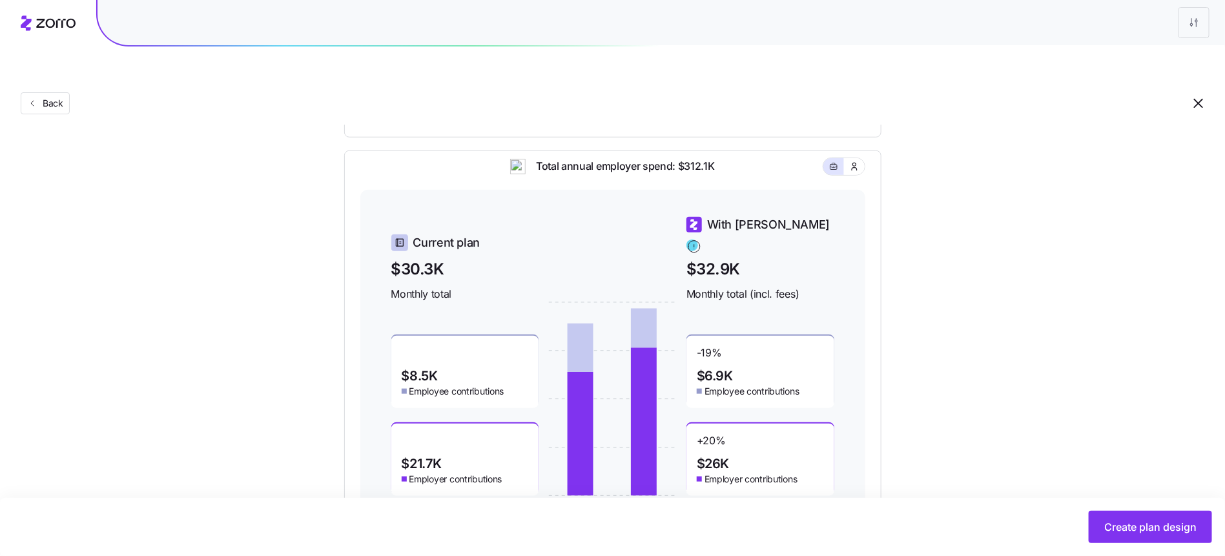
scroll to position [522, 0]
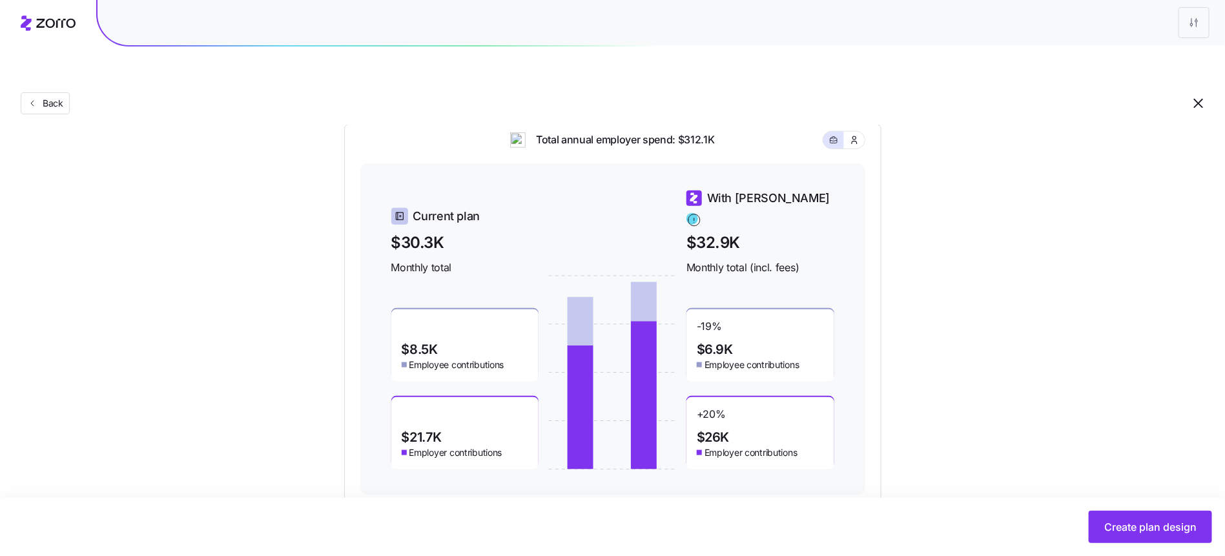
click at [1167, 520] on span "Create plan design" at bounding box center [1150, 526] width 92 height 15
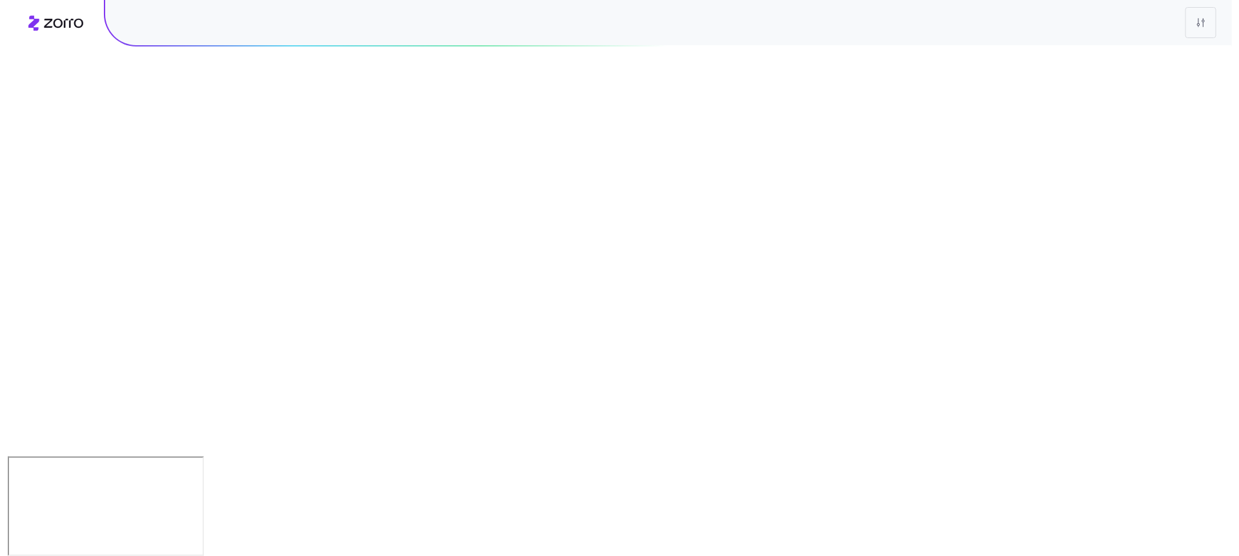
scroll to position [0, 0]
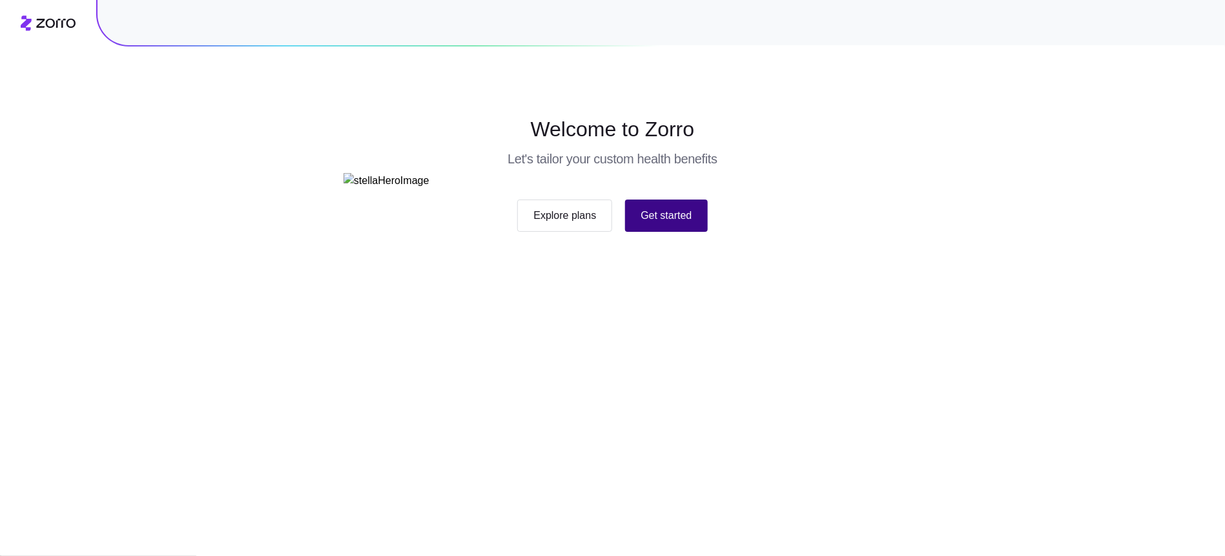
click at [669, 223] on span "Get started" at bounding box center [665, 215] width 51 height 15
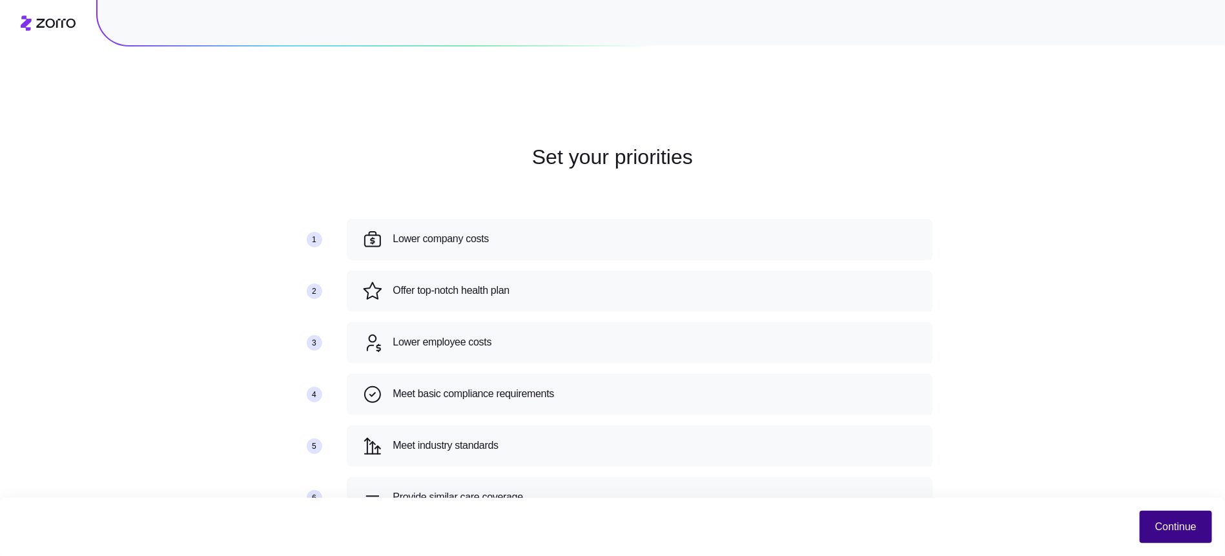
scroll to position [4, 0]
click at [1157, 522] on span "Continue" at bounding box center [1175, 526] width 41 height 15
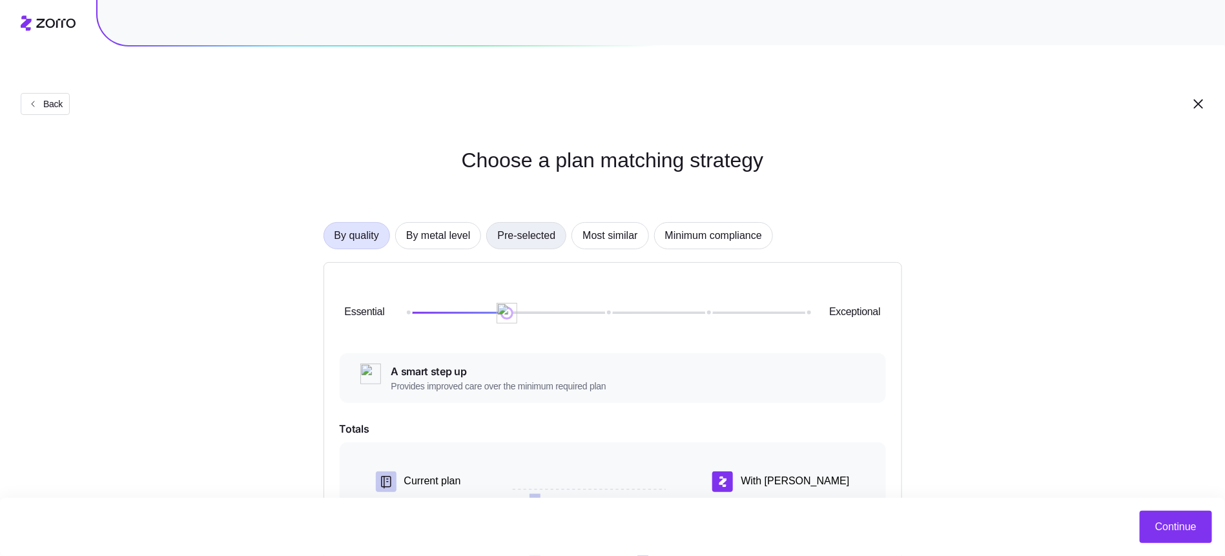
click at [555, 223] on span "Pre-selected" at bounding box center [526, 236] width 58 height 26
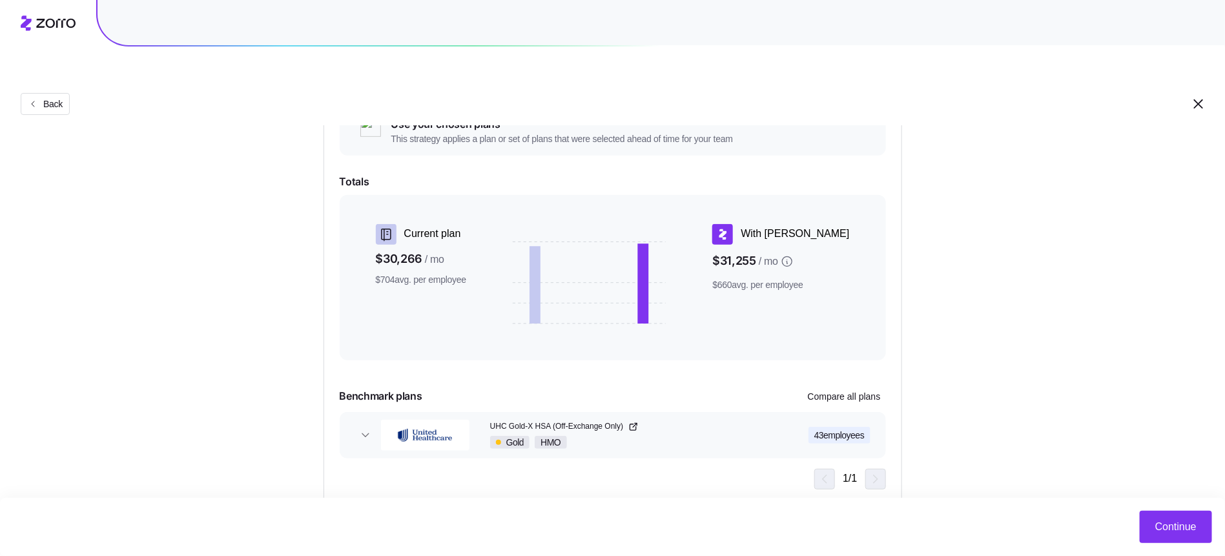
scroll to position [173, 0]
click at [1150, 531] on button "Continue" at bounding box center [1175, 527] width 72 height 32
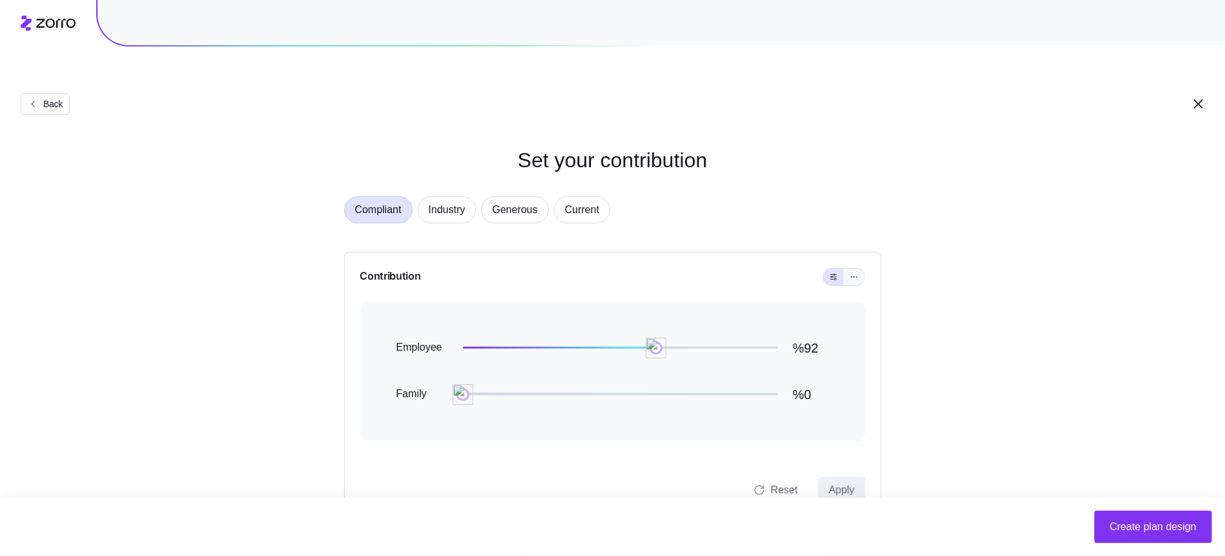
click at [851, 269] on icon "button" at bounding box center [853, 276] width 9 height 15
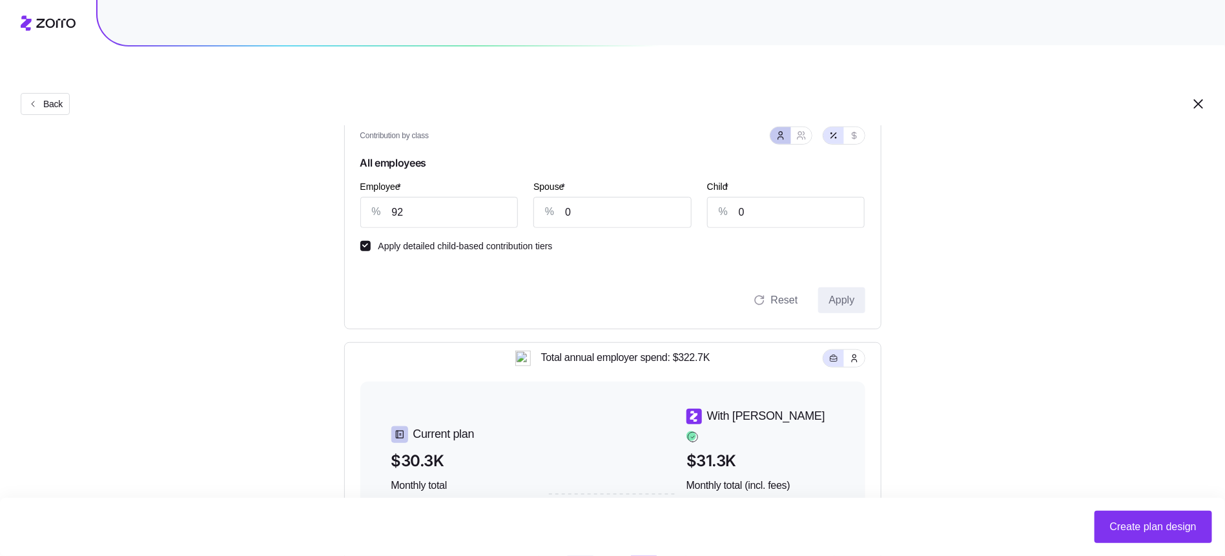
scroll to position [182, 0]
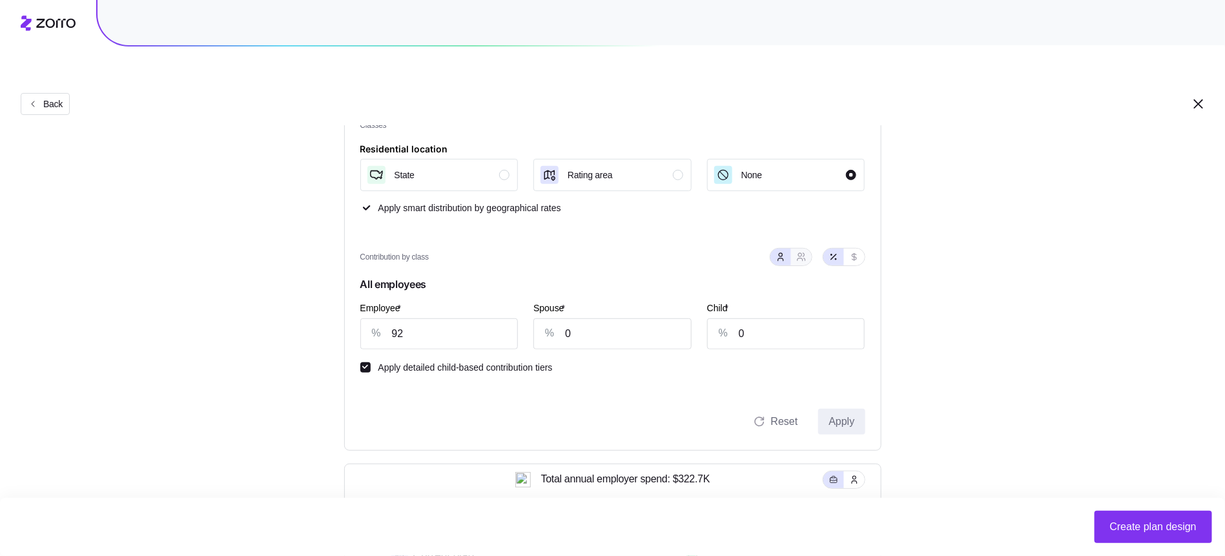
click at [806, 252] on icon "button" at bounding box center [801, 257] width 10 height 10
type input "46"
type input "60"
click at [452, 318] on input "92" at bounding box center [417, 333] width 115 height 31
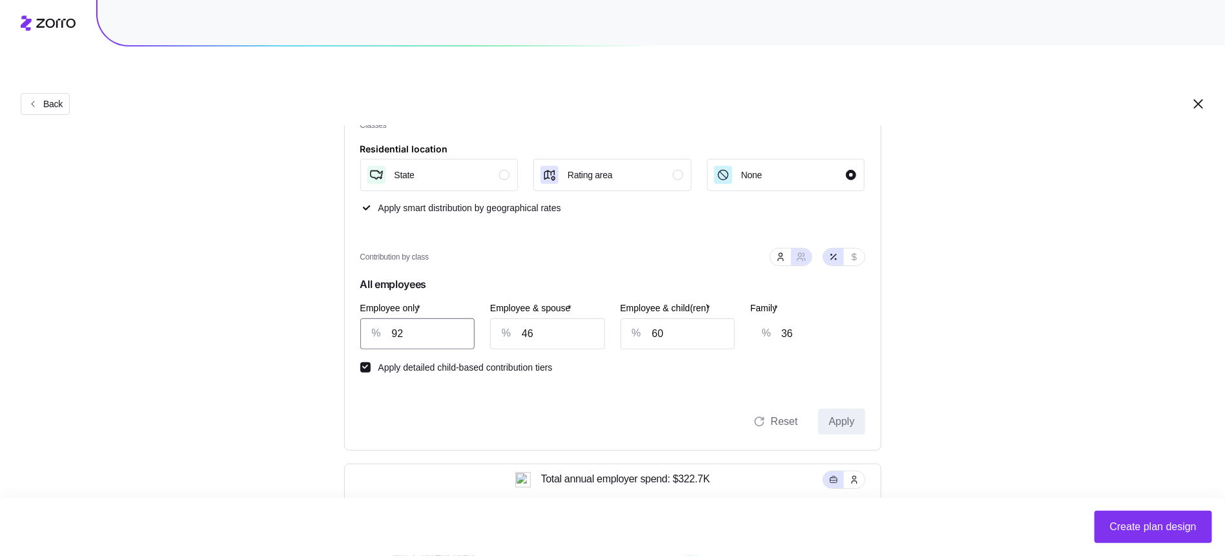
type input "8"
type input "70"
type input "80"
type input "41"
type input "80"
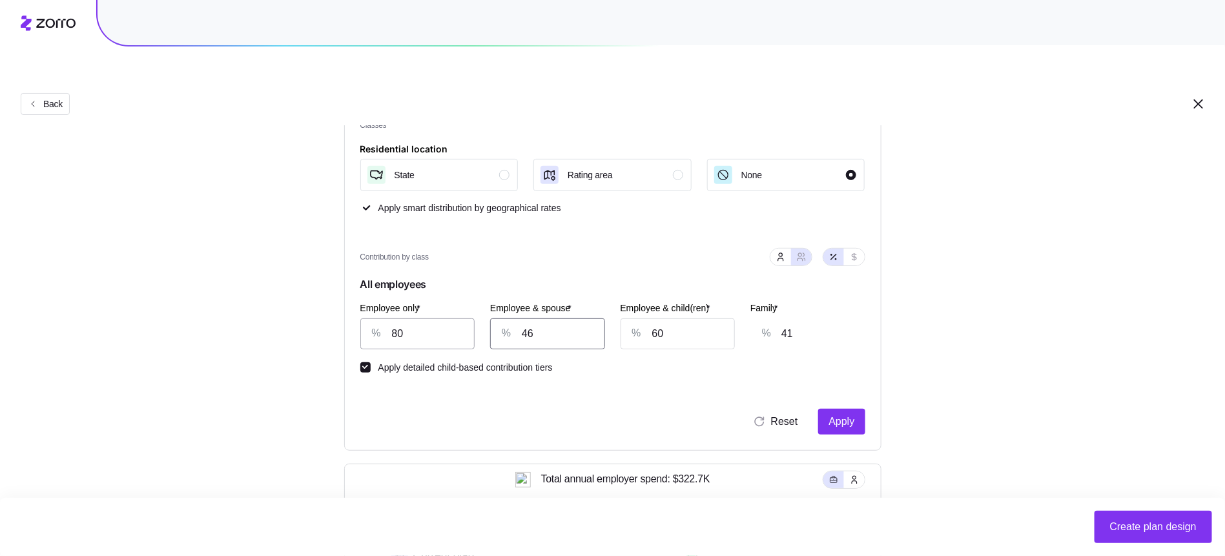
type input "6"
type input "10"
type input "60"
type input "52"
type input "60"
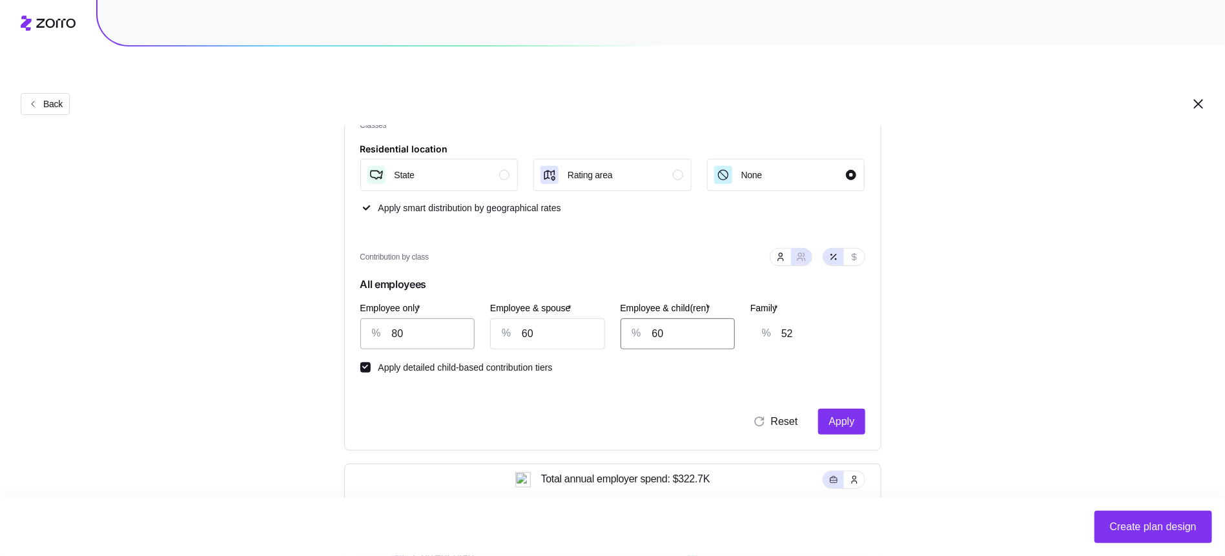
type input "5"
type input "19"
type input "50"
type input "46"
click at [809, 409] on div "Reset Apply" at bounding box center [612, 422] width 505 height 26
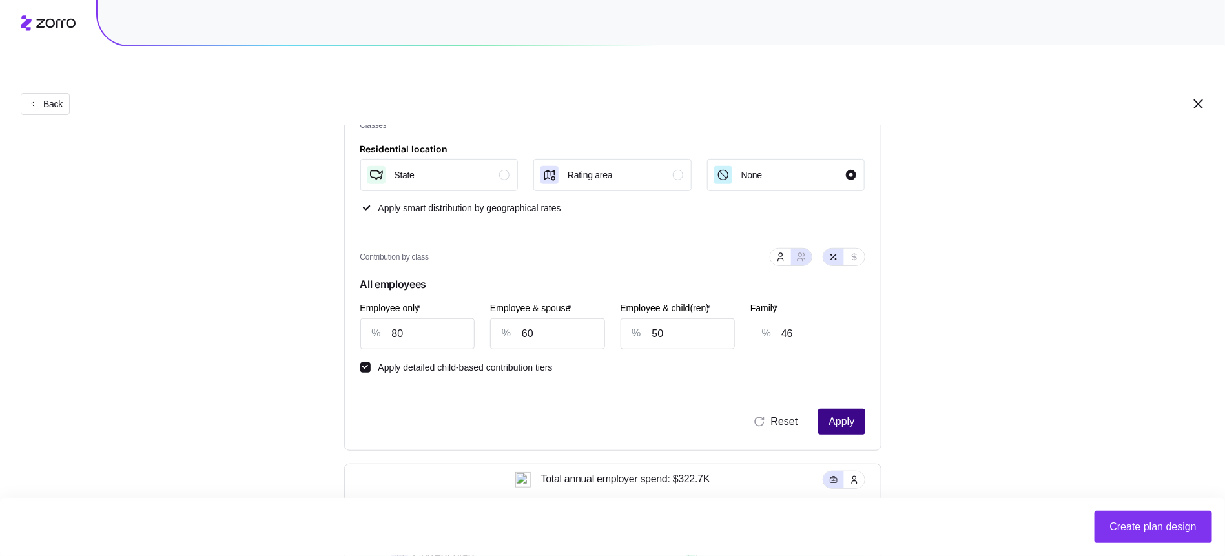
click at [831, 414] on span "Apply" at bounding box center [841, 421] width 26 height 15
type input "52"
type input "47"
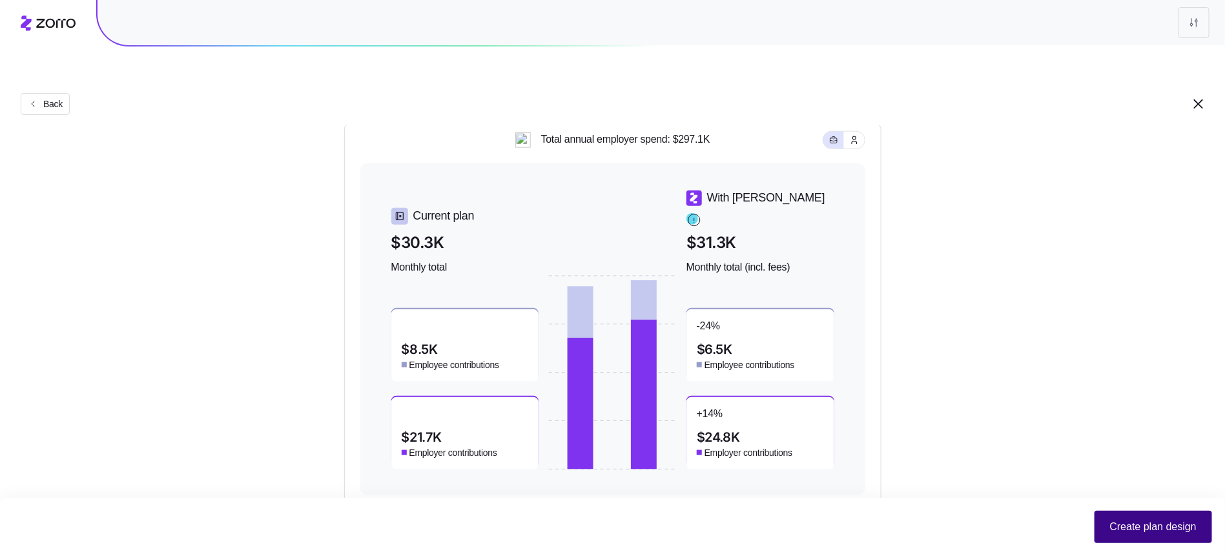
click at [1149, 520] on span "Create plan design" at bounding box center [1153, 526] width 86 height 15
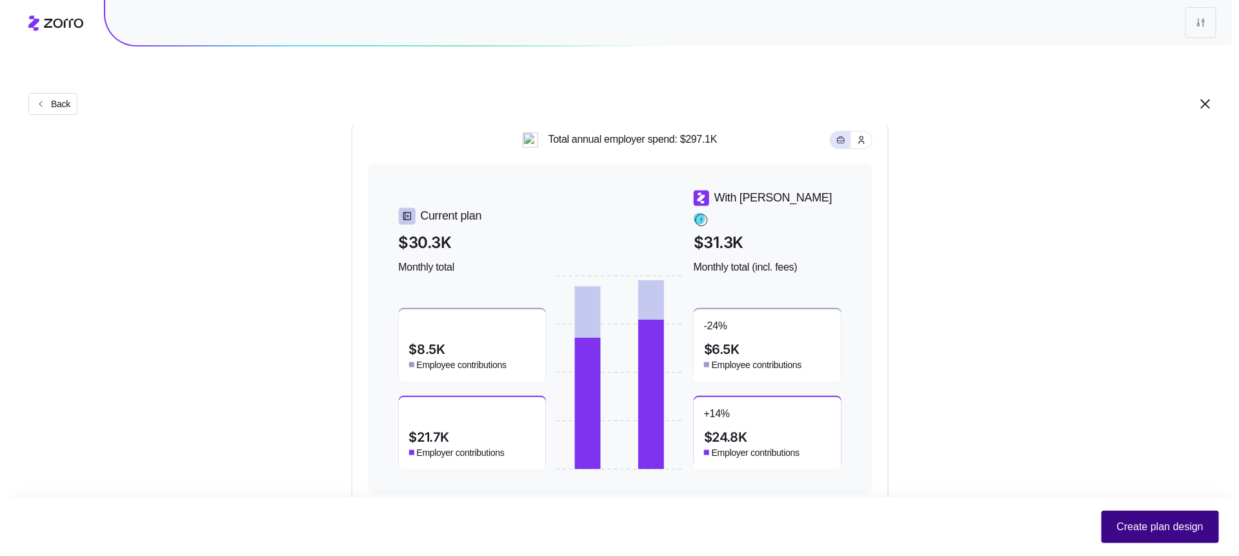
scroll to position [0, 0]
